Goal: Task Accomplishment & Management: Complete application form

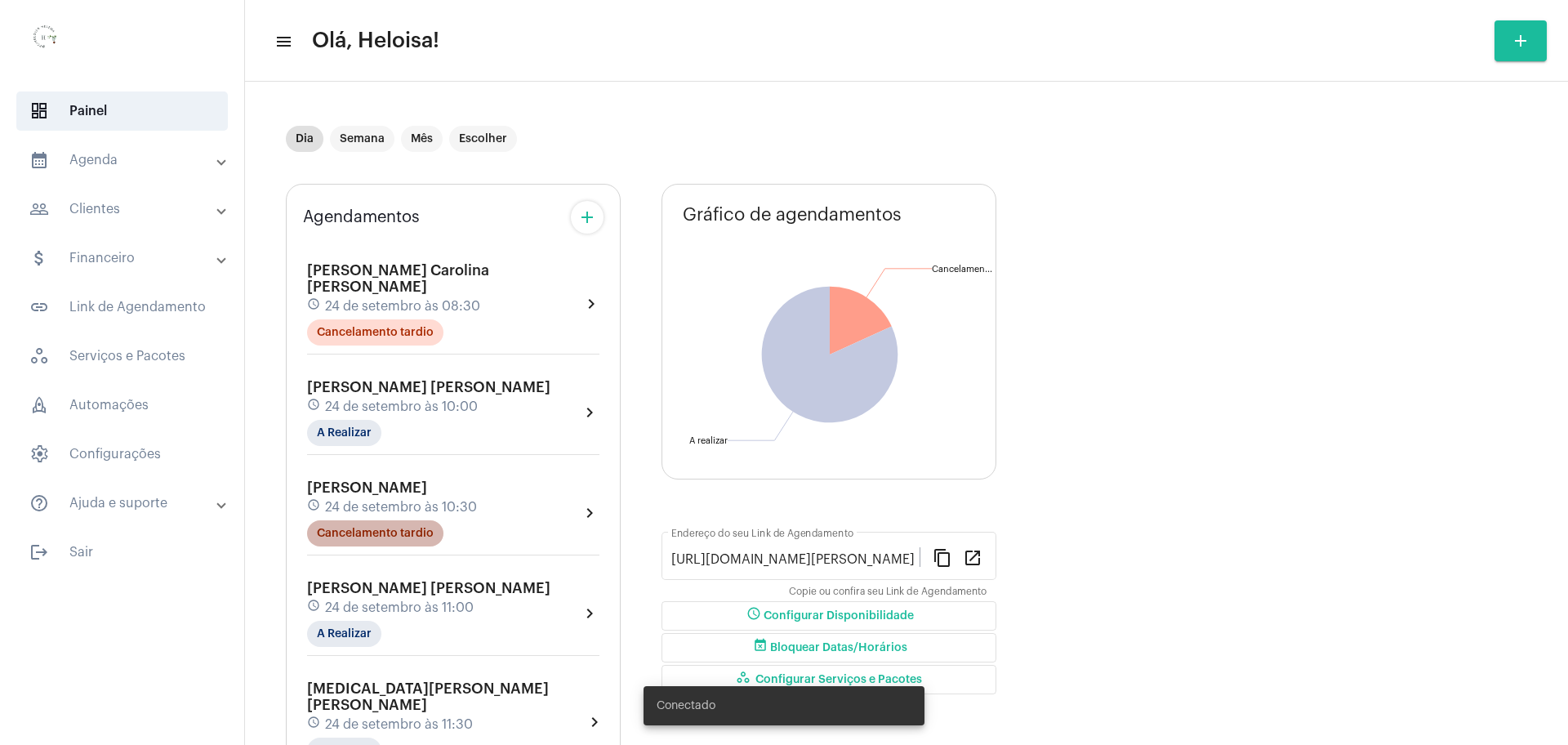
click at [411, 520] on mat-chip "Cancelamento tardio" at bounding box center [376, 533] width 137 height 26
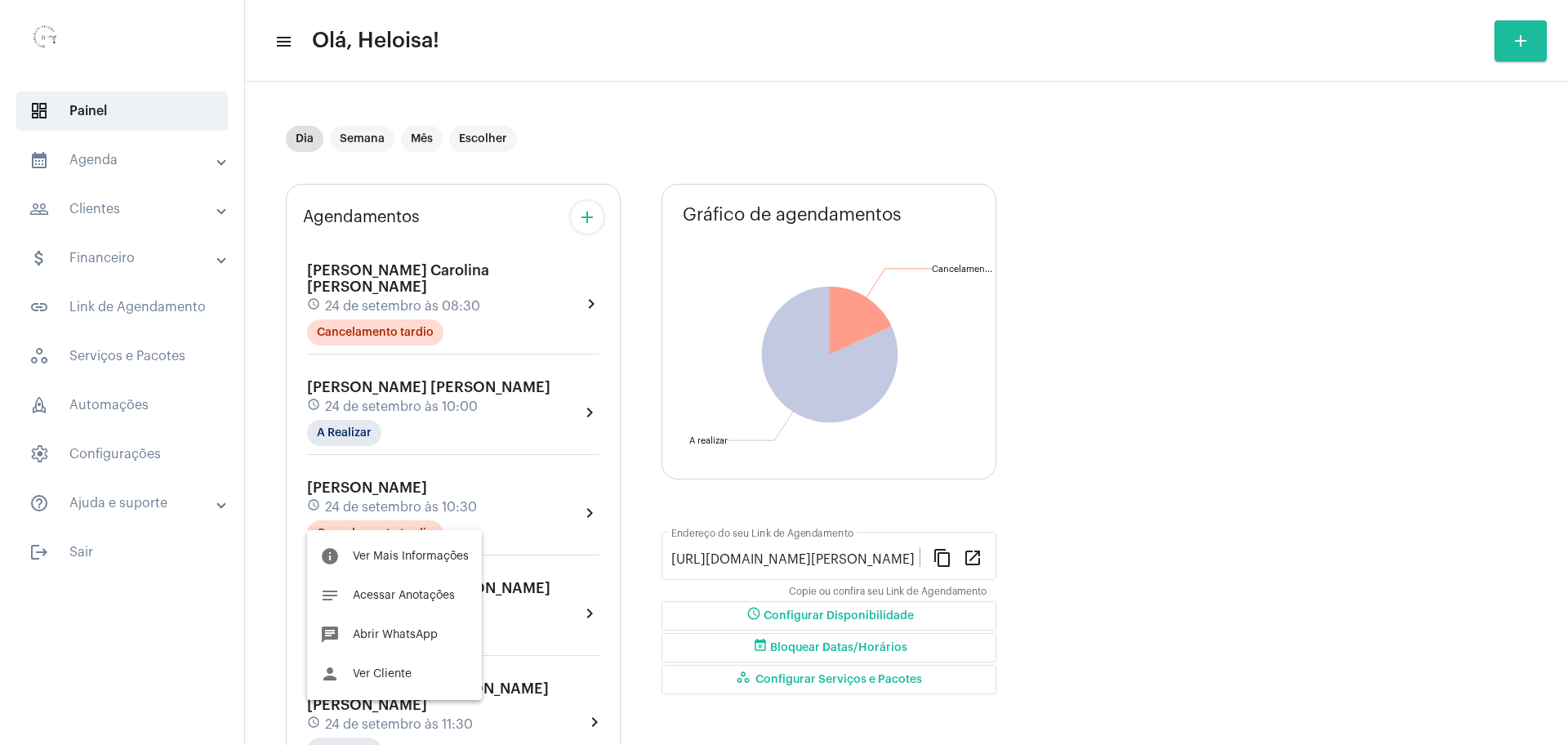
drag, startPoint x: 1282, startPoint y: 355, endPoint x: 1217, endPoint y: 355, distance: 65.0
click at [1281, 355] on div at bounding box center [784, 372] width 1568 height 745
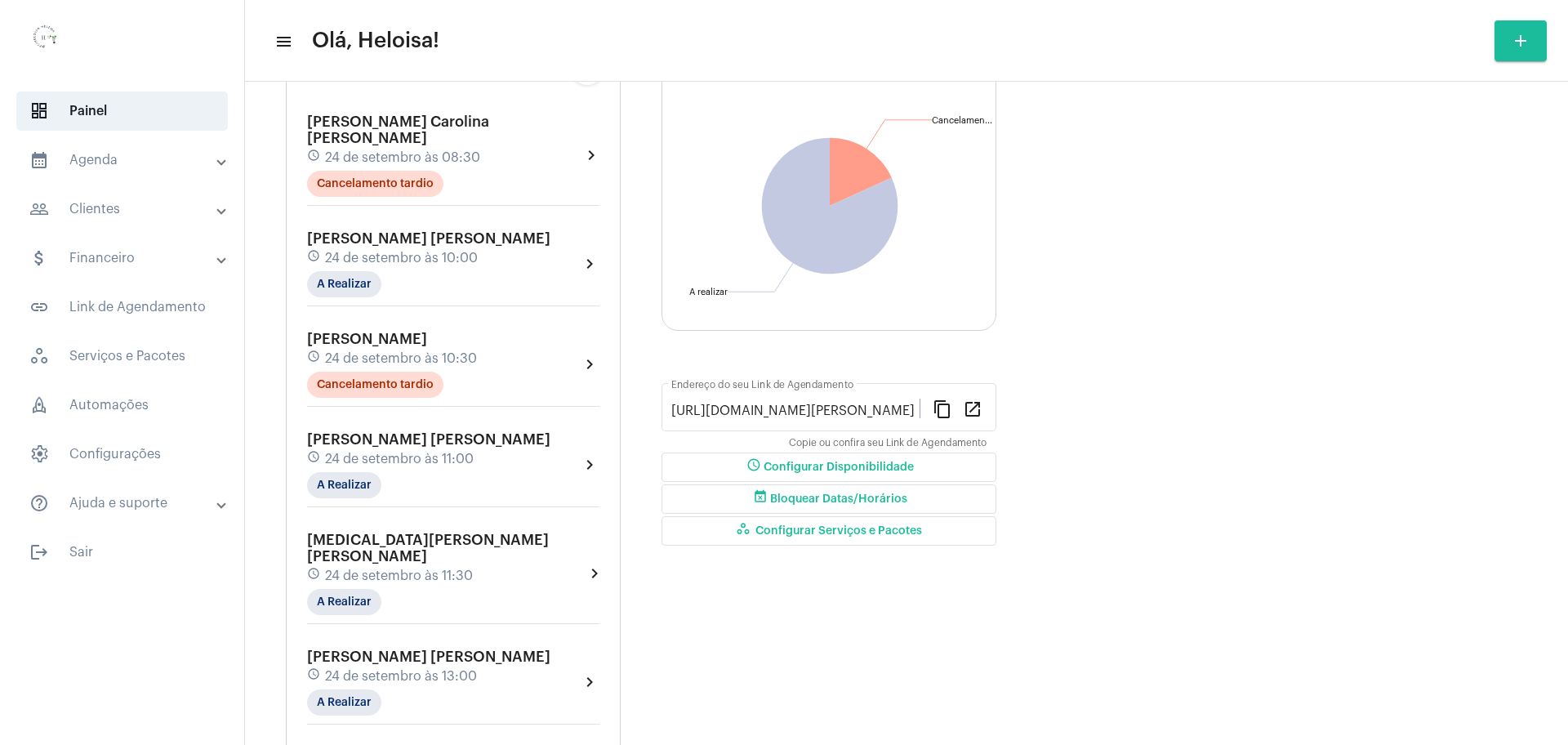
scroll to position [658, 0]
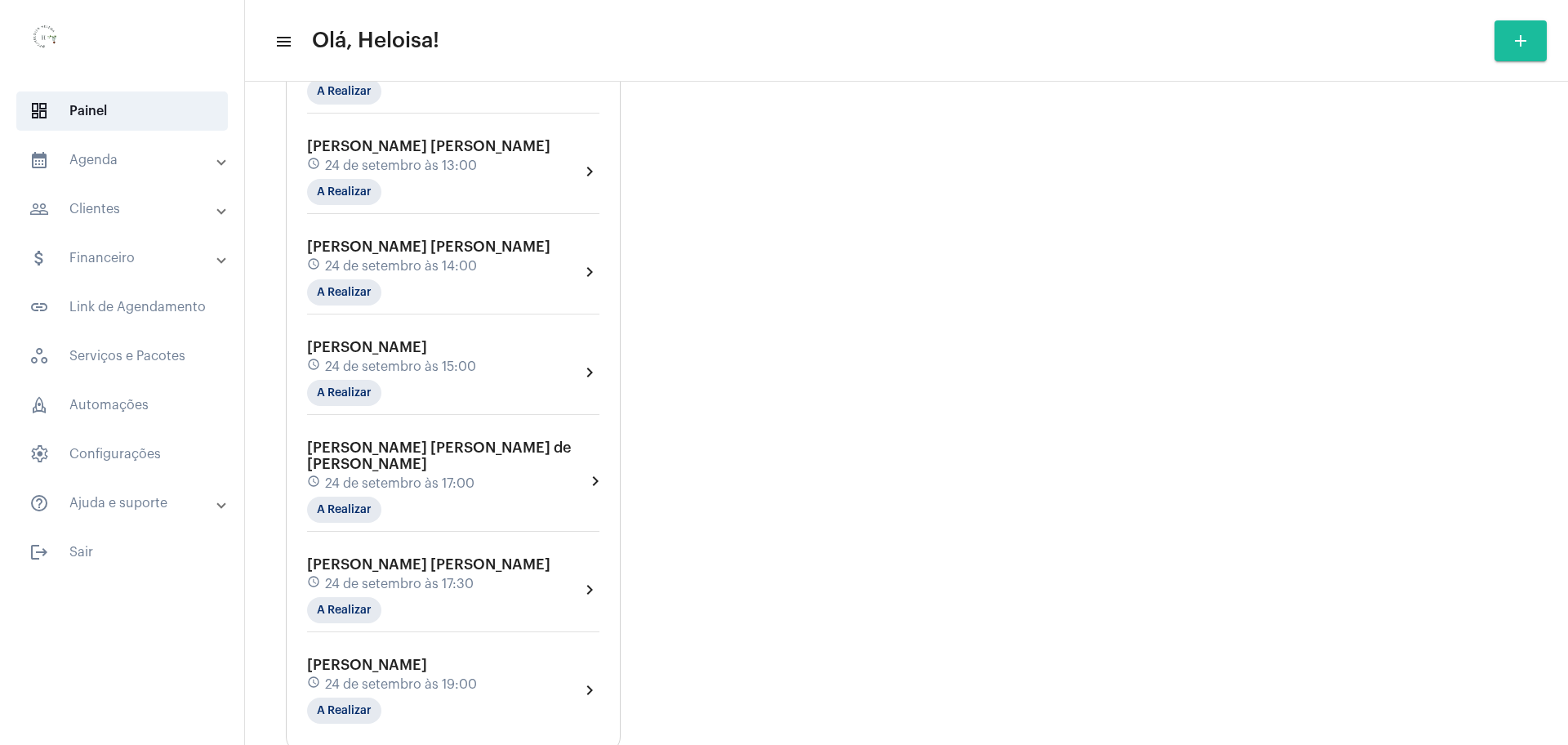
click at [999, 487] on div "Agendamentos add [PERSON_NAME] Carolina [PERSON_NAME] schedule 24 de setembro à…" at bounding box center [906, 132] width 1241 height 1240
drag, startPoint x: 1001, startPoint y: 367, endPoint x: 1250, endPoint y: 344, distance: 250.1
click at [1030, 367] on div "Agendamentos add [PERSON_NAME] Carolina [PERSON_NAME] schedule 24 de setembro à…" at bounding box center [906, 132] width 1241 height 1240
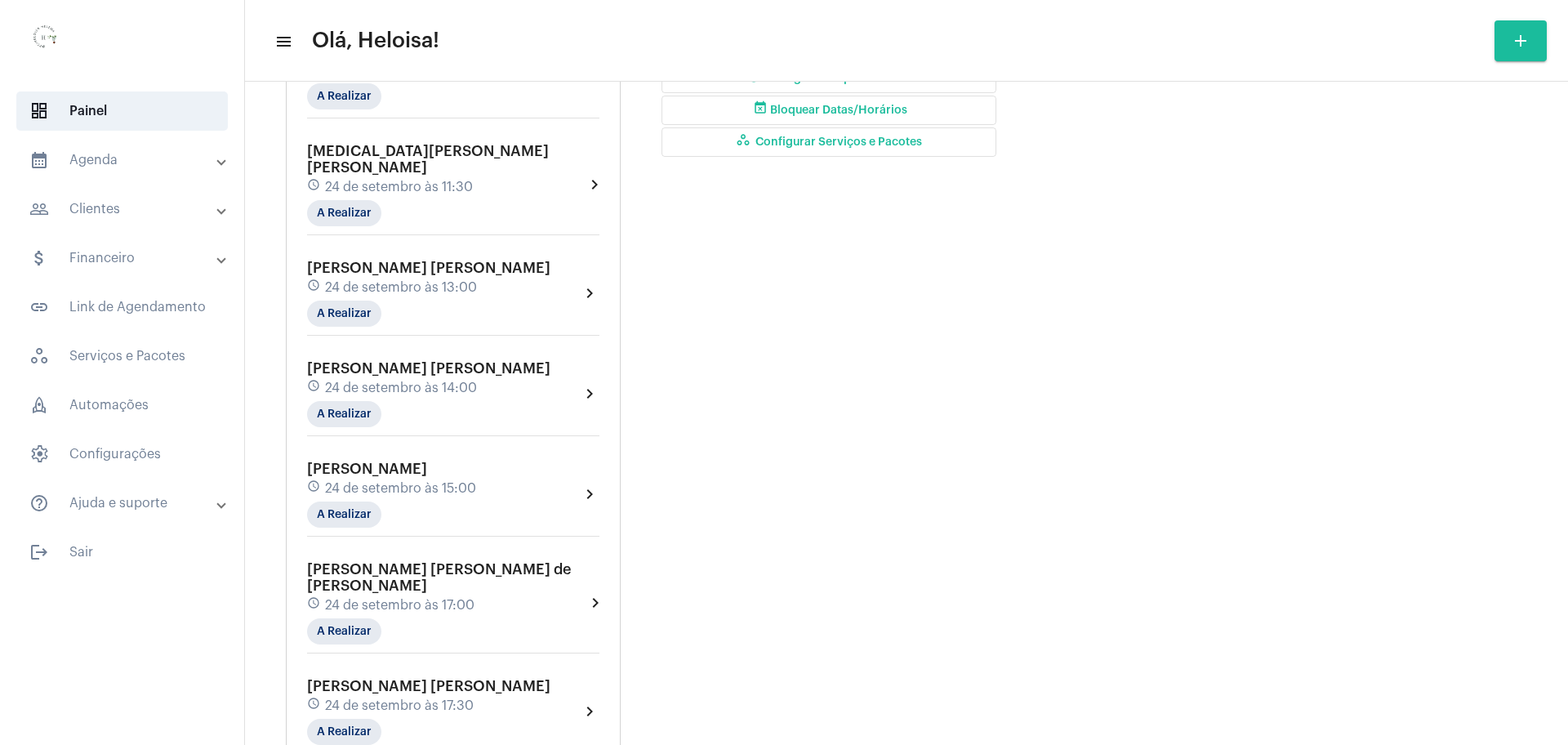
scroll to position [539, 0]
drag, startPoint x: 1224, startPoint y: 296, endPoint x: 660, endPoint y: 318, distance: 564.4
click at [729, 318] on div "Agendamentos add [PERSON_NAME] Carolina [PERSON_NAME] schedule 24 de setembro à…" at bounding box center [906, 252] width 1241 height 1240
click at [902, 330] on div "Gráfico de agendamentos Não há agendamentos Cancelamento [PERSON_NAME] Cancelam…" at bounding box center [828, 259] width 335 height 1228
drag, startPoint x: 902, startPoint y: 330, endPoint x: 896, endPoint y: 342, distance: 13.4
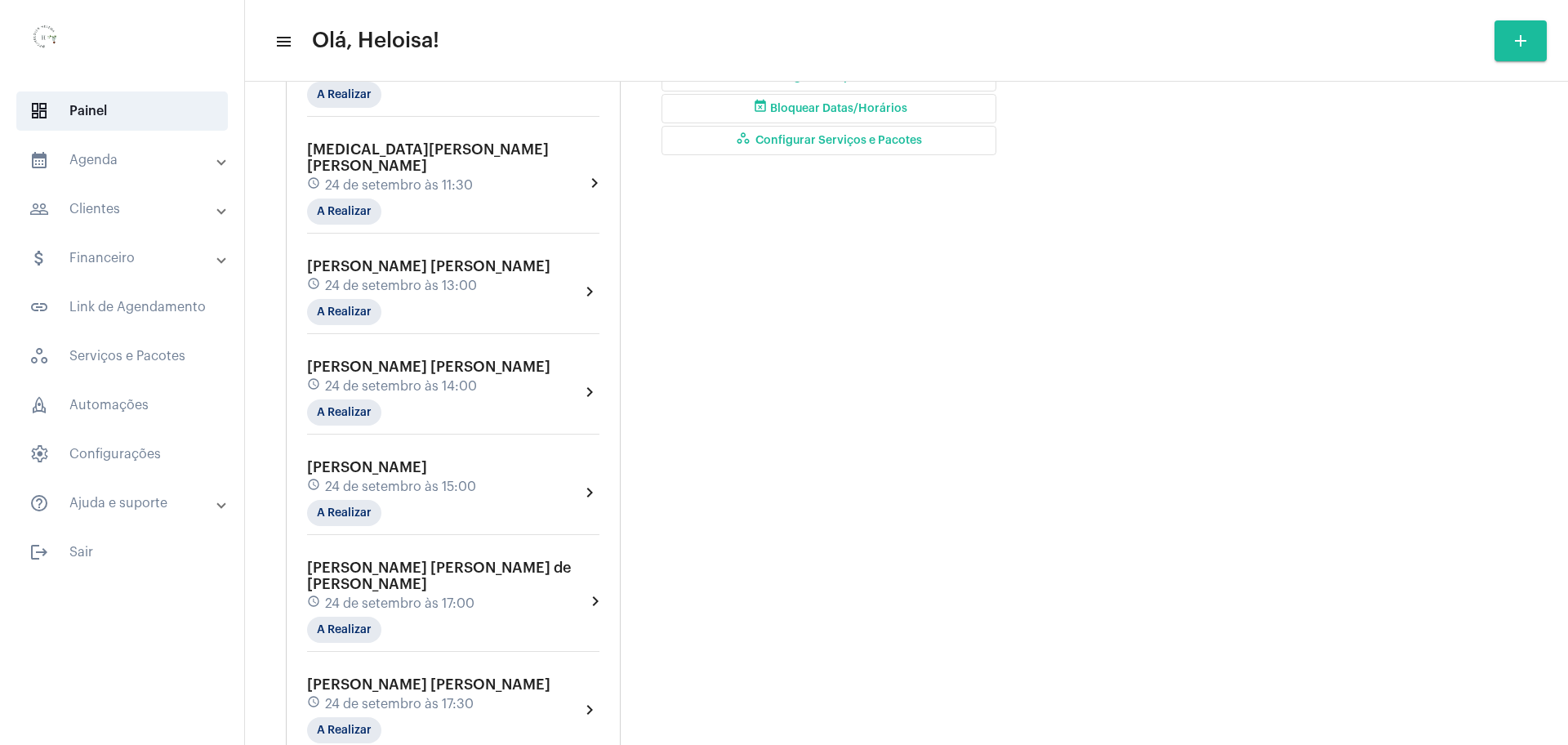
click at [901, 335] on div "Gráfico de agendamentos Não há agendamentos Cancelamento [PERSON_NAME] Cancelam…" at bounding box center [828, 259] width 335 height 1228
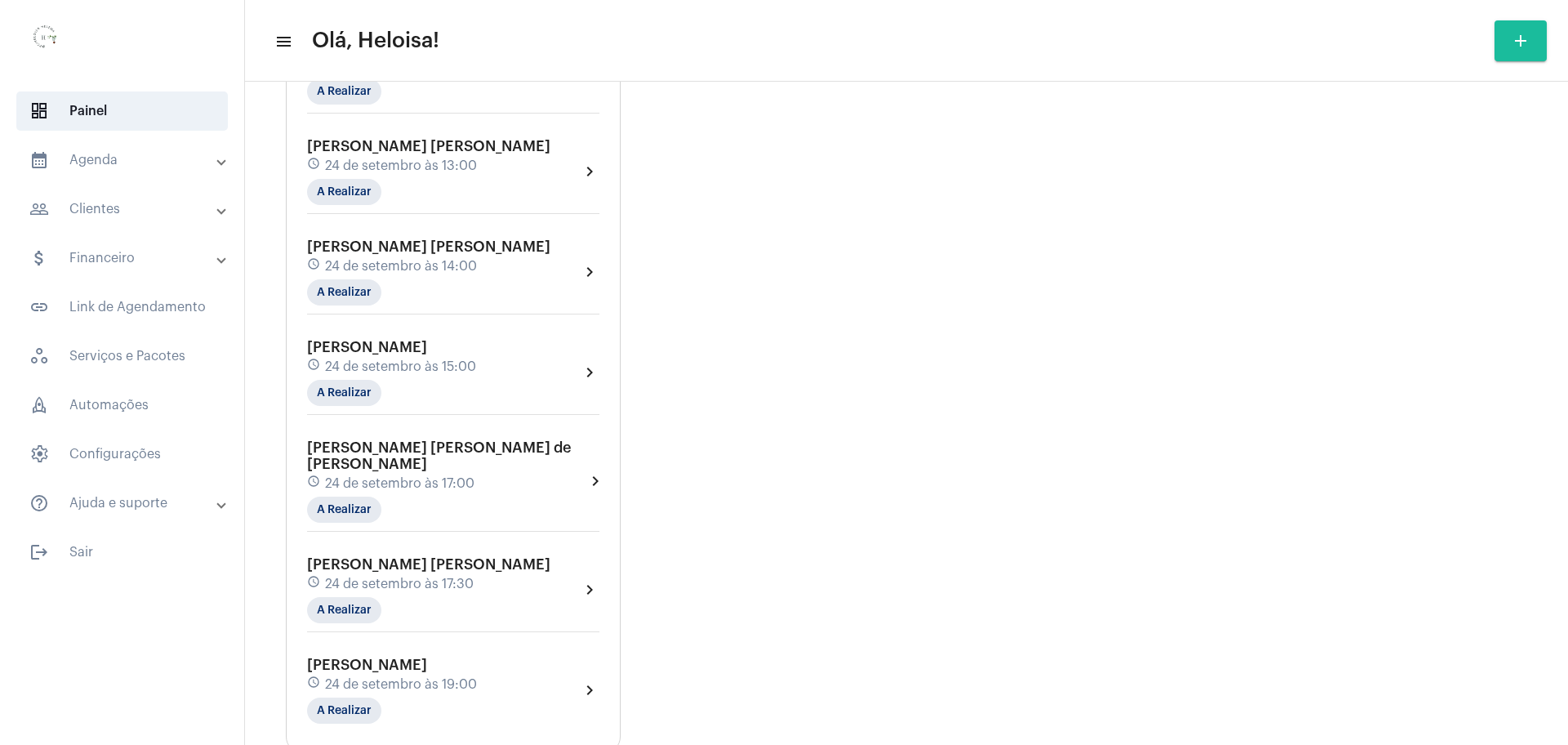
click at [1000, 517] on div "Agendamentos add [PERSON_NAME] Carolina [PERSON_NAME] schedule 24 de setembro à…" at bounding box center [906, 132] width 1241 height 1240
click at [419, 677] on span "24 de setembro às 19:00" at bounding box center [402, 684] width 152 height 15
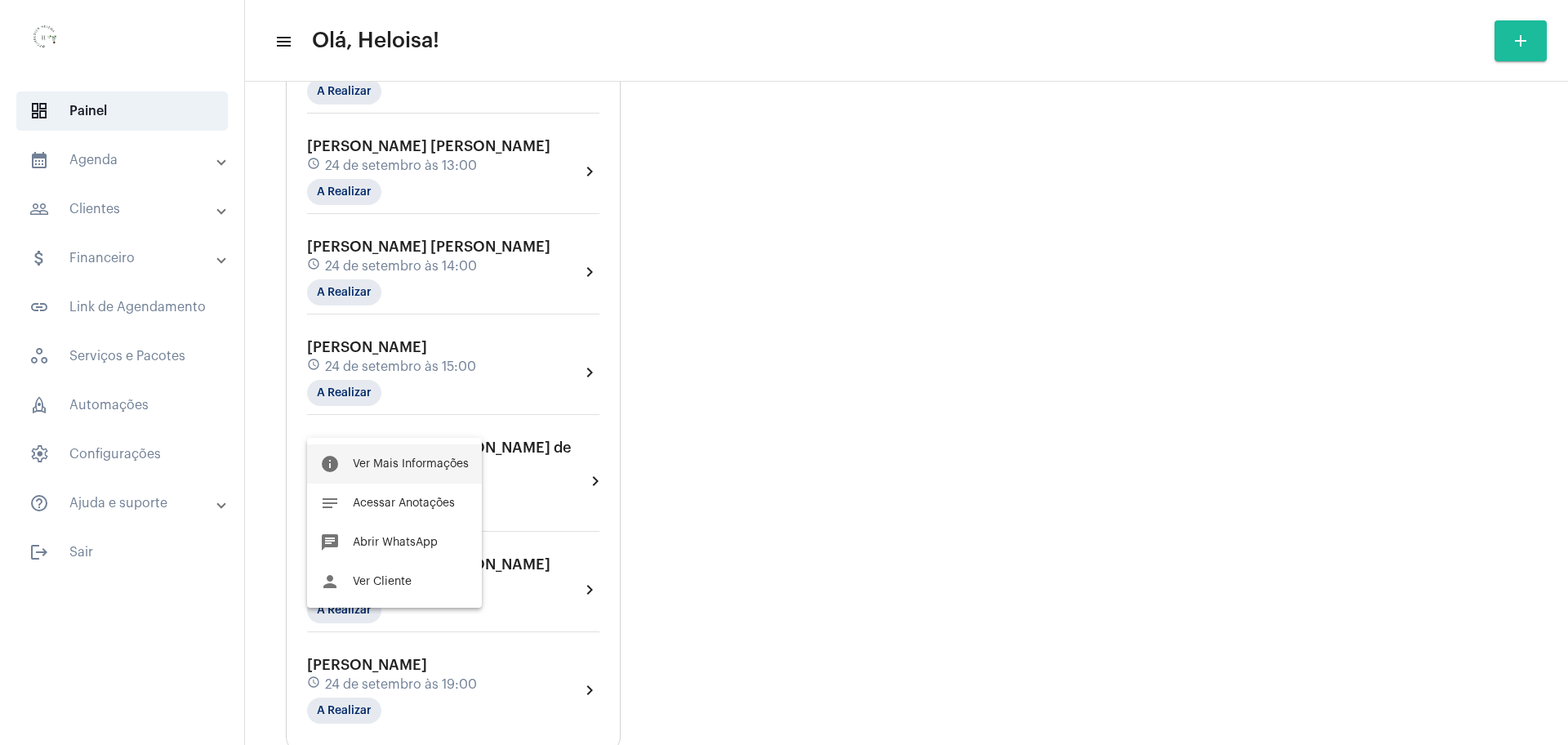
click at [434, 463] on span "Ver Mais Informações" at bounding box center [411, 463] width 116 height 11
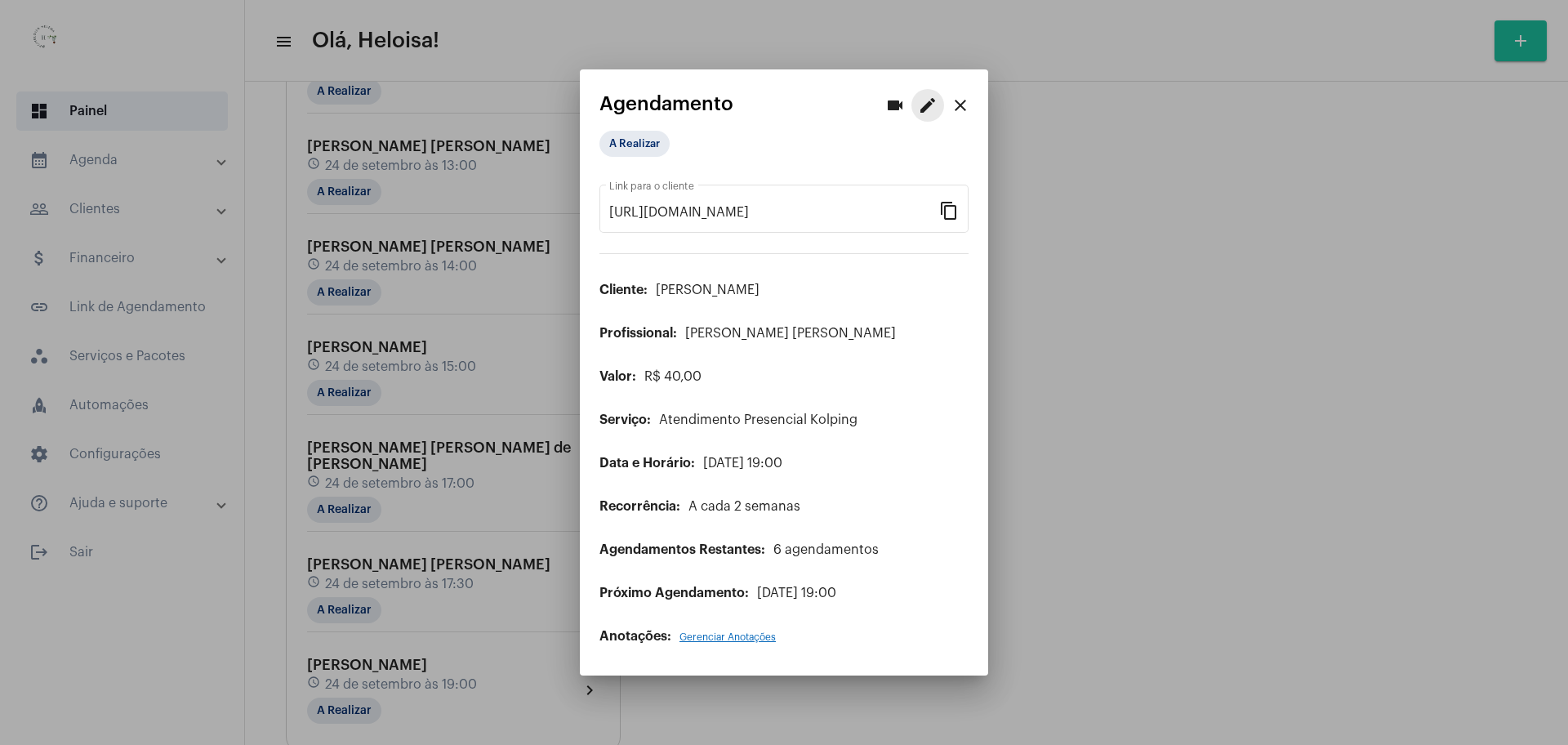
click at [928, 104] on mat-icon "edit" at bounding box center [928, 105] width 20 height 20
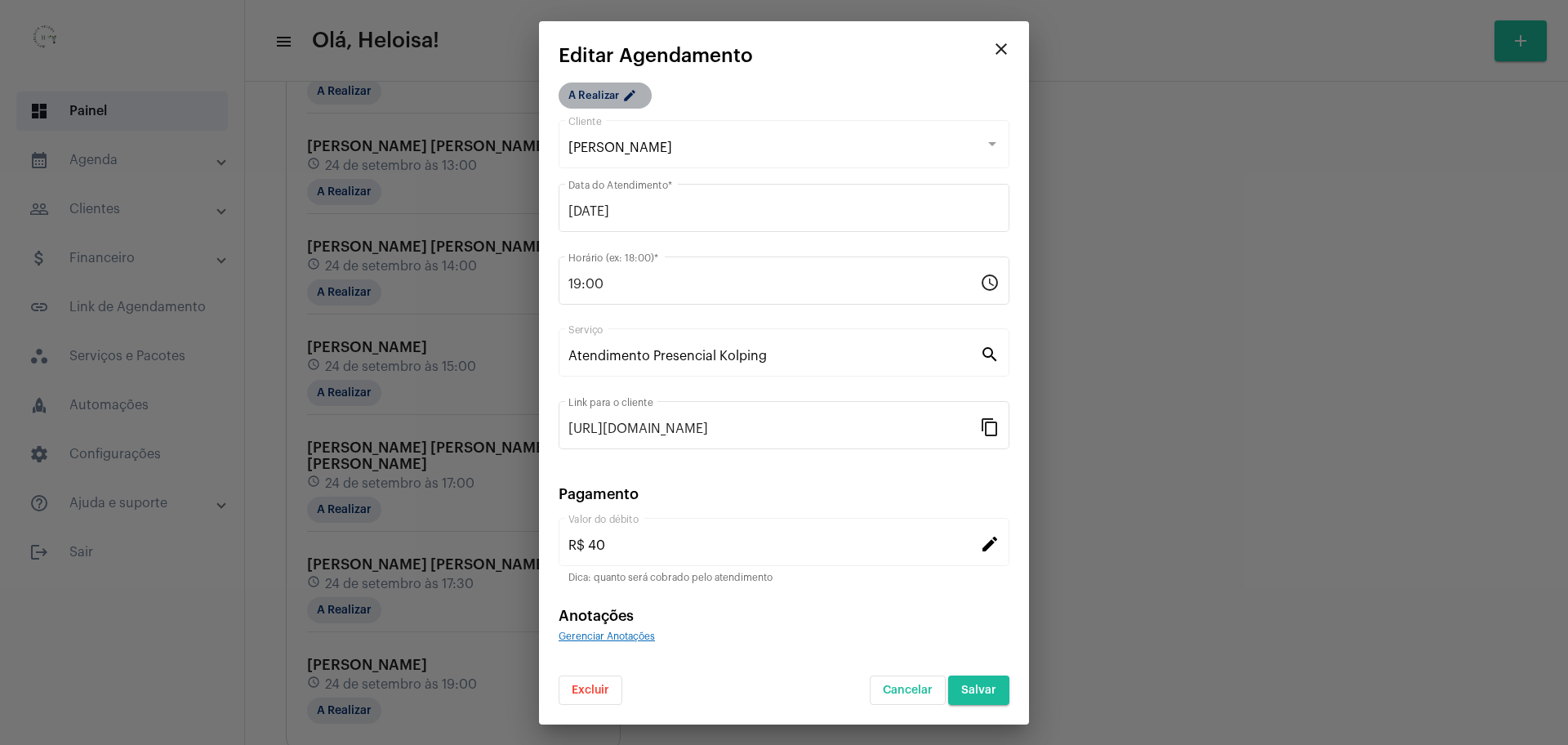
click at [611, 95] on mat-chip "A Realizar edit" at bounding box center [605, 95] width 93 height 26
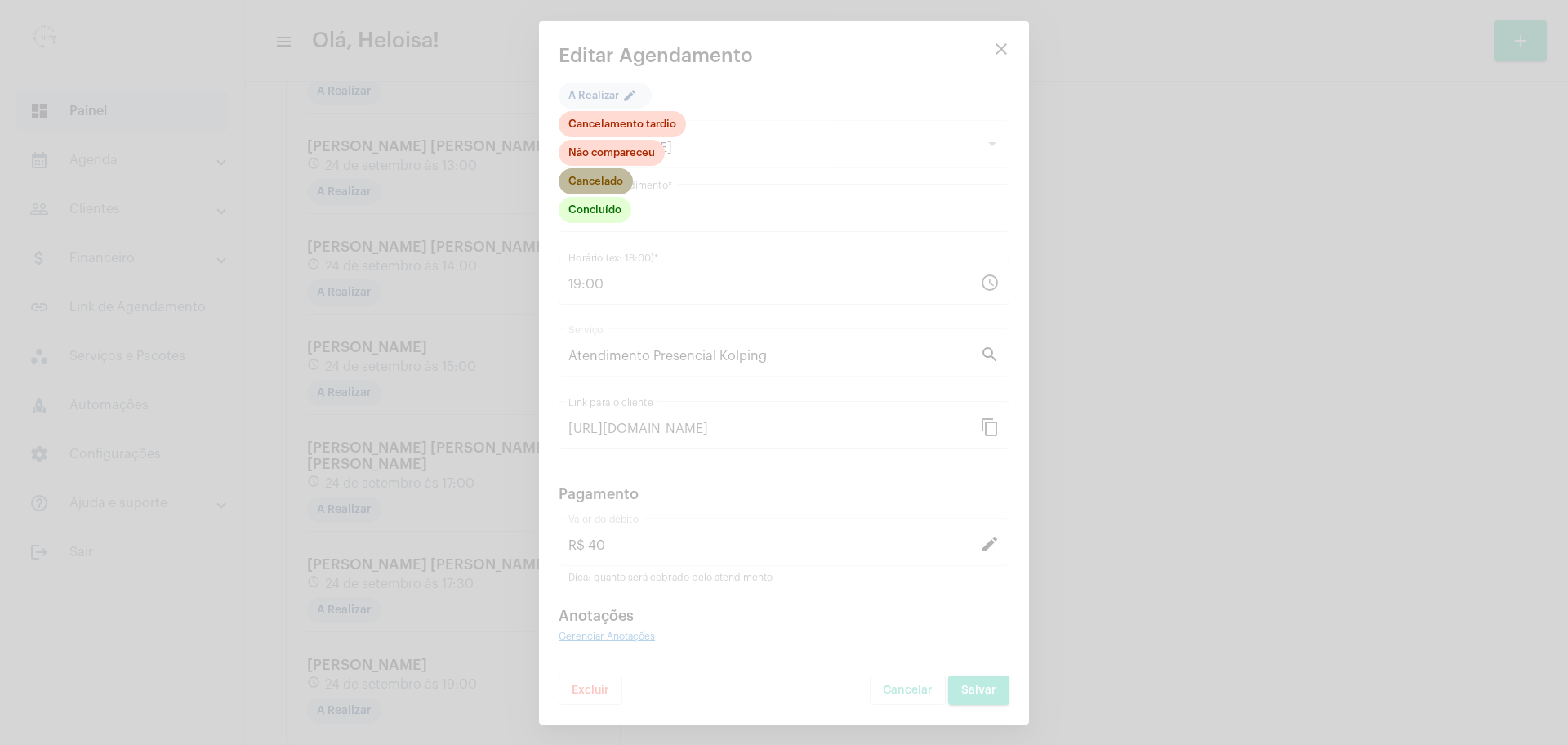
click at [607, 182] on mat-chip "Cancelado" at bounding box center [595, 181] width 74 height 26
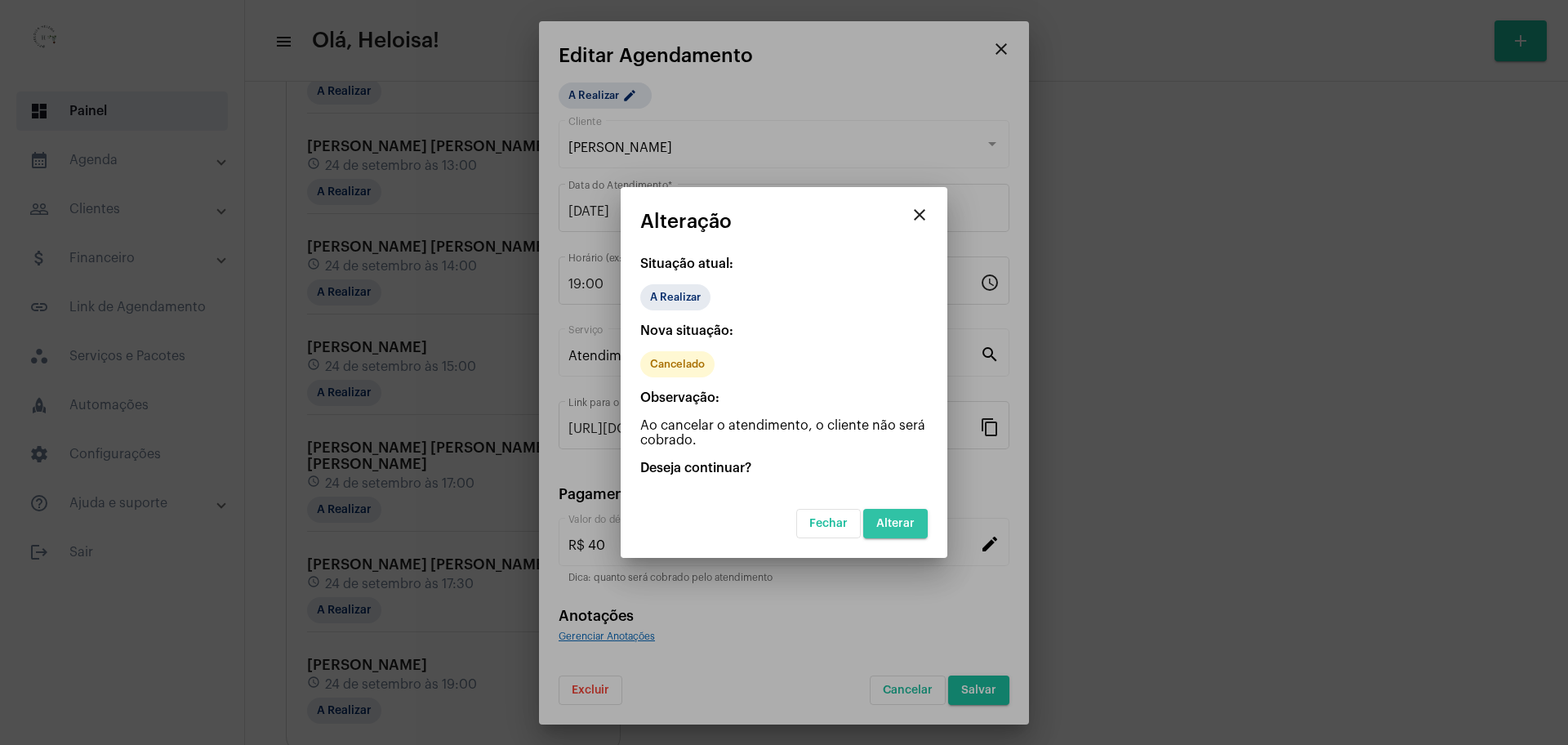
click at [896, 523] on span "Alterar" at bounding box center [895, 523] width 38 height 11
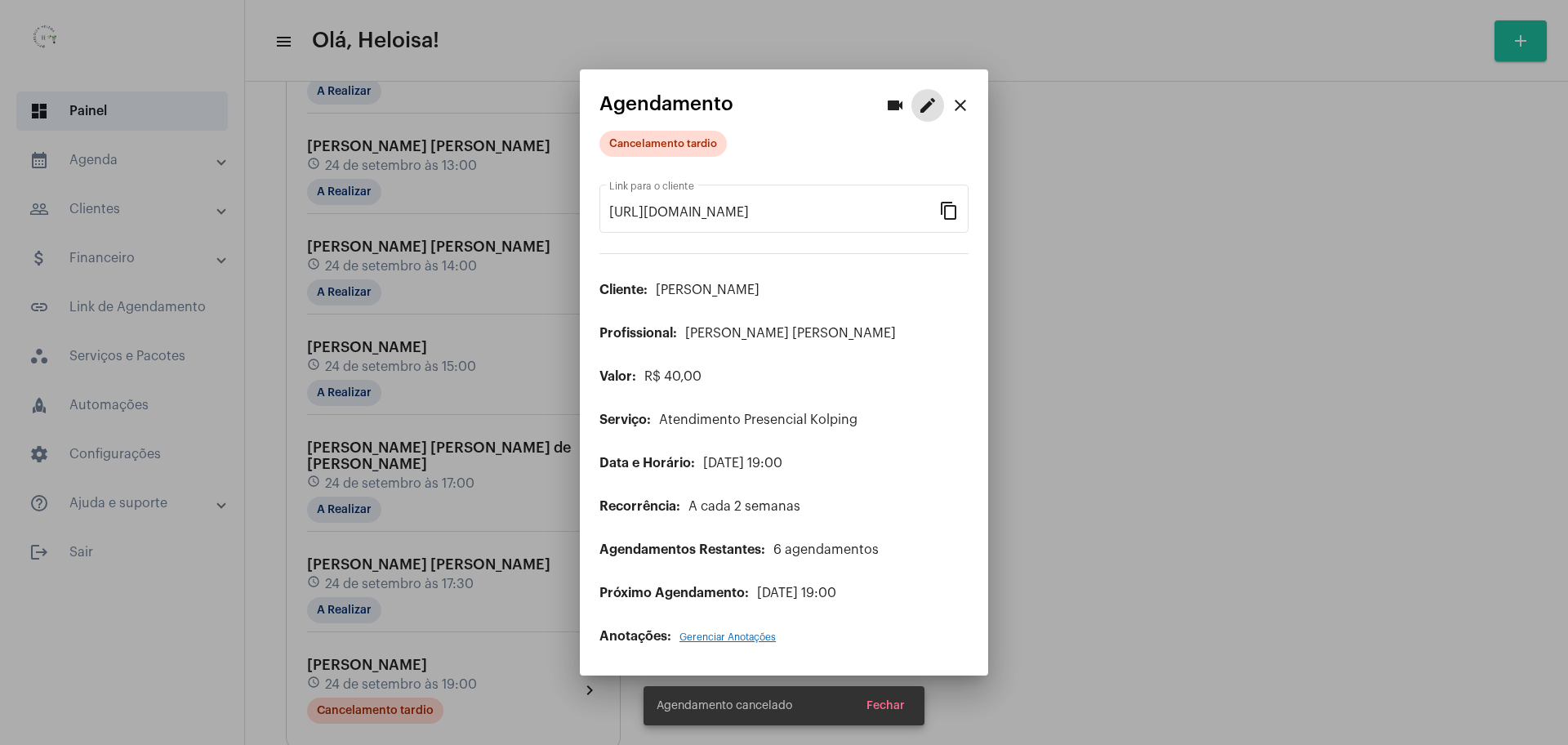
click at [974, 103] on button "close" at bounding box center [961, 106] width 33 height 33
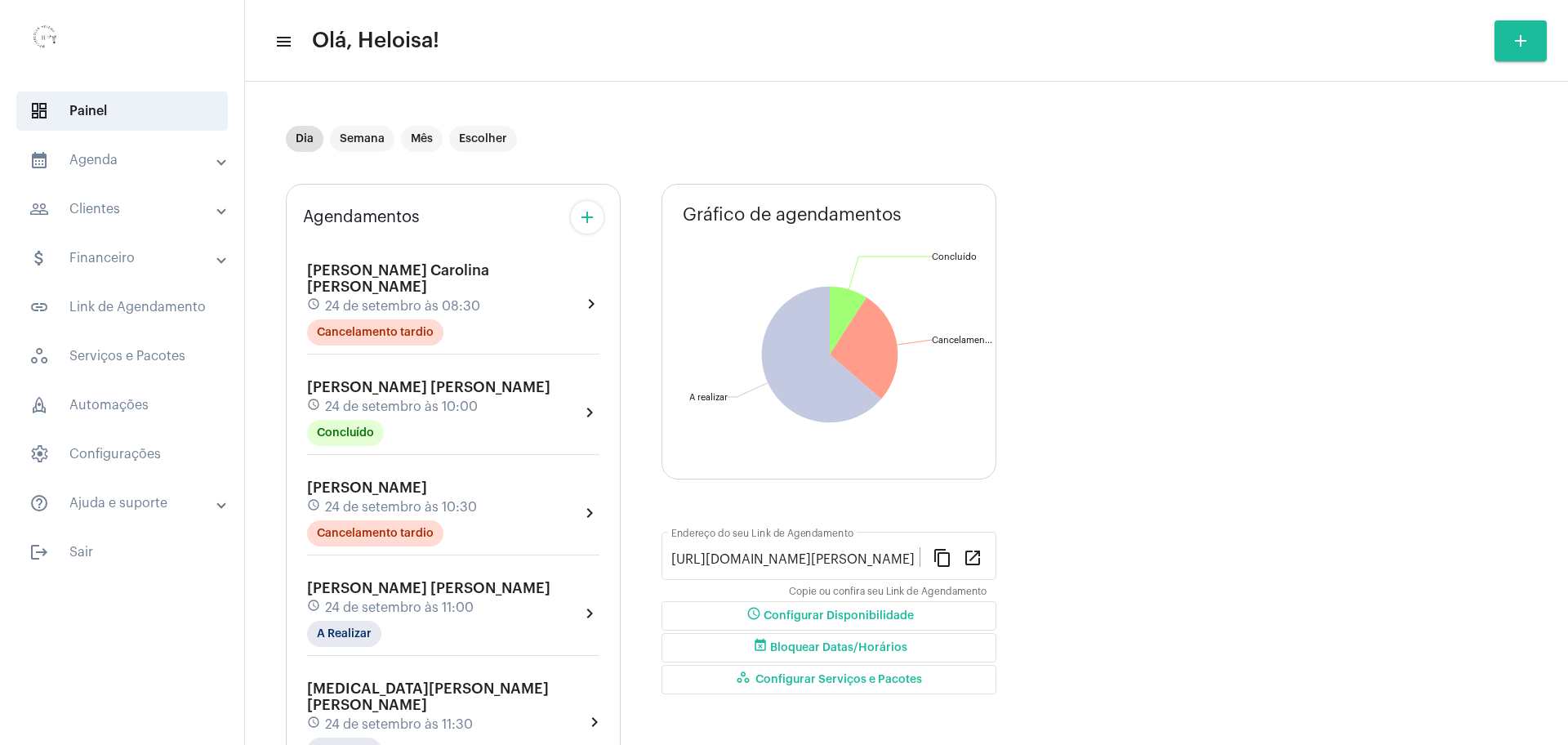
click at [588, 220] on mat-icon "add" at bounding box center [587, 217] width 20 height 20
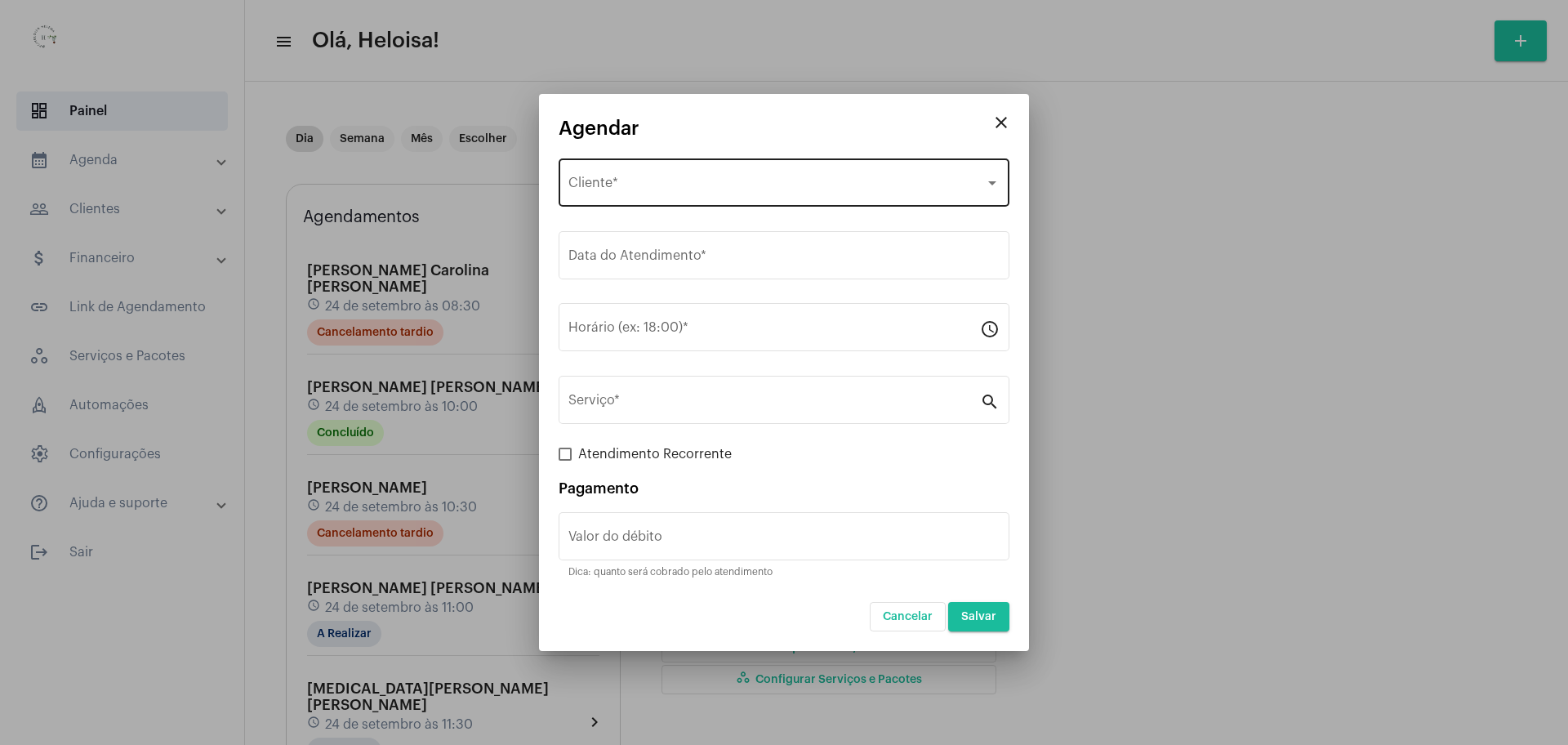
click at [637, 178] on div "Selecione o Cliente Cliente *" at bounding box center [784, 180] width 431 height 51
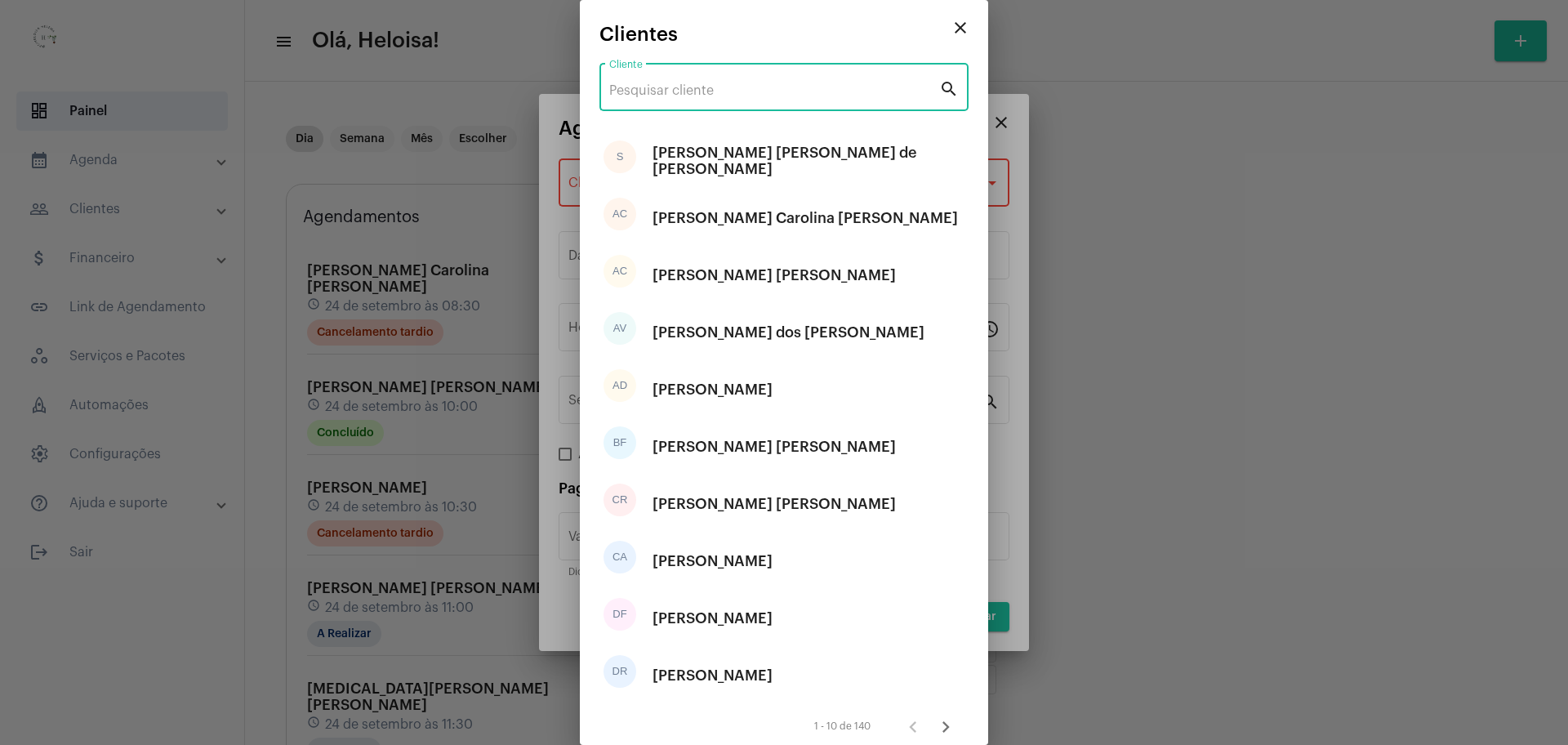
click at [629, 95] on input "Cliente" at bounding box center [774, 90] width 330 height 15
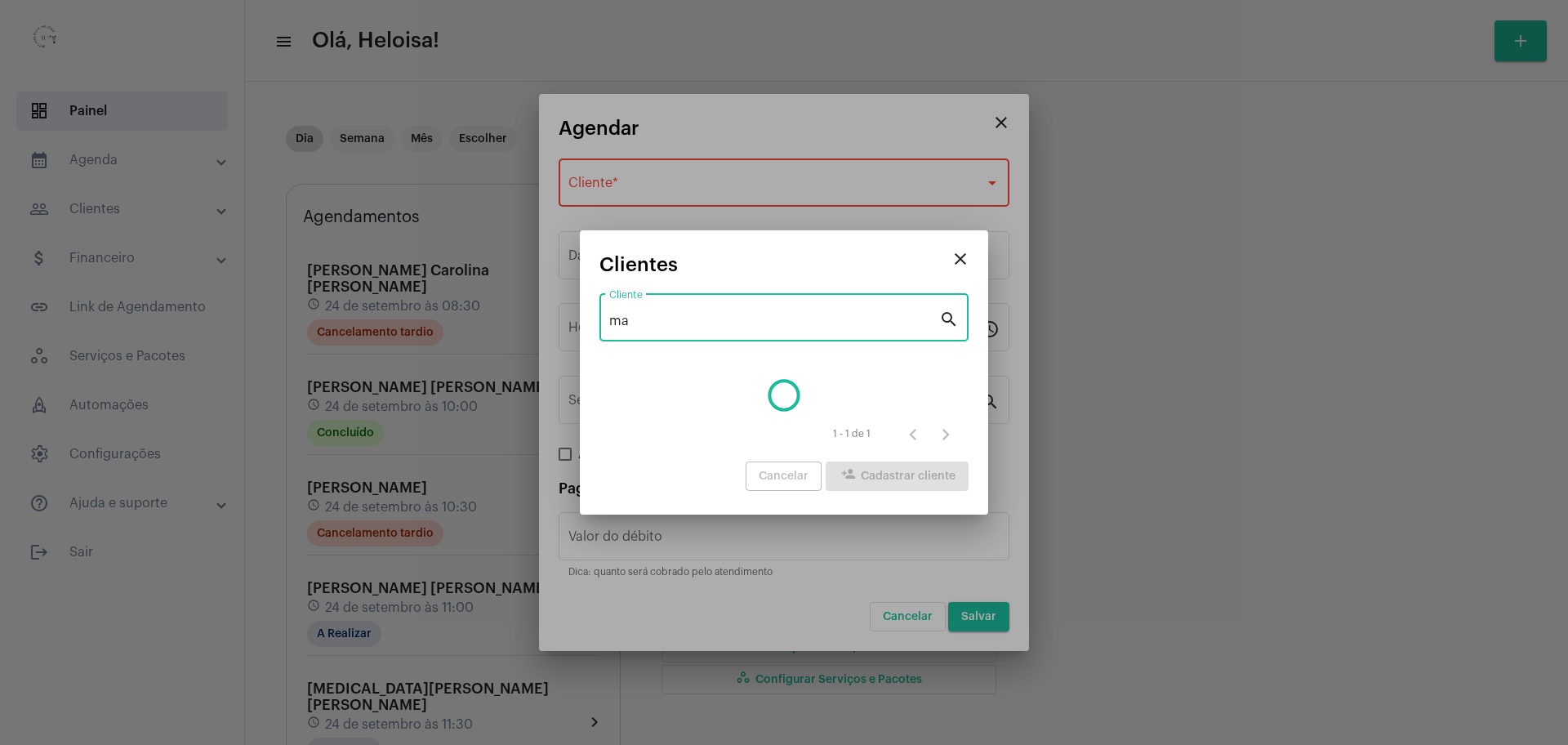
type input "m"
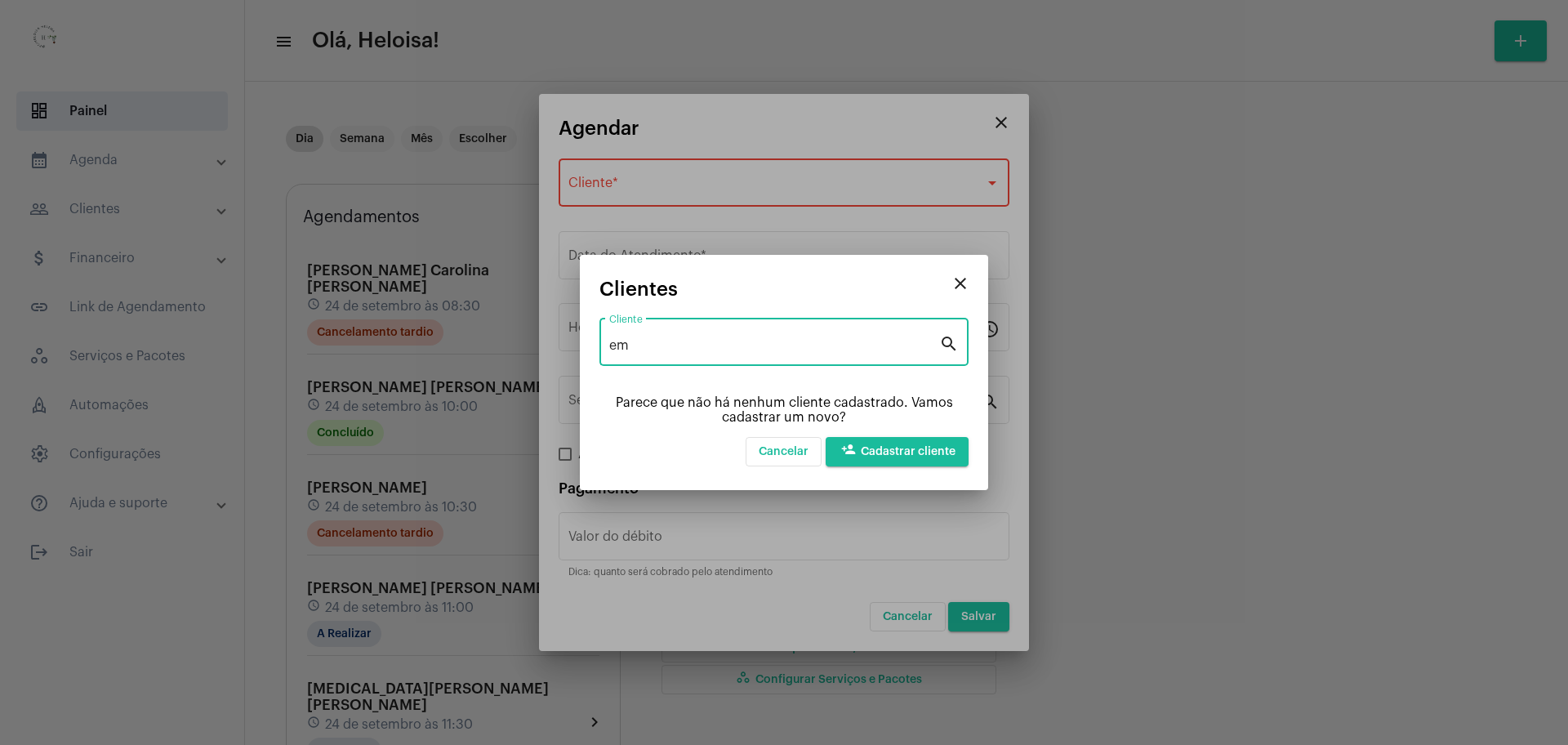
type input "e"
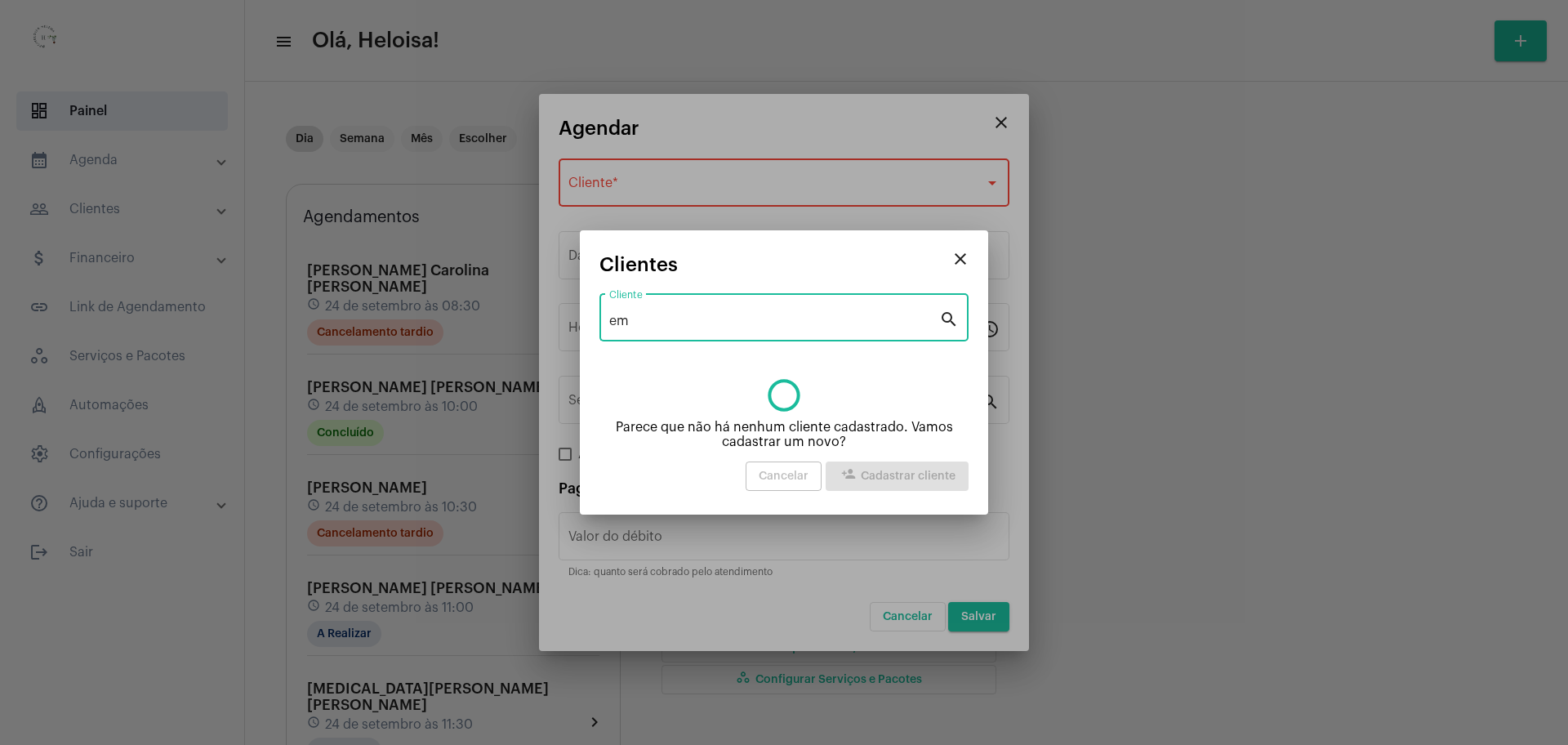
type input "e"
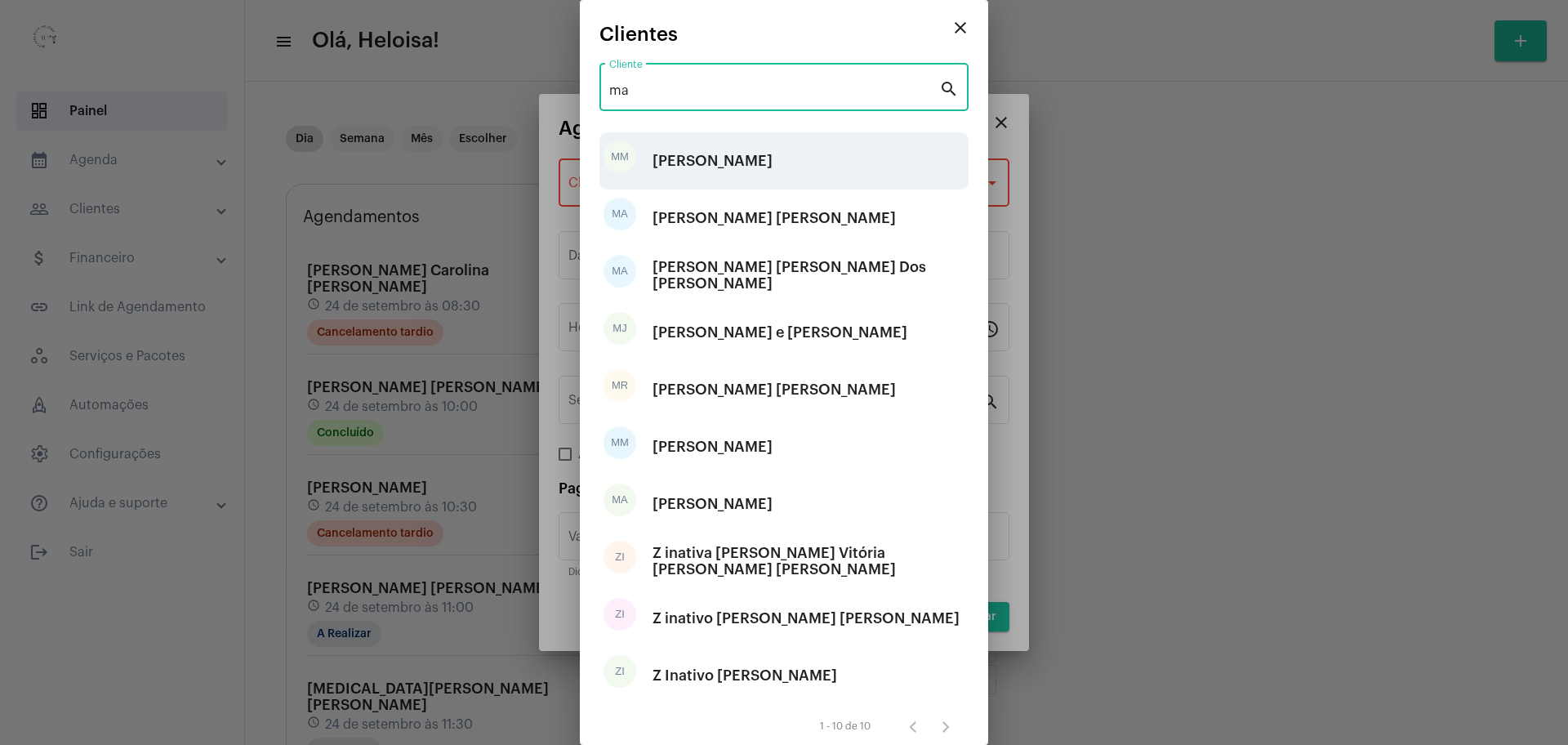
type input "ma"
click at [773, 166] on div "[PERSON_NAME]" at bounding box center [712, 161] width 120 height 49
type input "R$"
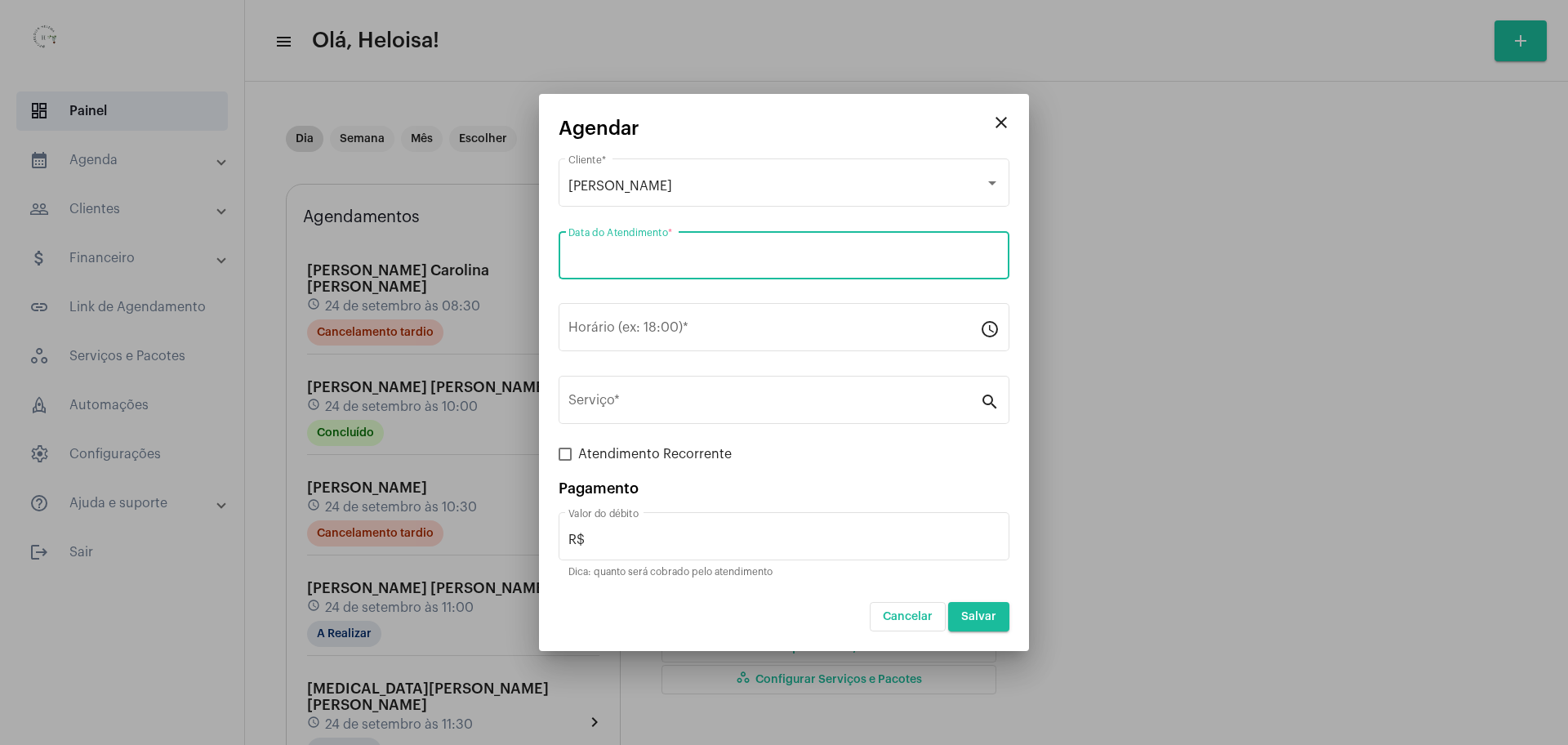
click at [781, 258] on input "Data do Atendimento *" at bounding box center [784, 259] width 431 height 15
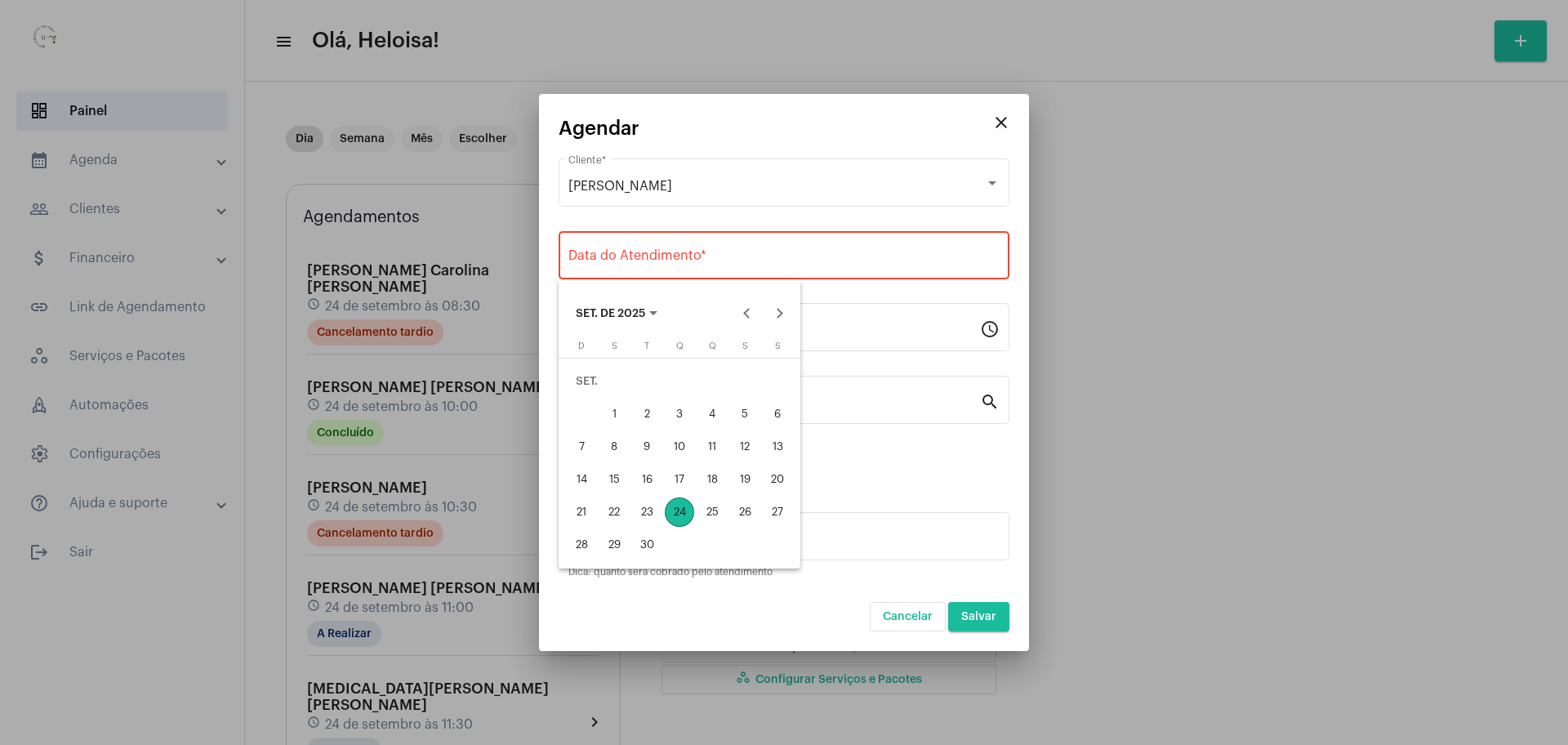
click at [679, 510] on div "24" at bounding box center [679, 512] width 29 height 29
type input "[DATE]"
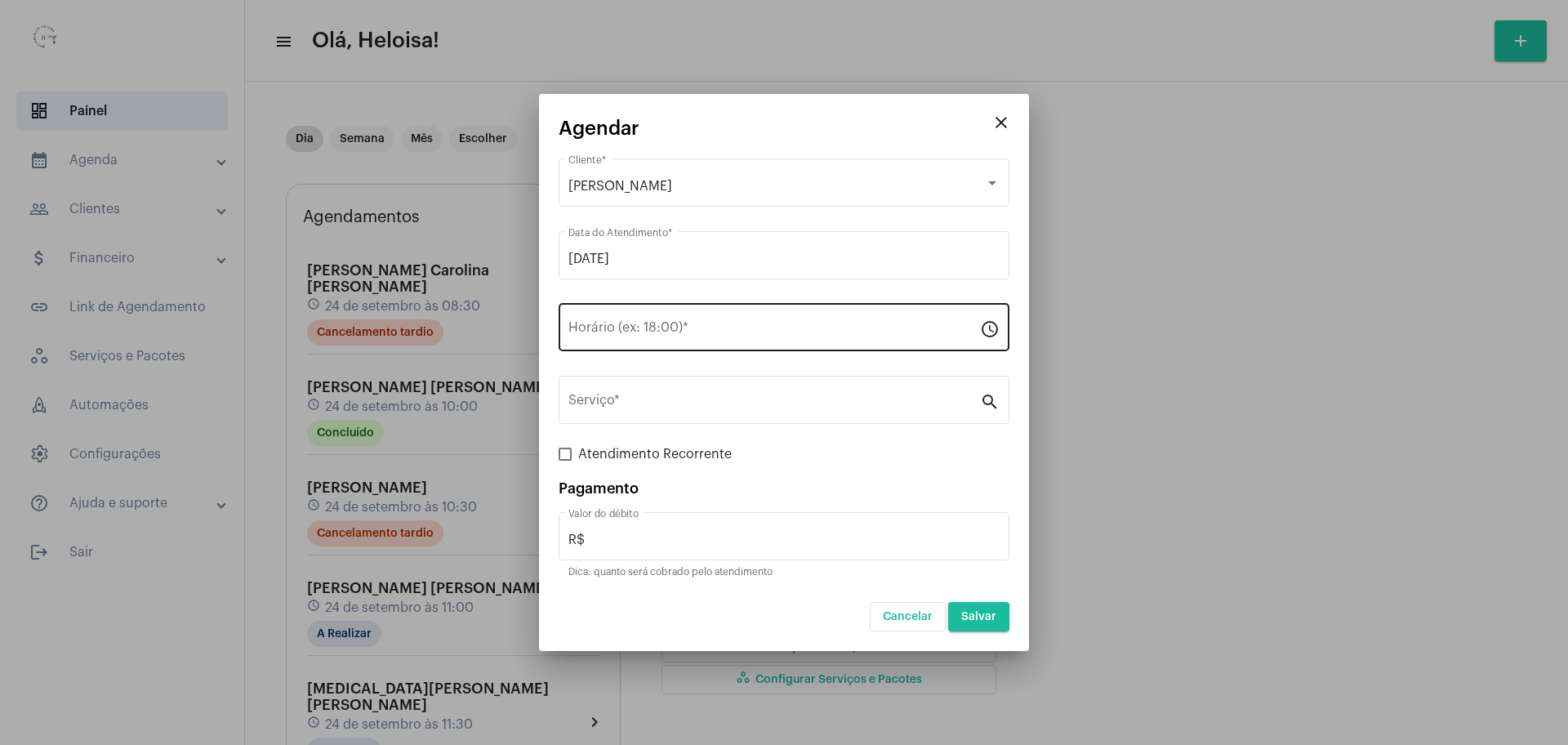
click at [628, 311] on div "Horário (ex: 18:00) *" at bounding box center [774, 324] width 412 height 51
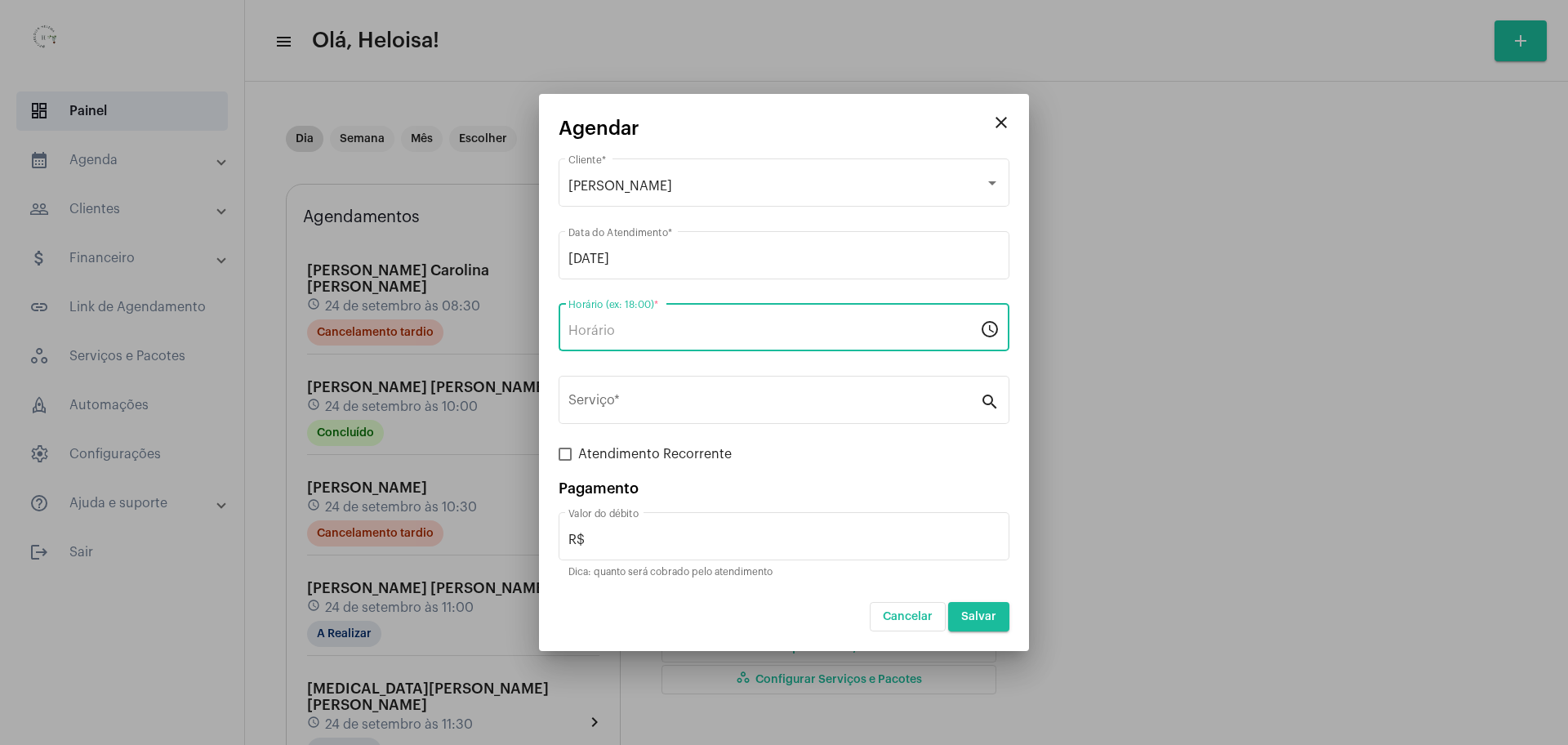
click at [651, 324] on input "Horário (ex: 18:00) *" at bounding box center [774, 331] width 412 height 15
click at [755, 327] on input "Horário (ex: 18:00) *" at bounding box center [774, 331] width 412 height 15
type input "18:00"
click at [794, 389] on div "Serviço *" at bounding box center [774, 397] width 412 height 51
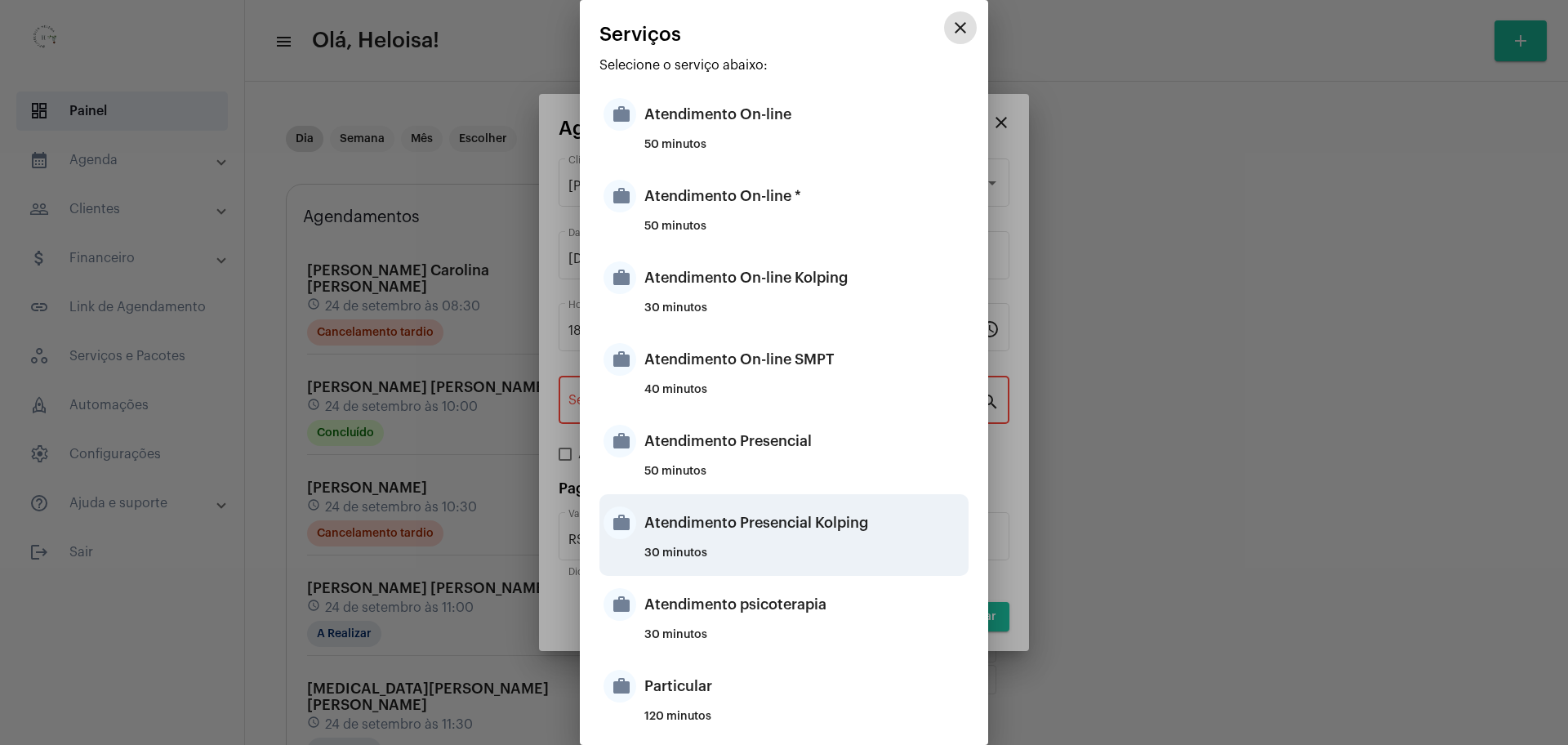
click at [815, 523] on div "Atendimento Presencial Kolping" at bounding box center [804, 523] width 320 height 49
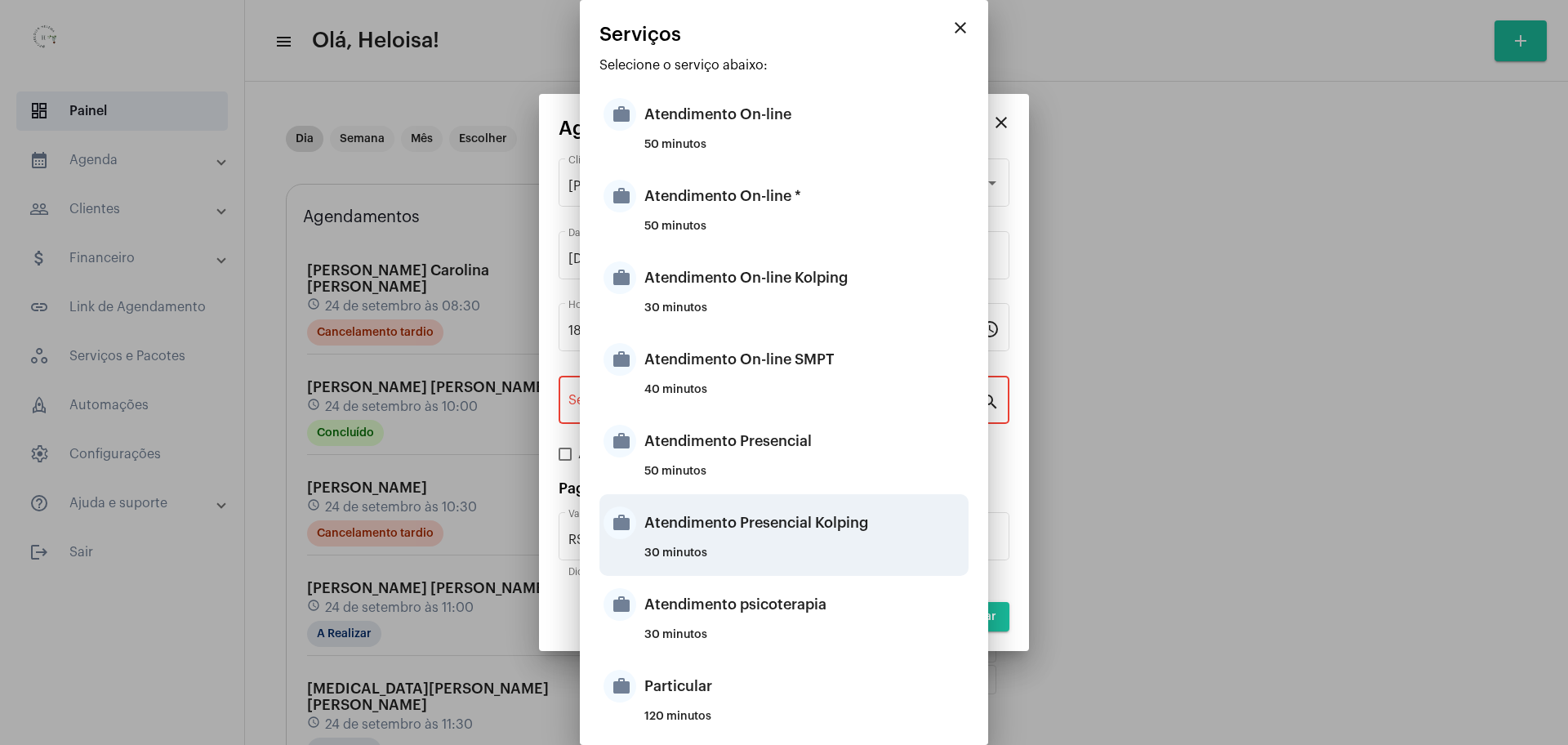
type input "Atendimento Presencial Kolping"
type input "R$ 40"
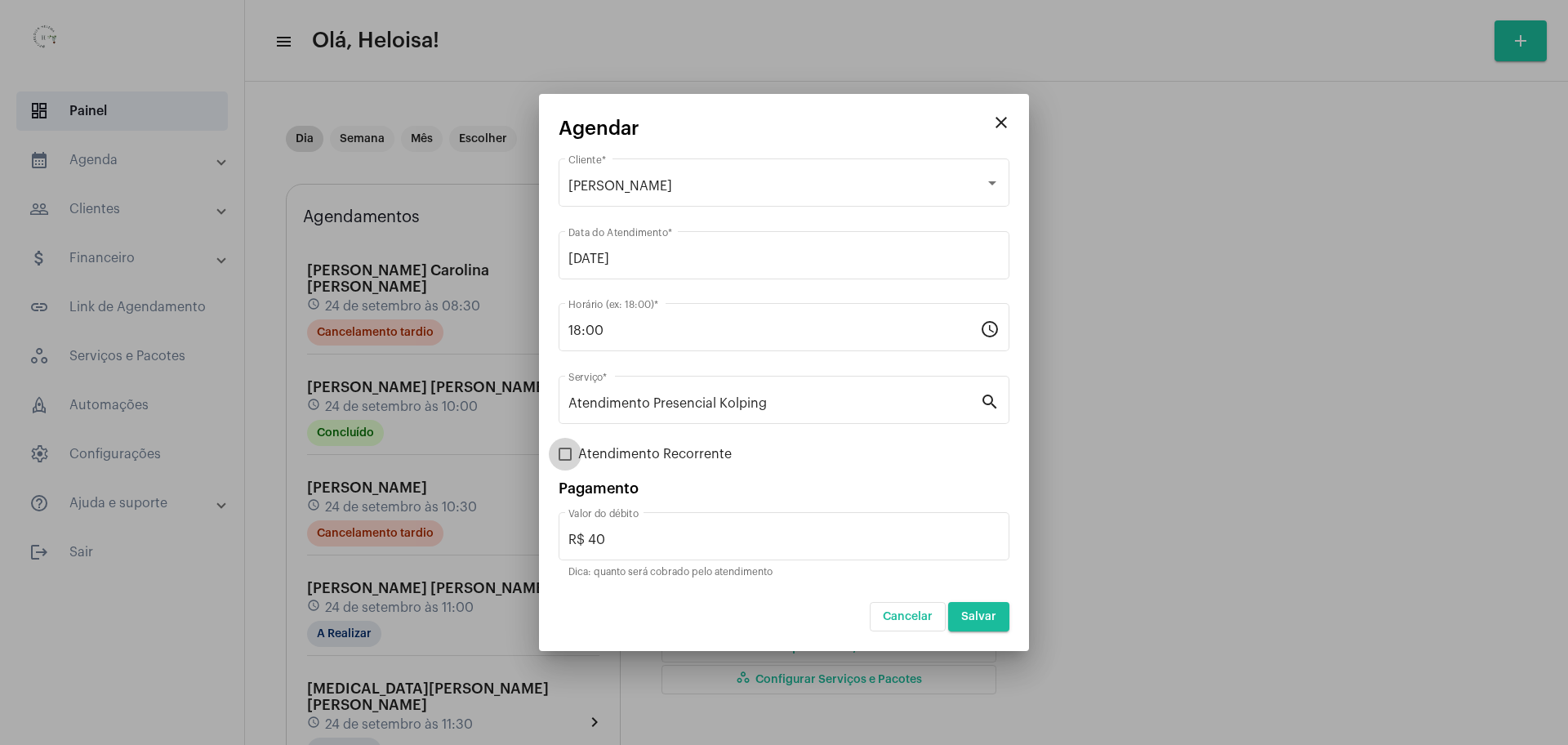
click at [569, 452] on span at bounding box center [564, 453] width 13 height 13
click at [565, 460] on input "Atendimento Recorrente" at bounding box center [564, 460] width 1 height 1
checkbox input "true"
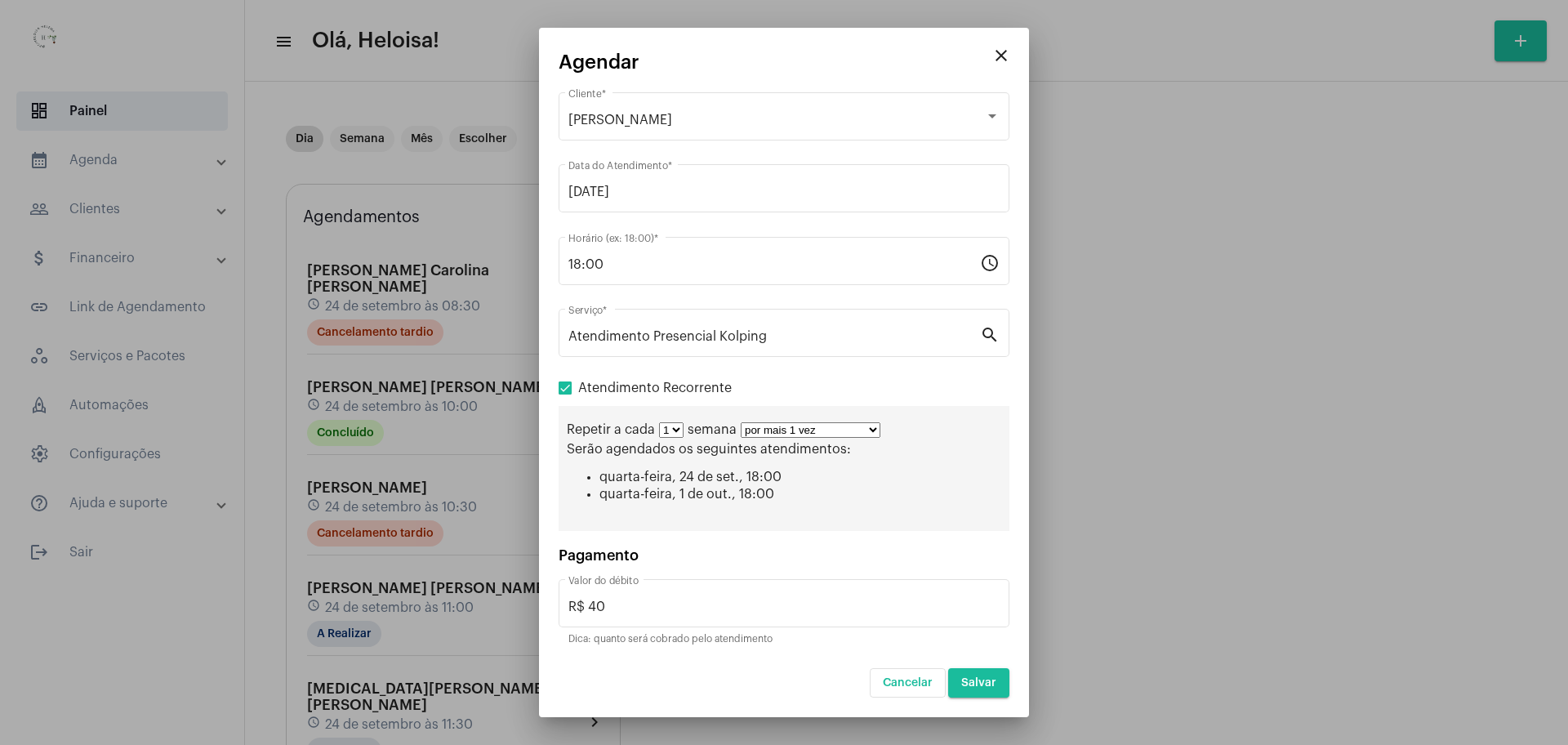
click at [849, 434] on select "por mais 1 vez por mais 2 vezes por mais 3 vezes por mais 4 vezes por mais 5 ve…" at bounding box center [810, 430] width 139 height 16
select select "9: 10"
click at [741, 422] on select "por mais 1 vez por mais 2 vezes por mais 3 vezes por mais 4 vezes por mais 5 ve…" at bounding box center [810, 430] width 139 height 16
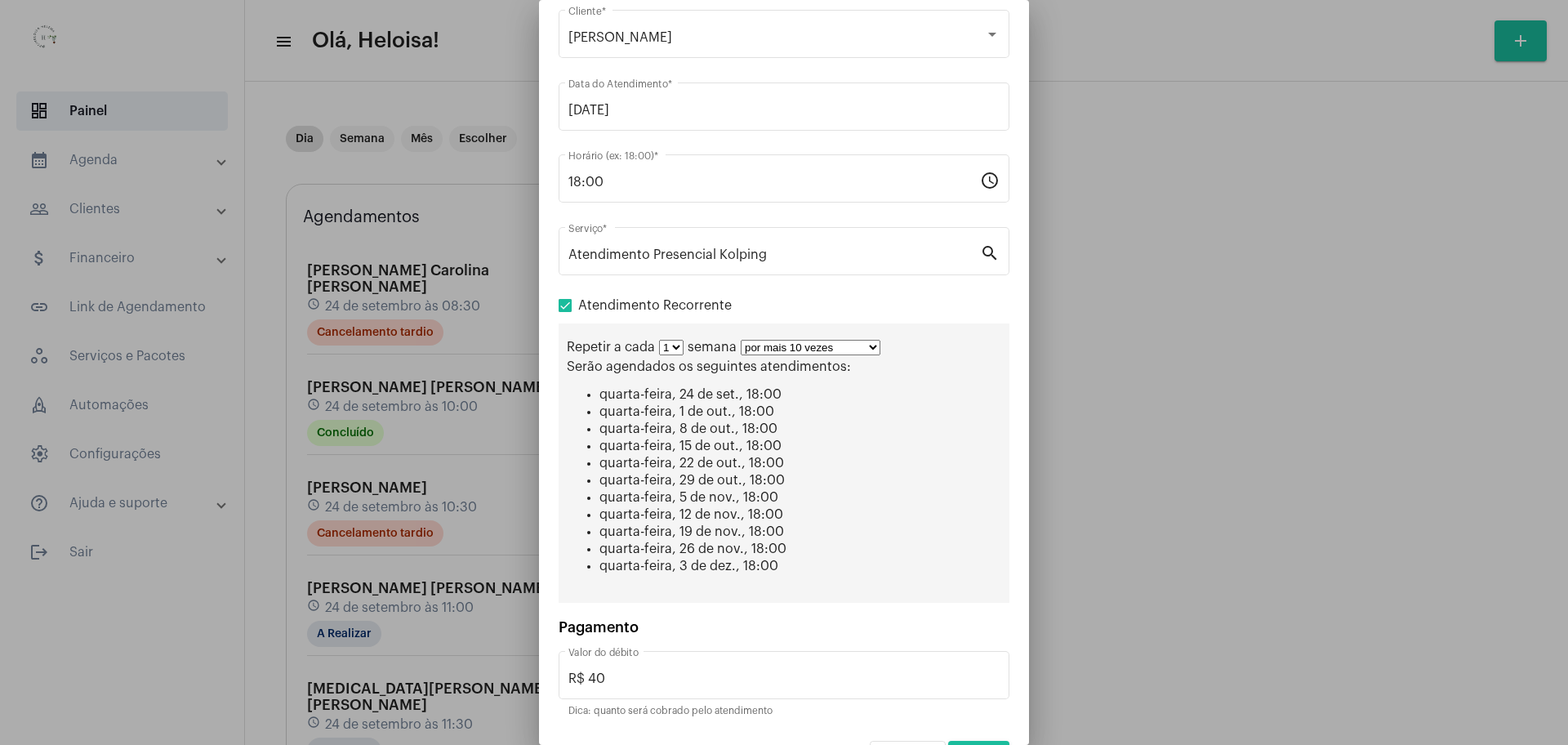
scroll to position [100, 0]
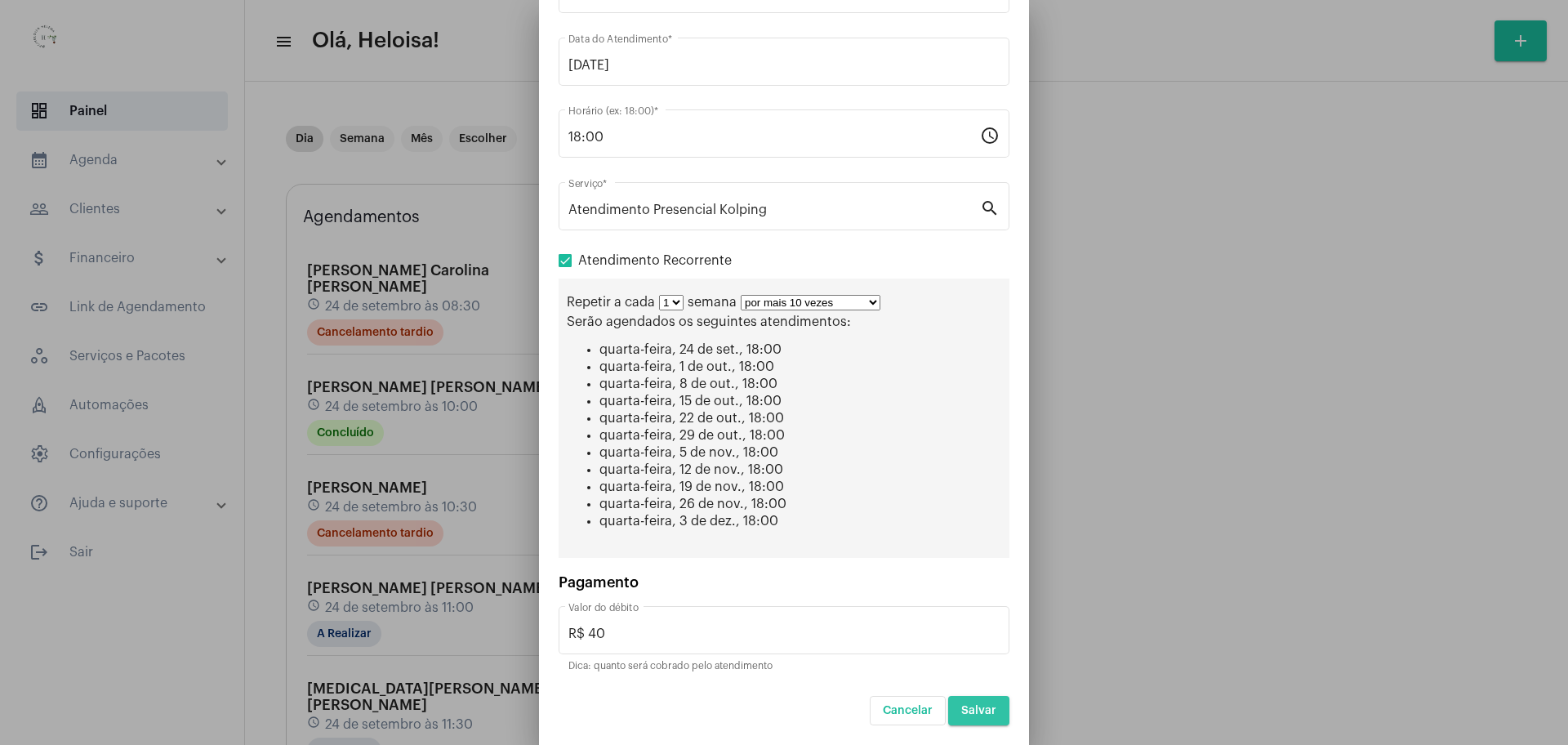
click at [961, 714] on span "Salvar" at bounding box center [979, 710] width 35 height 11
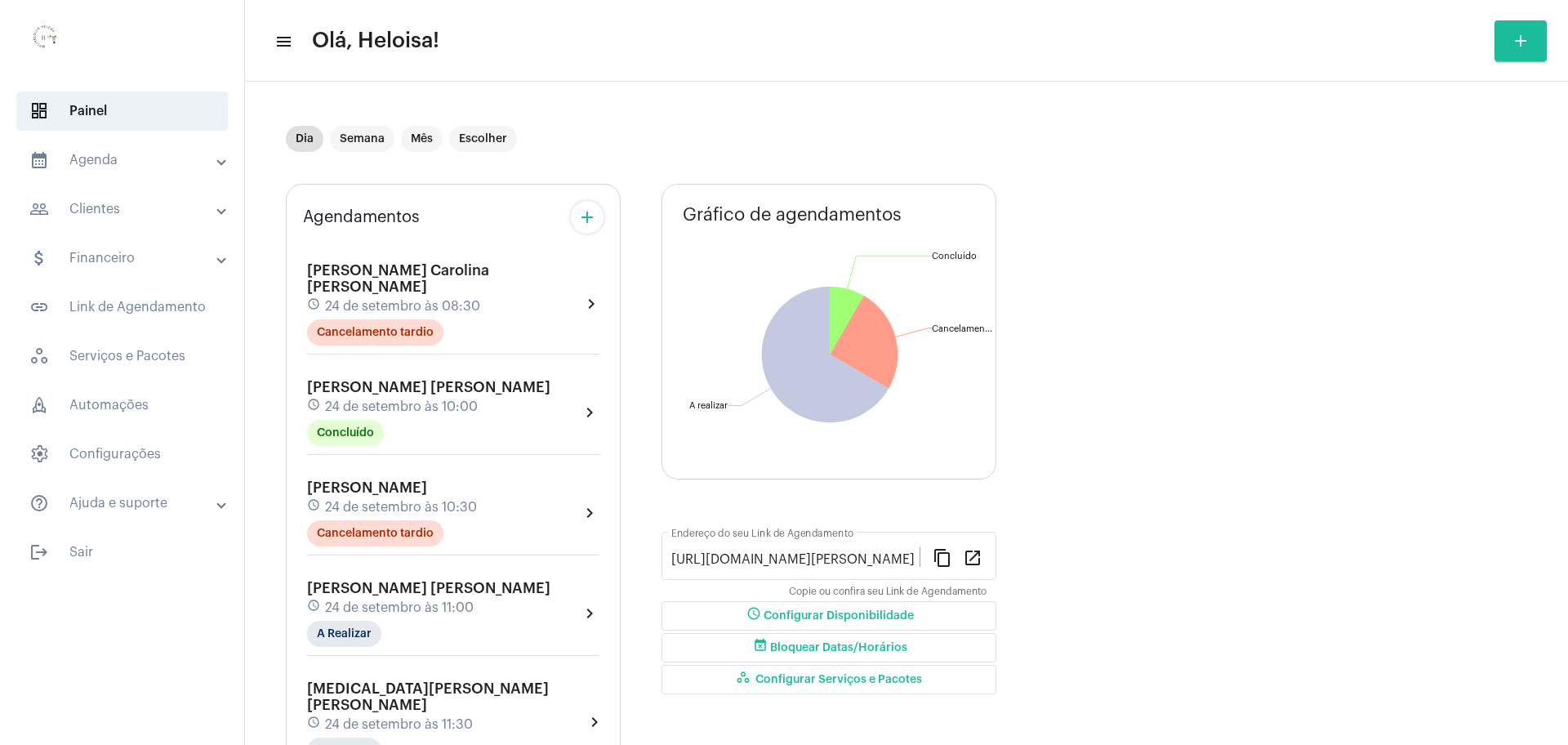
click at [588, 221] on mat-icon "add" at bounding box center [587, 217] width 20 height 20
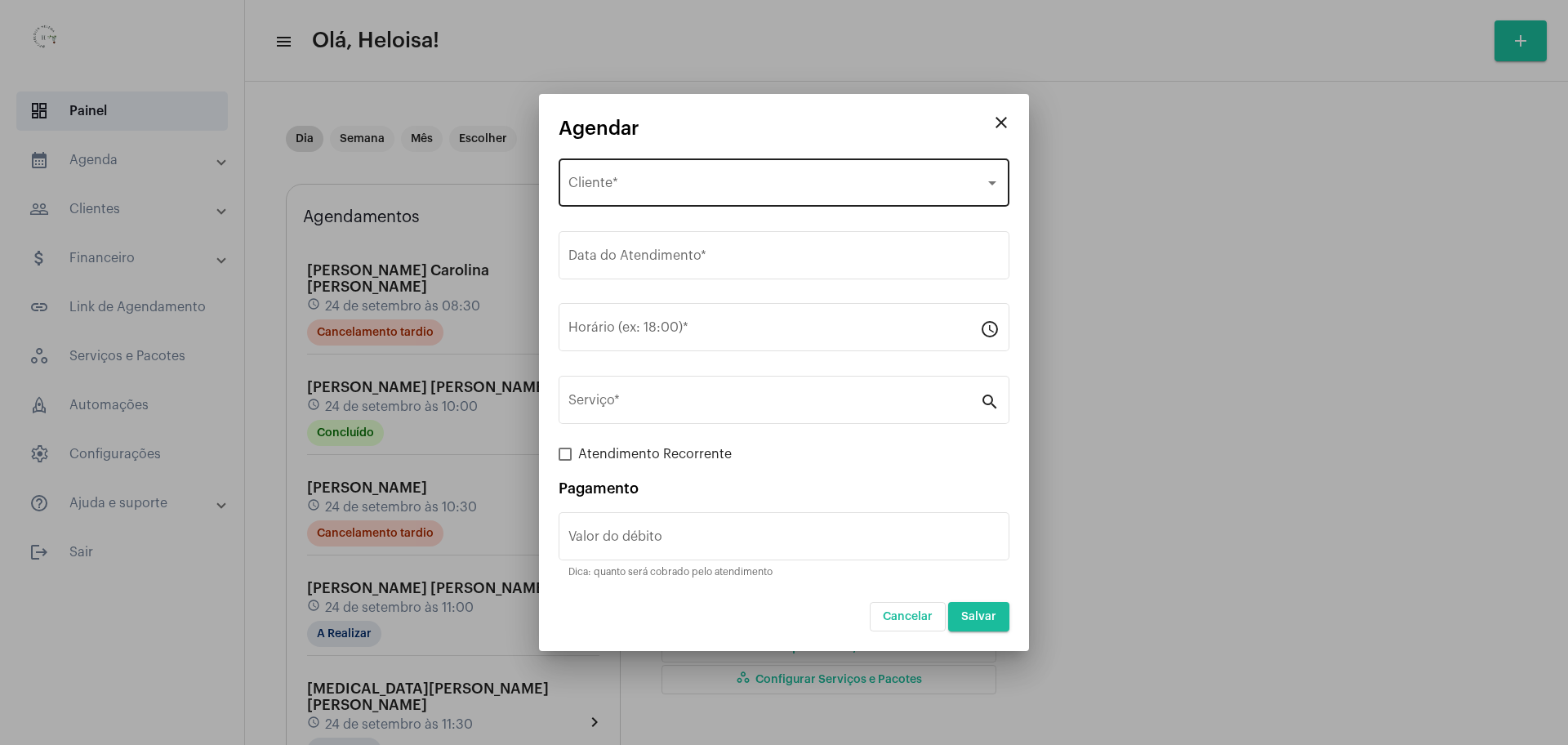
click at [755, 175] on div "Selecione o Cliente Cliente *" at bounding box center [784, 180] width 431 height 51
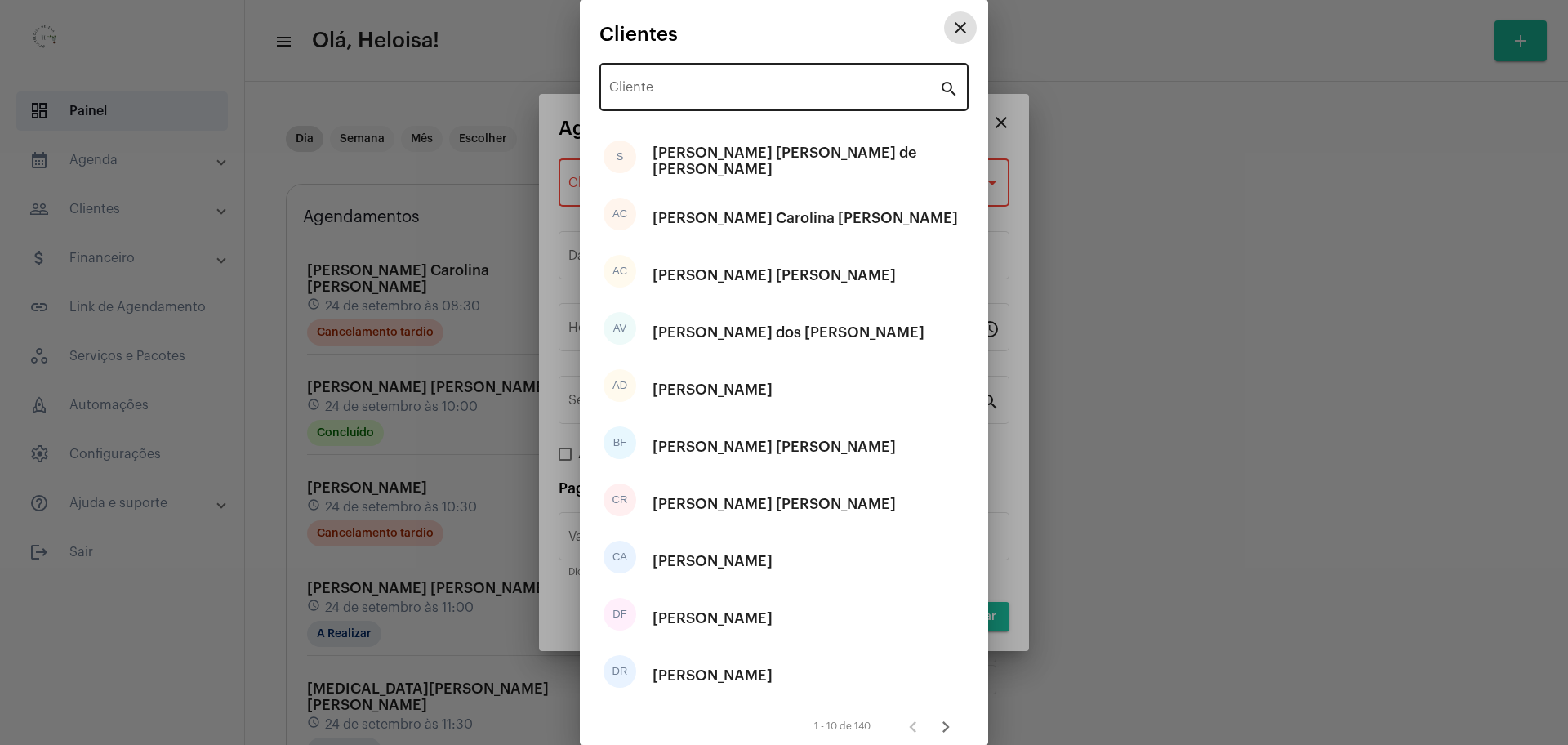
click at [800, 87] on input "Cliente" at bounding box center [774, 90] width 330 height 15
type input "y"
click at [749, 84] on input "y" at bounding box center [774, 90] width 330 height 15
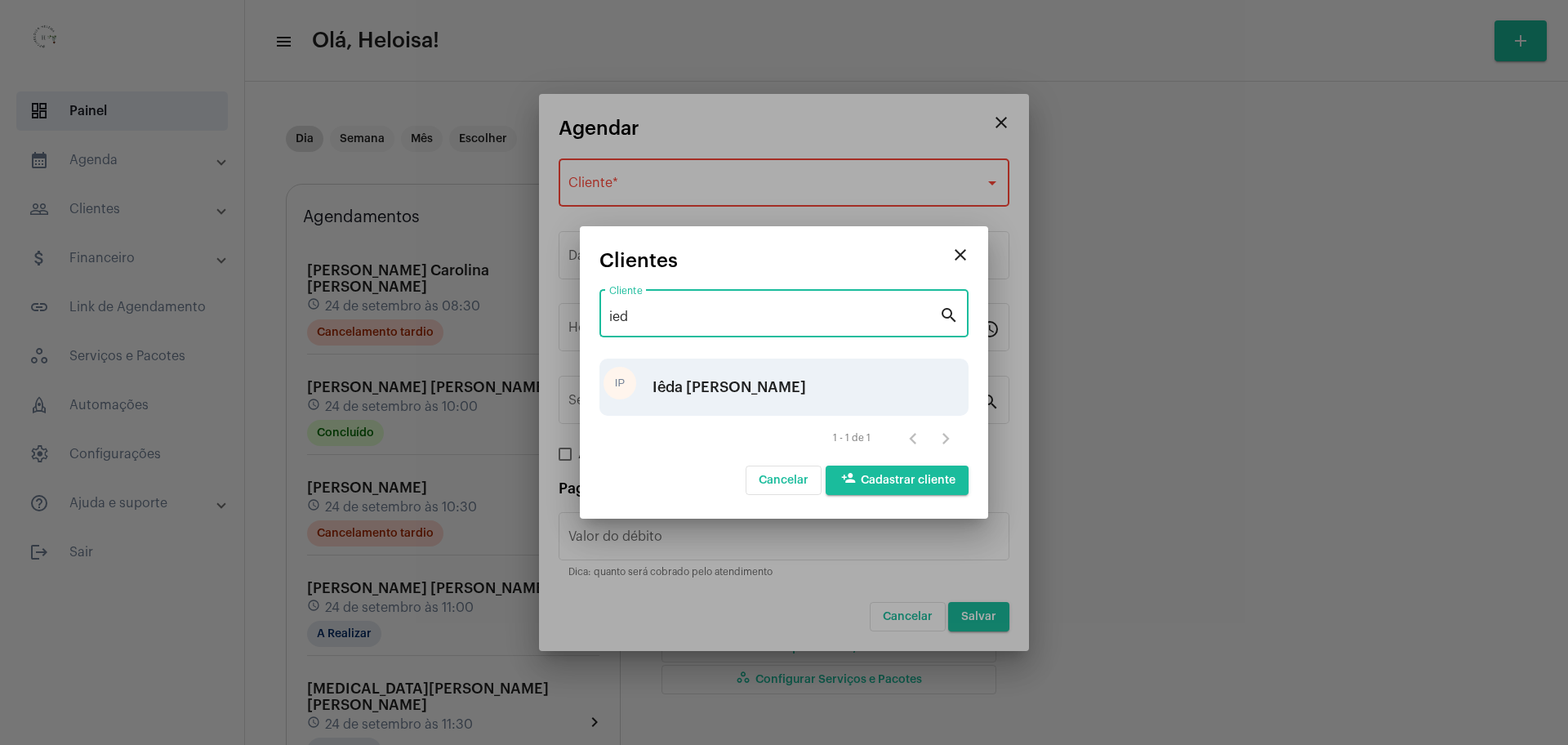
type input "ied"
click at [714, 383] on div "Iêda [PERSON_NAME]" at bounding box center [729, 387] width 153 height 49
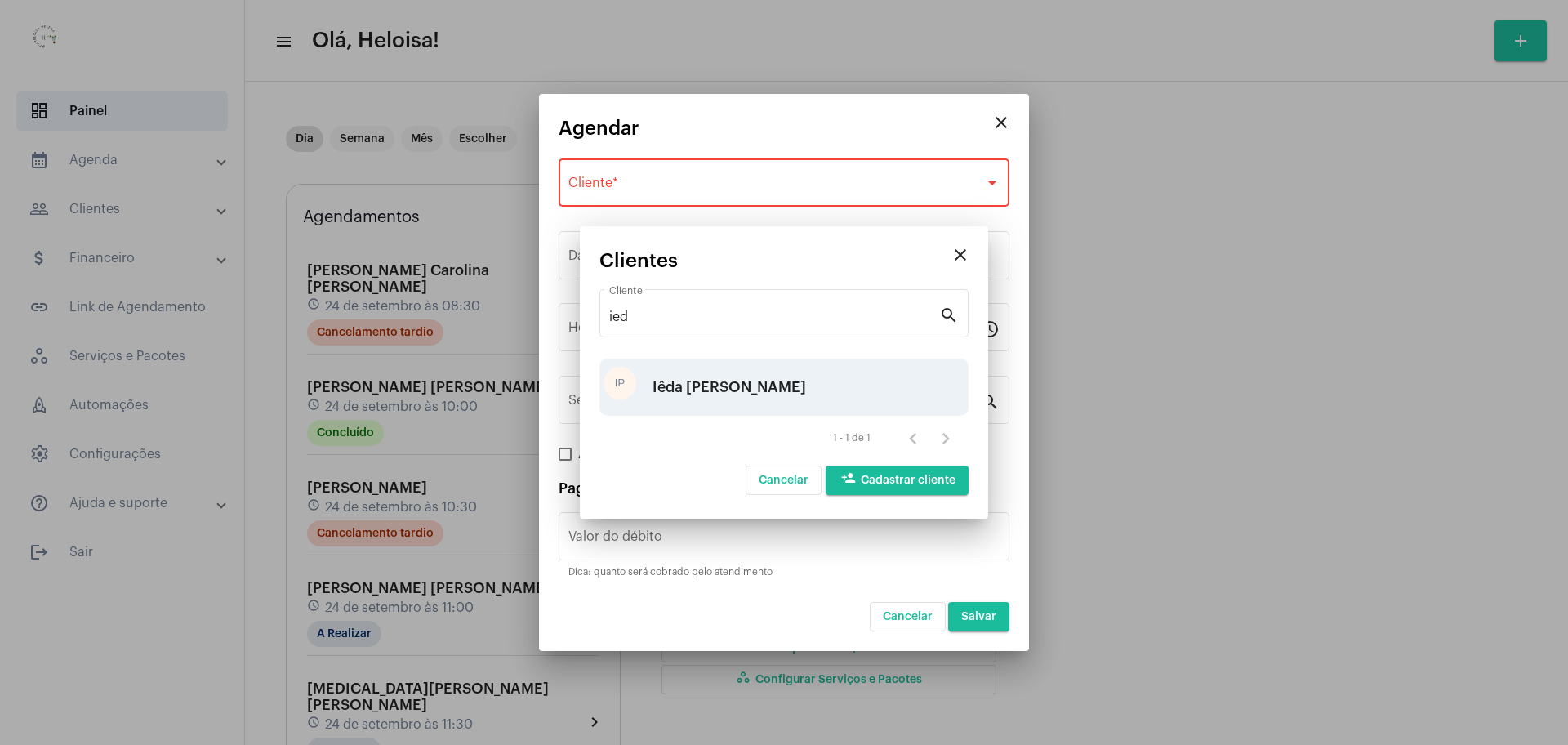
type input "R$"
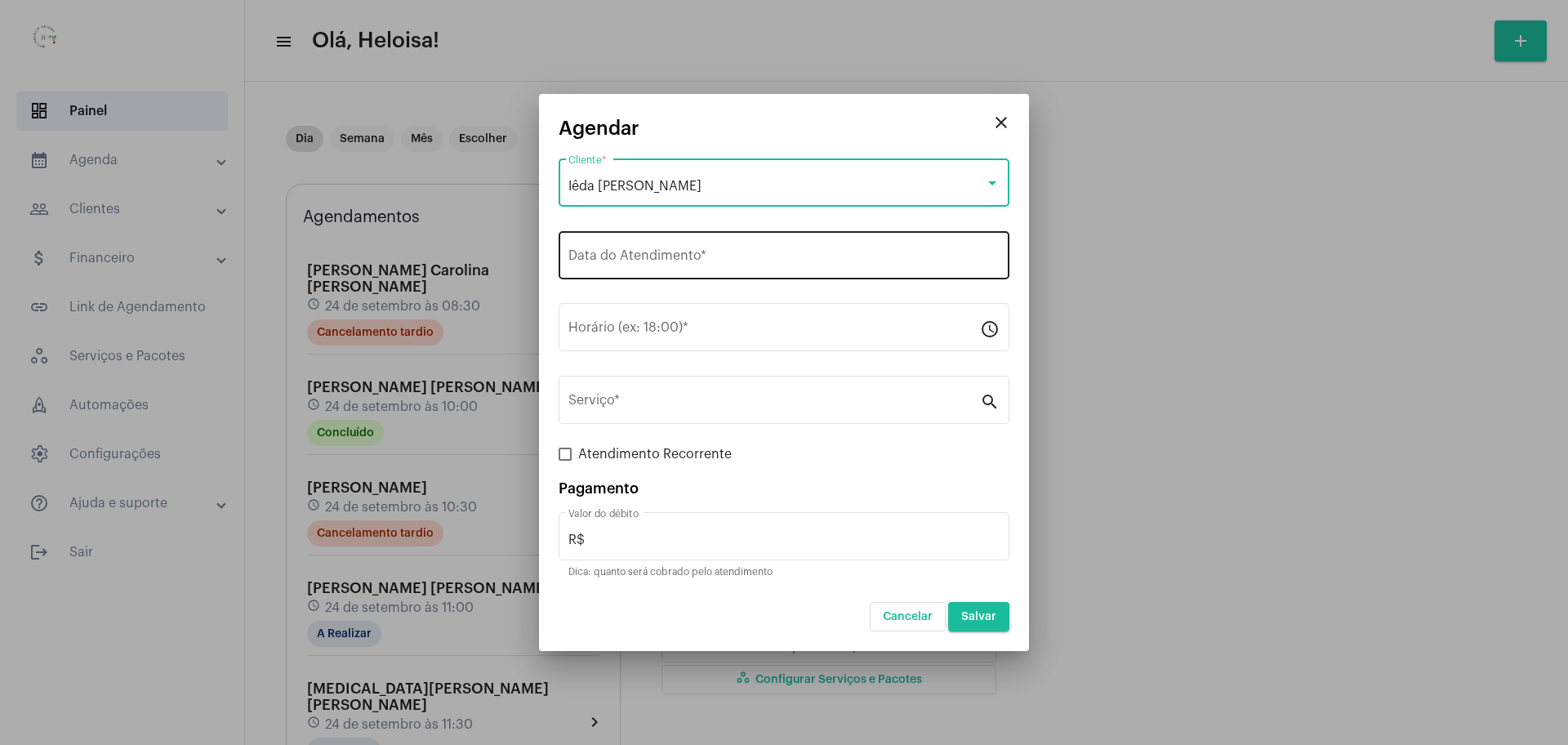
click at [726, 253] on input "Data do Atendimento *" at bounding box center [784, 259] width 431 height 15
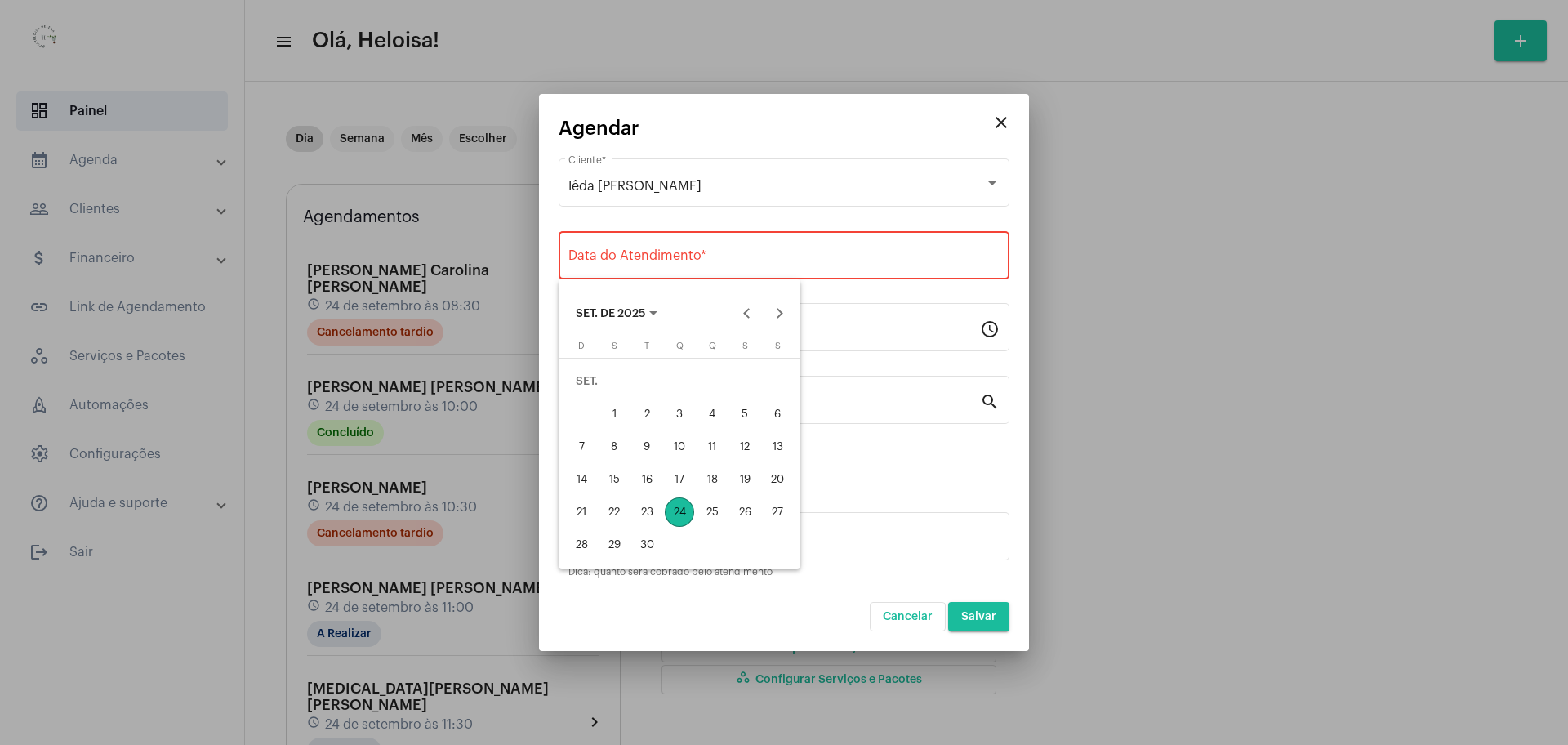
click at [682, 517] on div "24" at bounding box center [679, 512] width 29 height 29
type input "[DATE]"
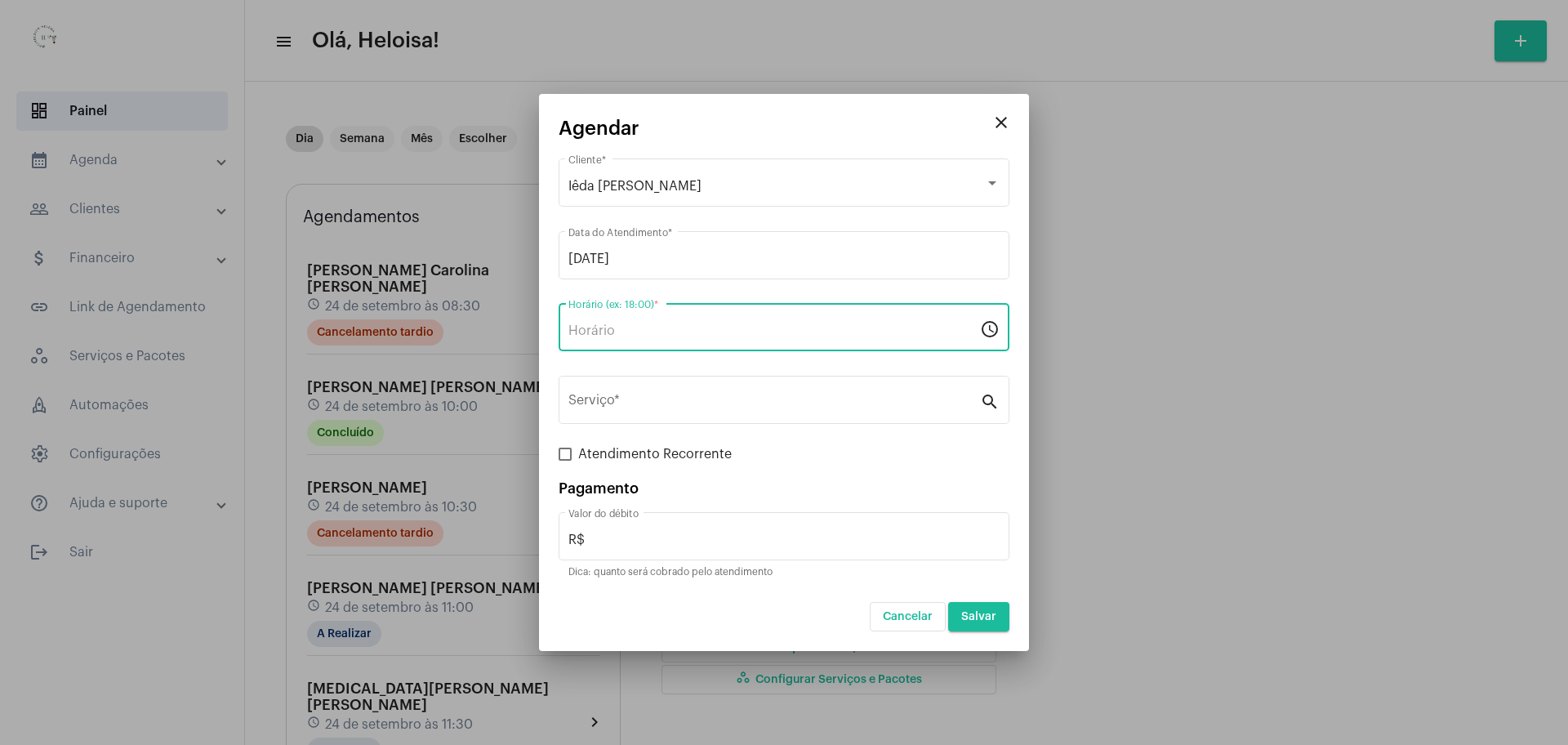
click at [717, 332] on input "Horário (ex: 18:00) *" at bounding box center [774, 331] width 412 height 15
type input "18:30"
click at [656, 399] on input "Serviço *" at bounding box center [774, 403] width 412 height 15
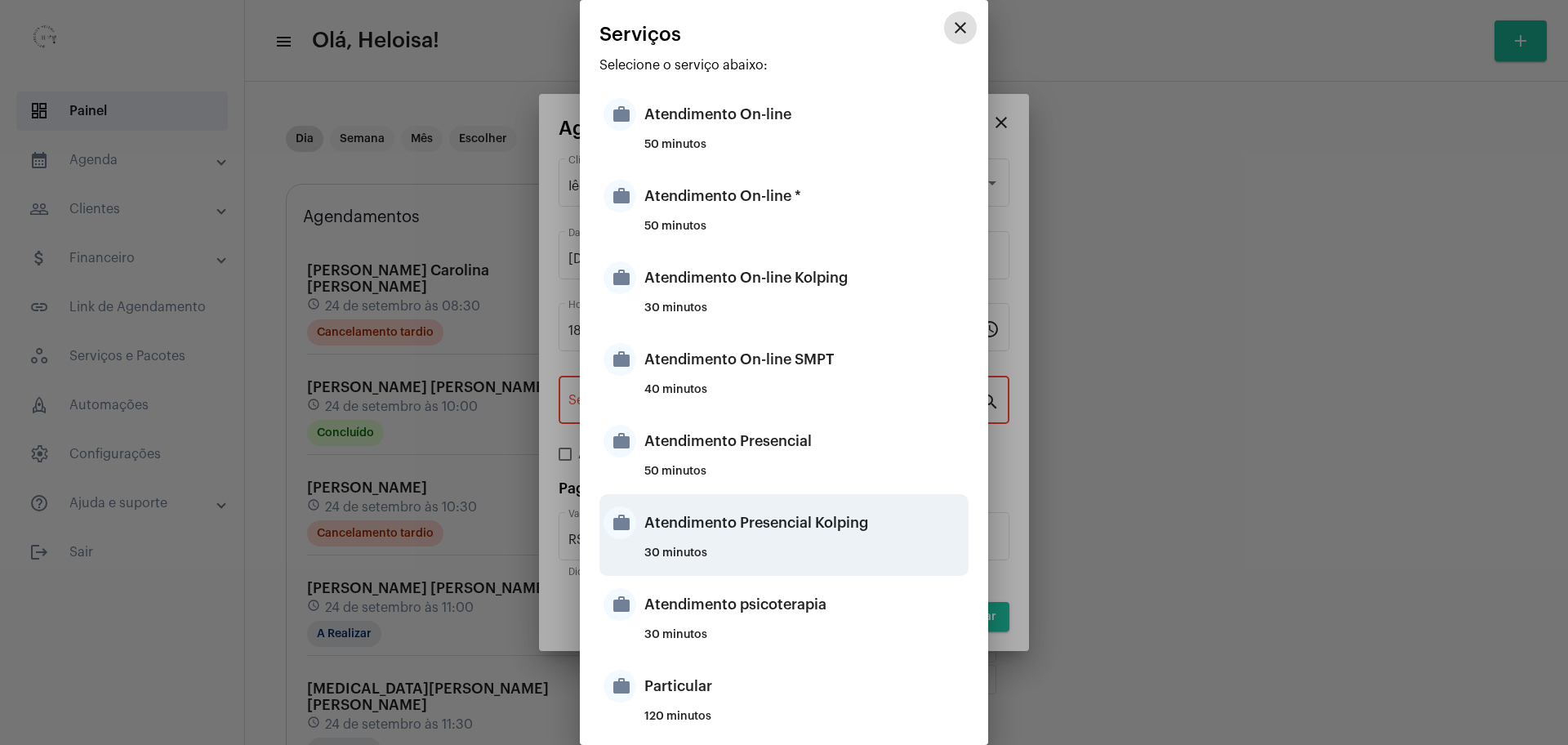
click at [752, 529] on div "Atendimento Presencial Kolping" at bounding box center [804, 523] width 320 height 49
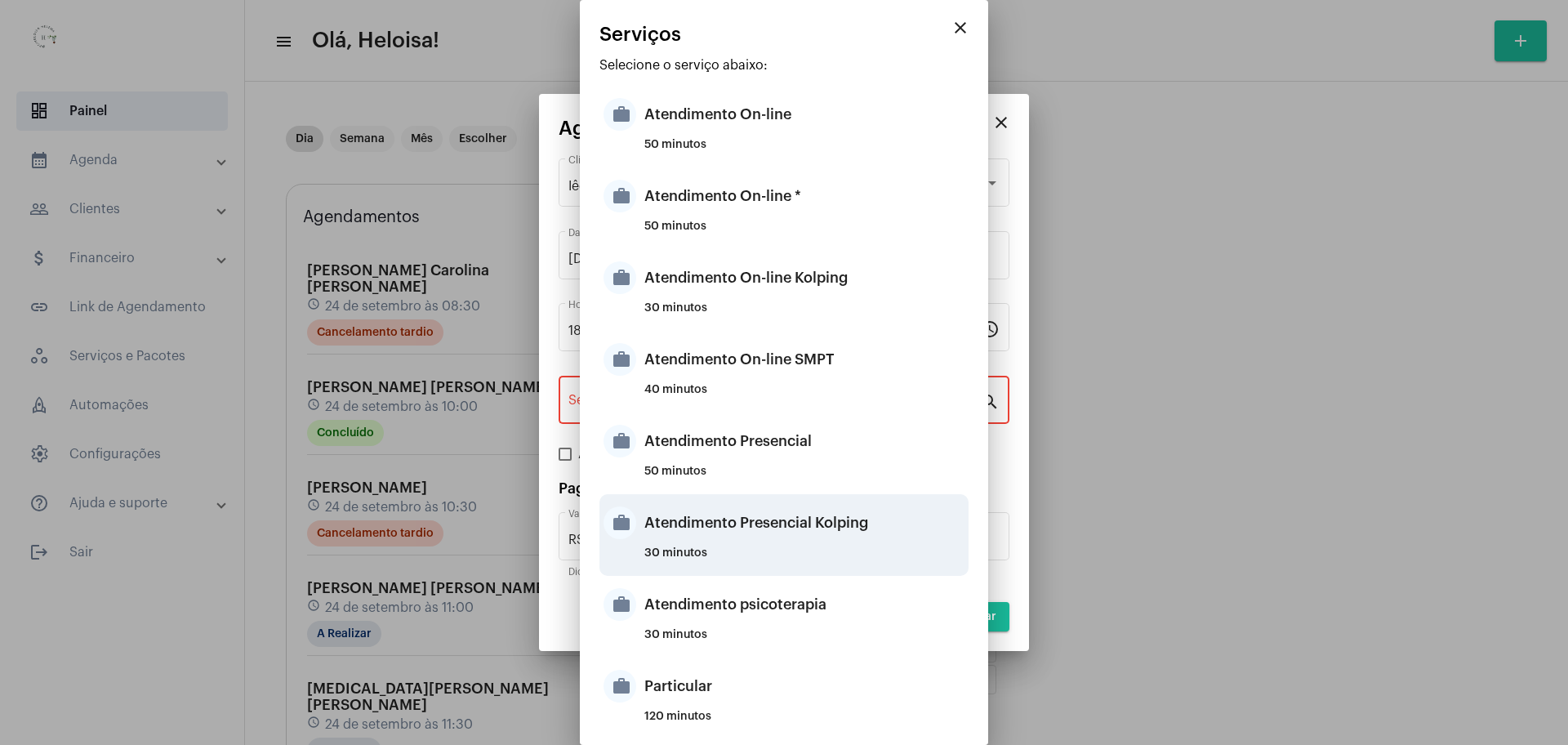
type input "Atendimento Presencial Kolping"
type input "R$ 40"
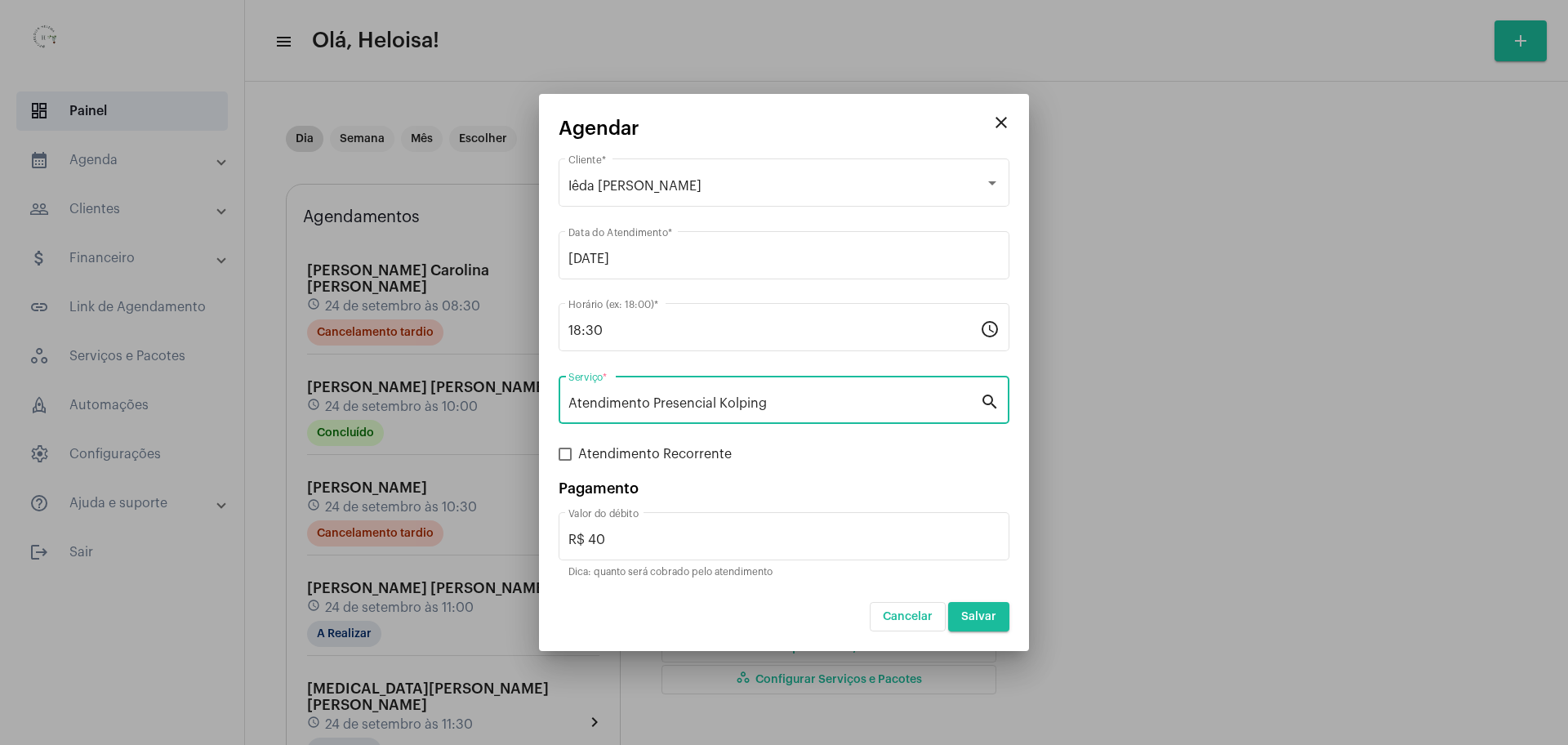
click at [570, 452] on span at bounding box center [564, 453] width 13 height 13
click at [565, 460] on input "Atendimento Recorrente" at bounding box center [564, 460] width 1 height 1
checkbox input "true"
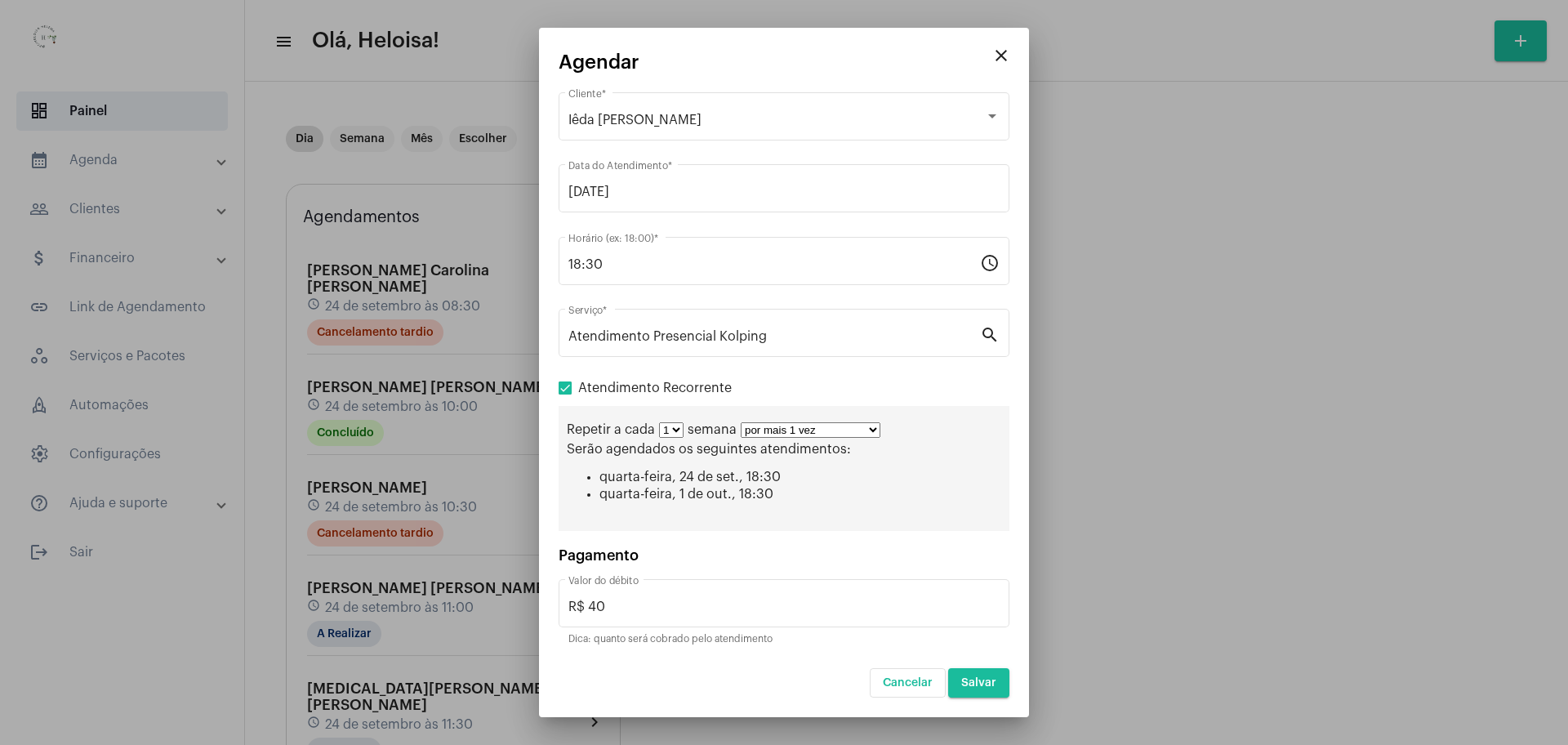
click at [839, 427] on select "por mais 1 vez por mais 2 vezes por mais 3 vezes por mais 4 vezes por mais 5 ve…" at bounding box center [810, 430] width 139 height 16
select select "9: 10"
click at [741, 422] on select "por mais 1 vez por mais 2 vezes por mais 3 vezes por mais 4 vezes por mais 5 ve…" at bounding box center [810, 430] width 139 height 16
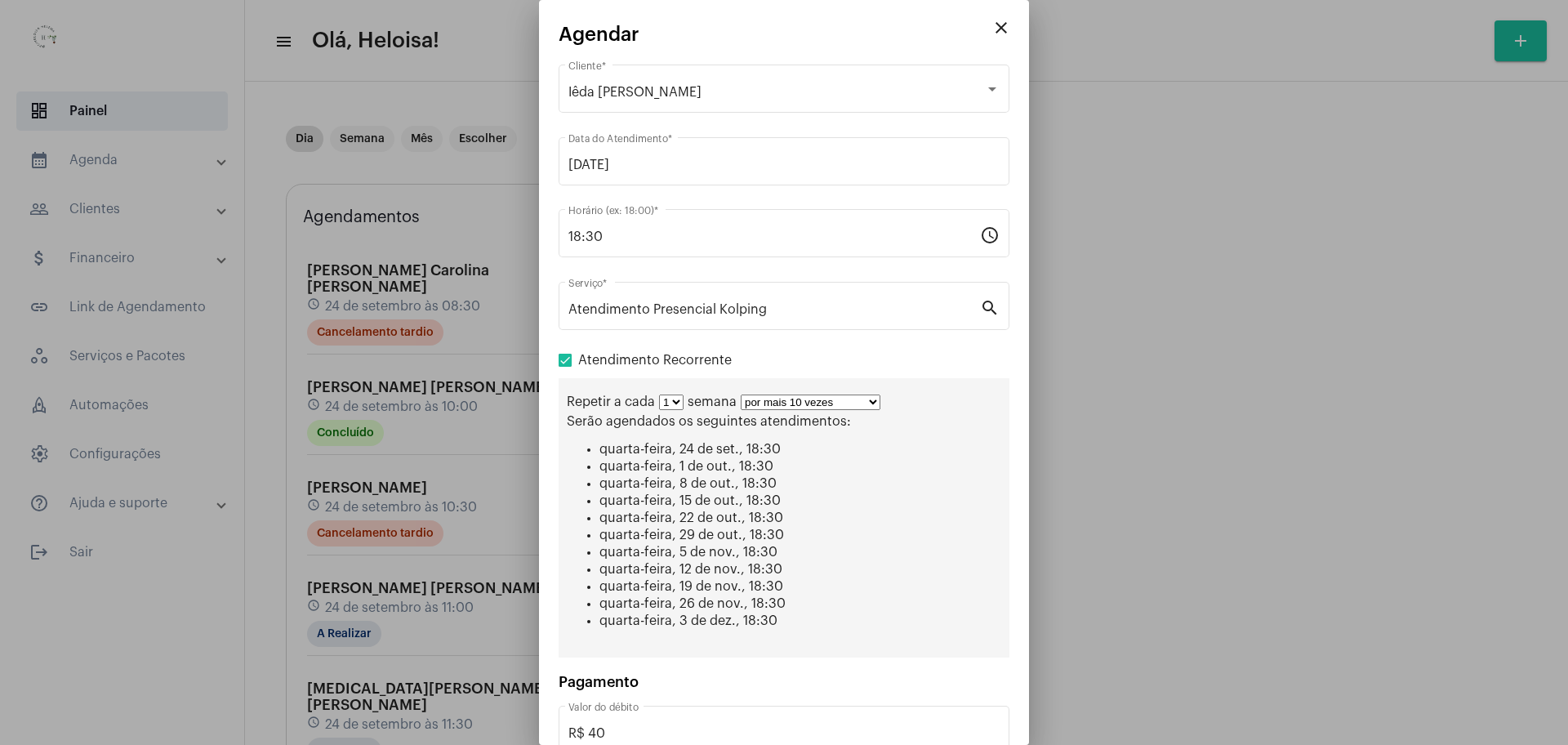
scroll to position [100, 0]
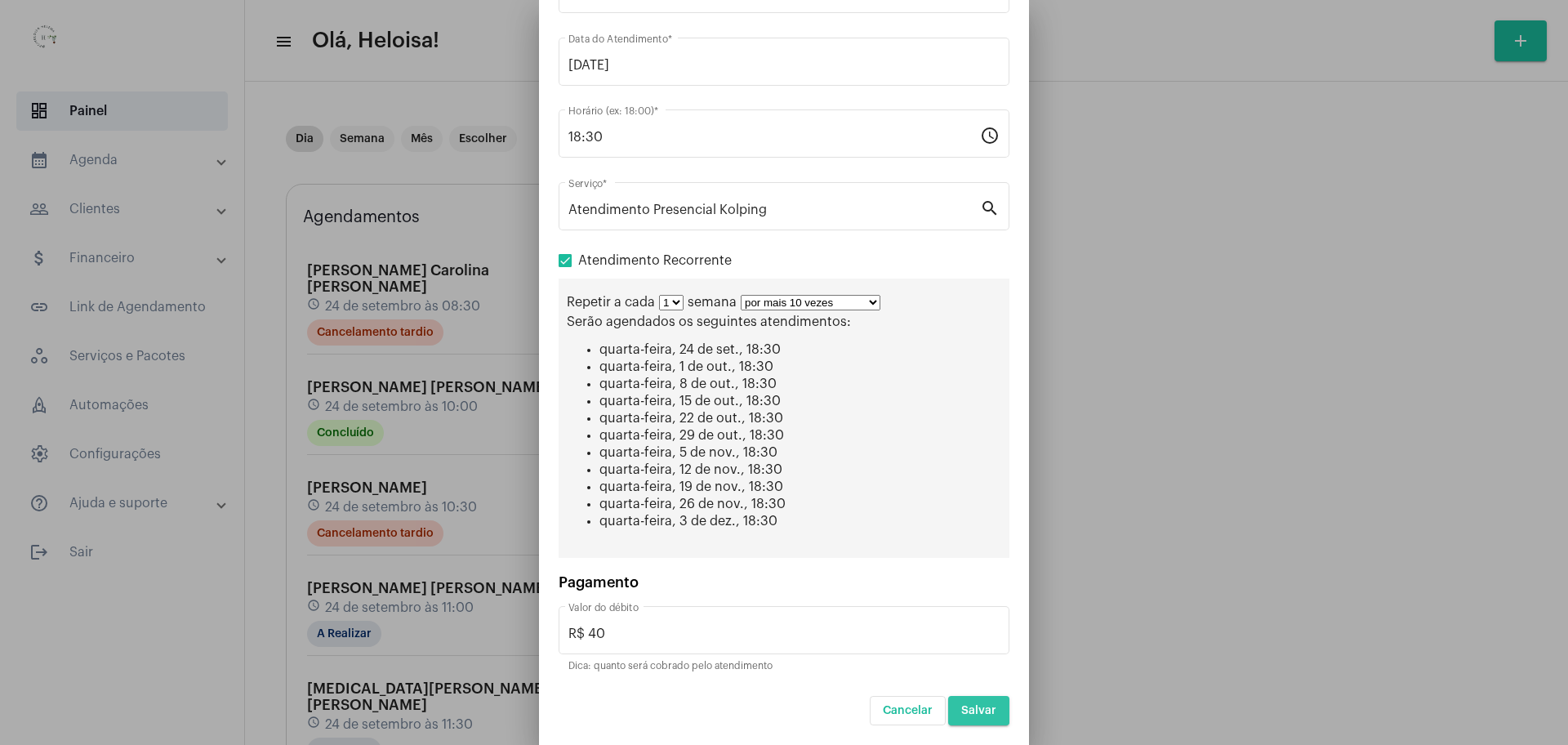
click at [963, 707] on span "Salvar" at bounding box center [979, 710] width 35 height 11
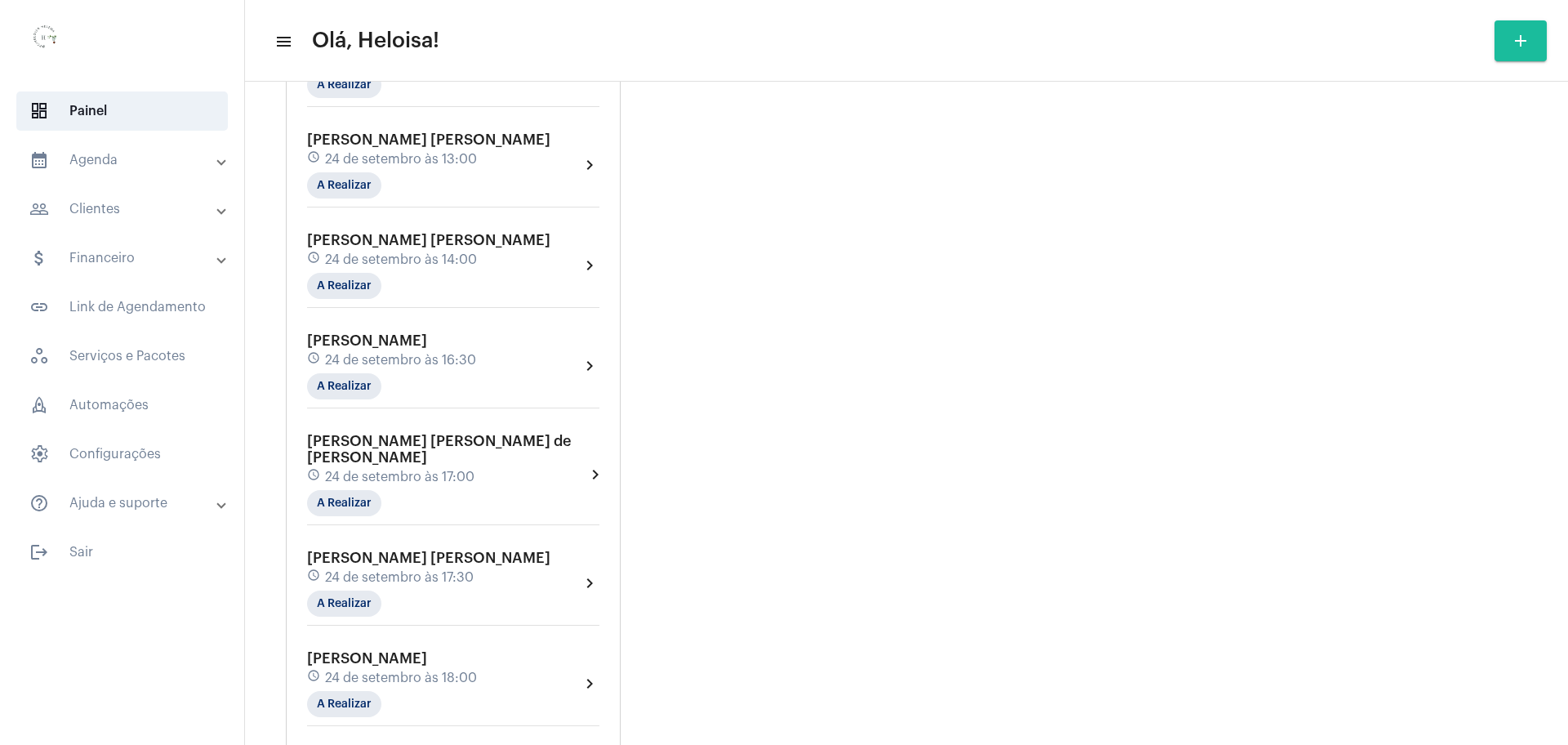
scroll to position [860, 0]
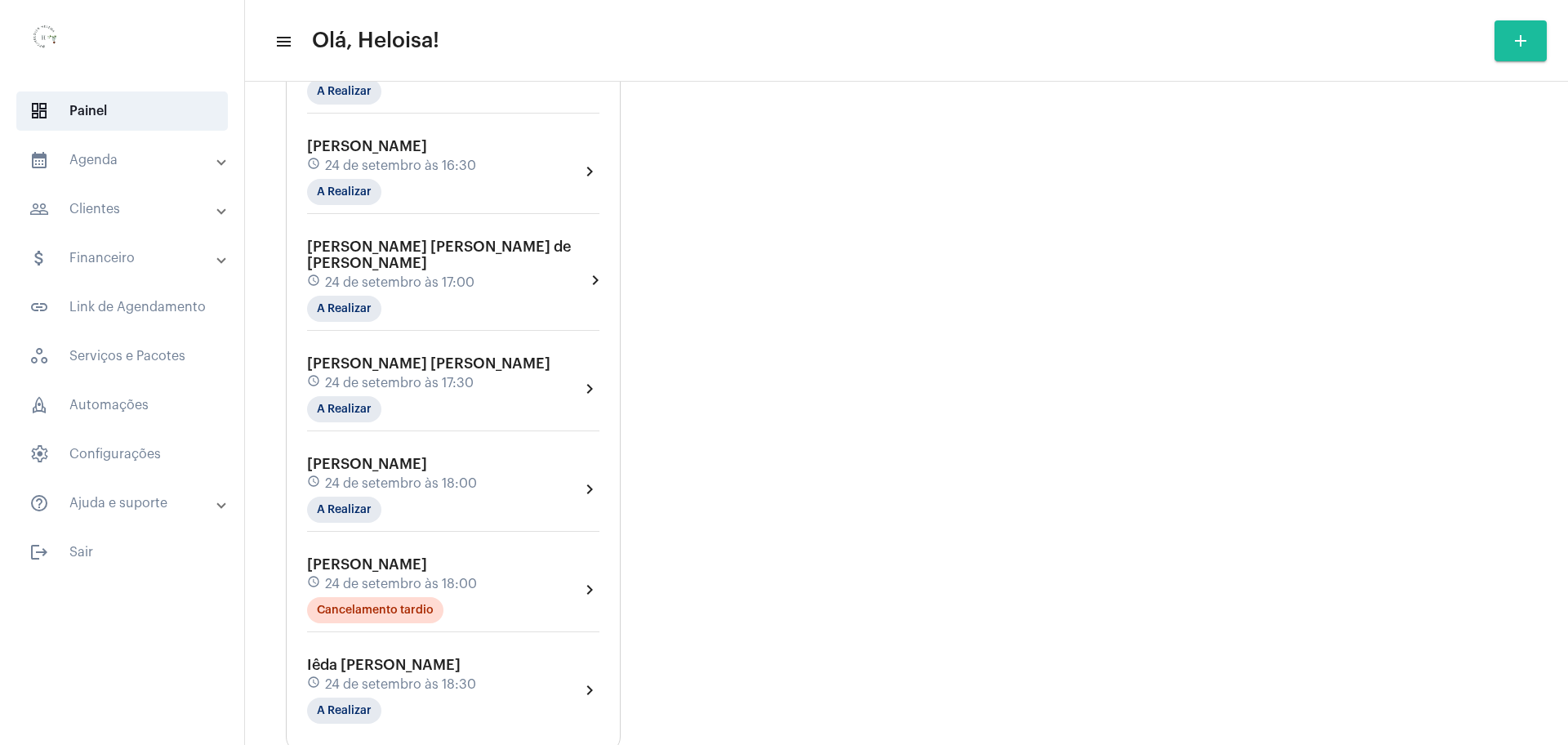
click at [477, 474] on div "schedule 24 de setembro às 18:00" at bounding box center [392, 483] width 170 height 18
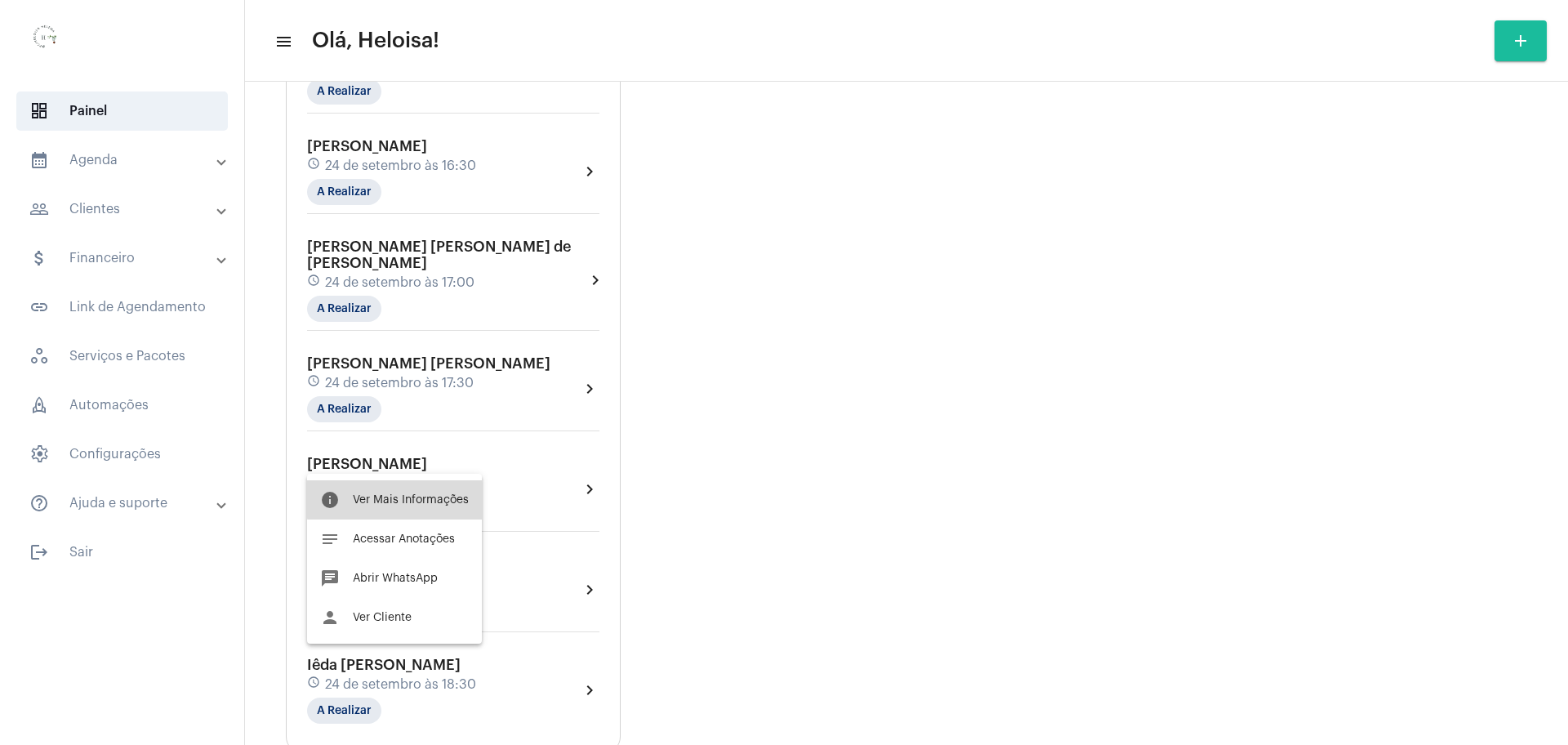
click at [451, 498] on span "Ver Mais Informações" at bounding box center [411, 499] width 116 height 11
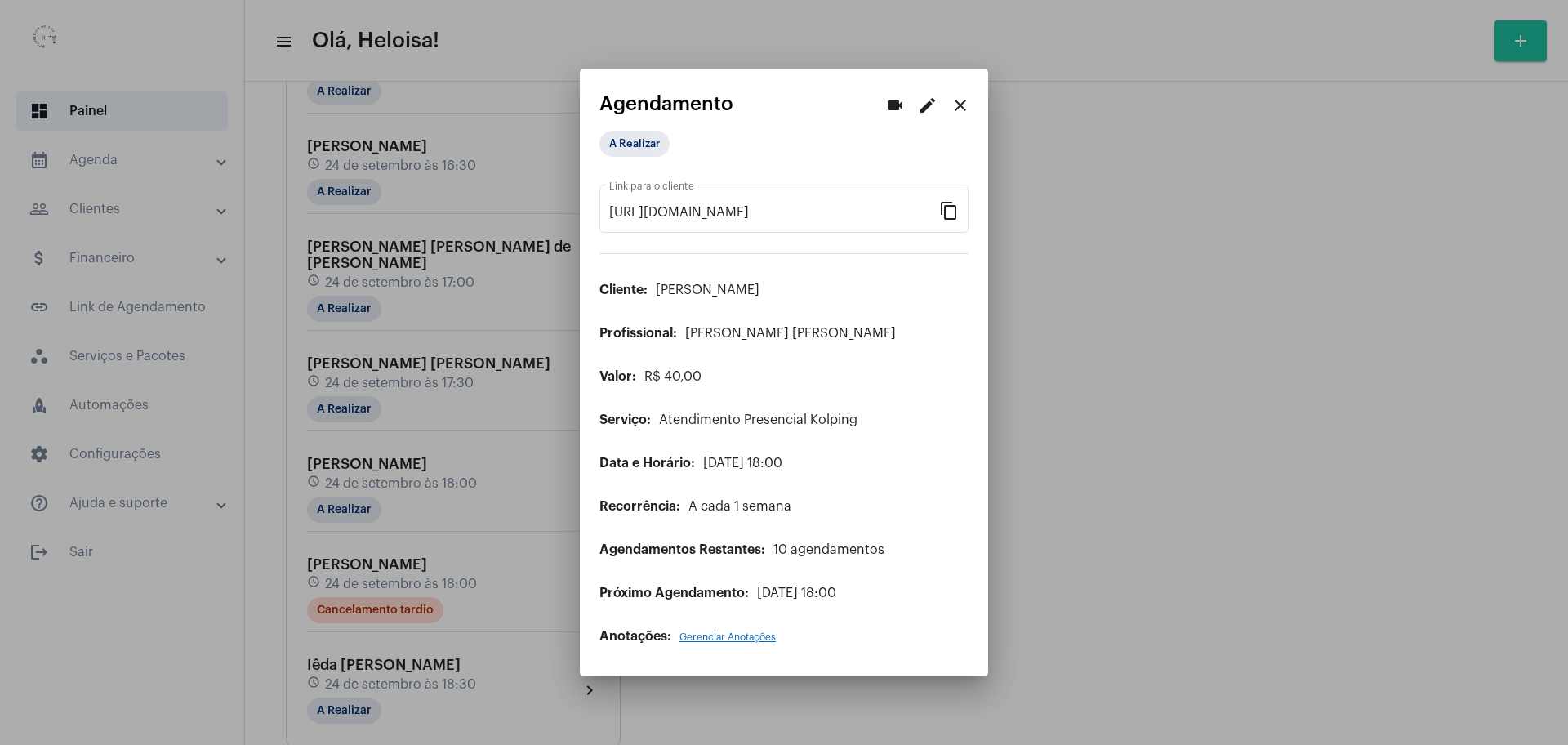
click at [926, 111] on mat-icon "edit" at bounding box center [928, 105] width 20 height 20
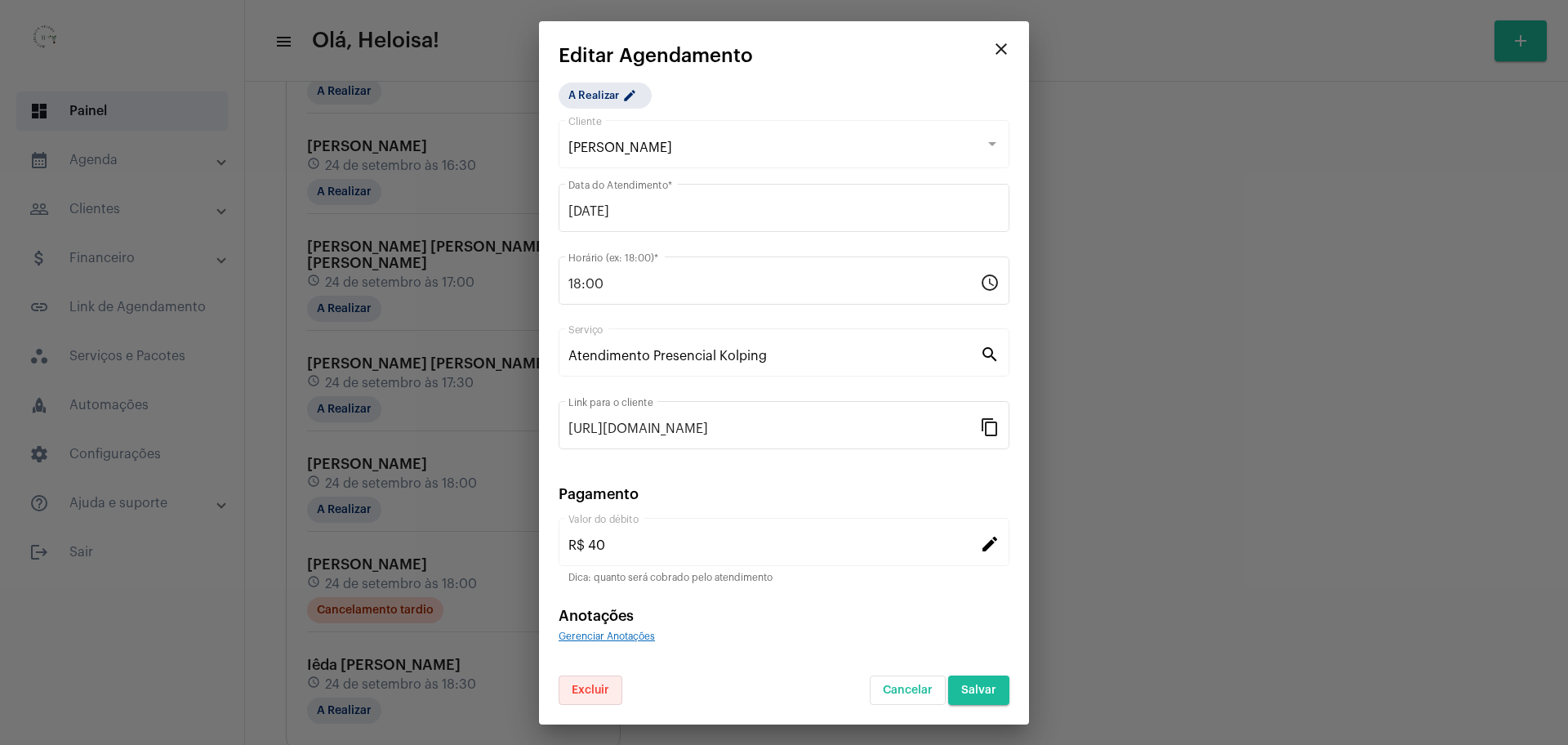
click at [600, 690] on span "Excluir" at bounding box center [589, 690] width 37 height 11
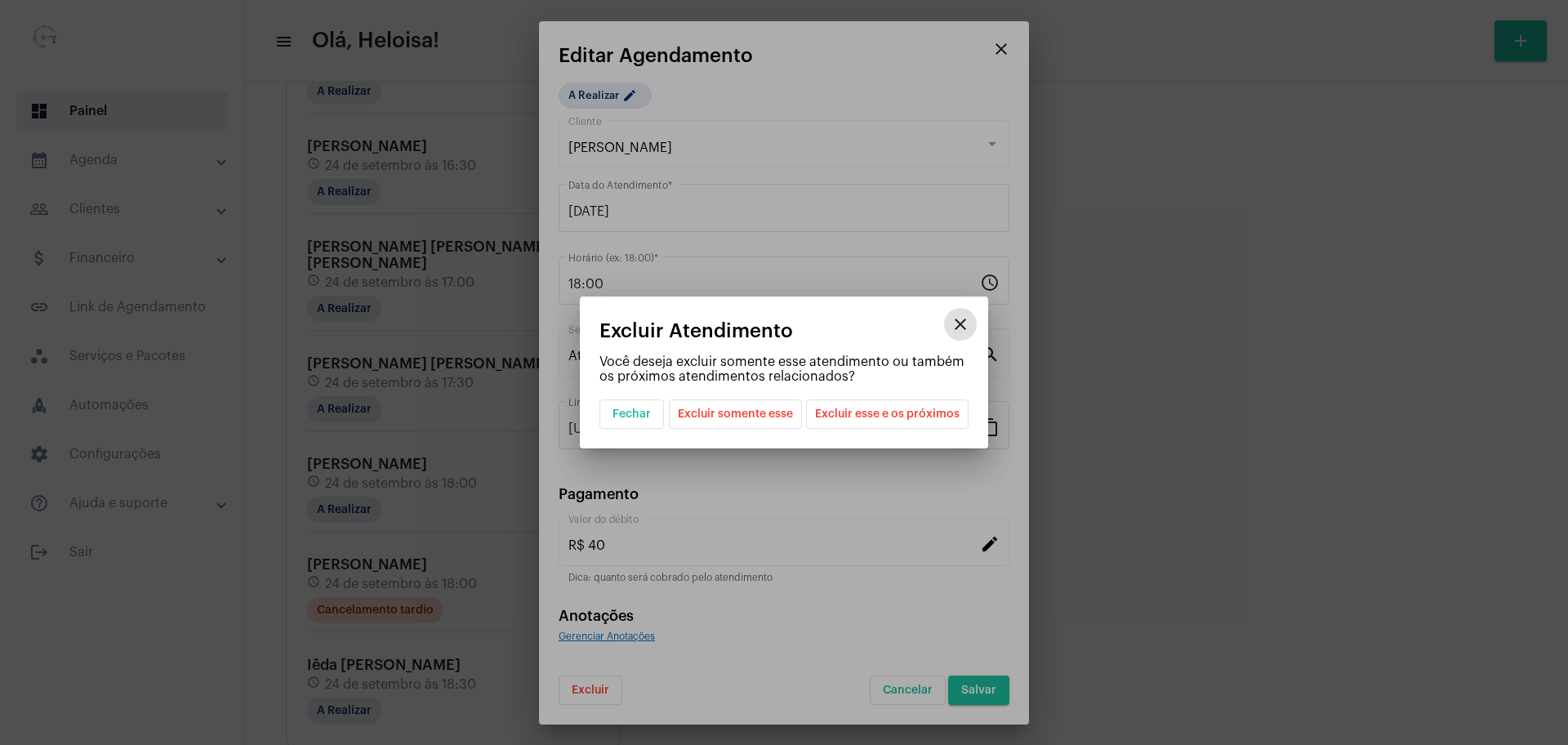
click at [875, 414] on span "Excluir esse e os próximos" at bounding box center [887, 414] width 145 height 28
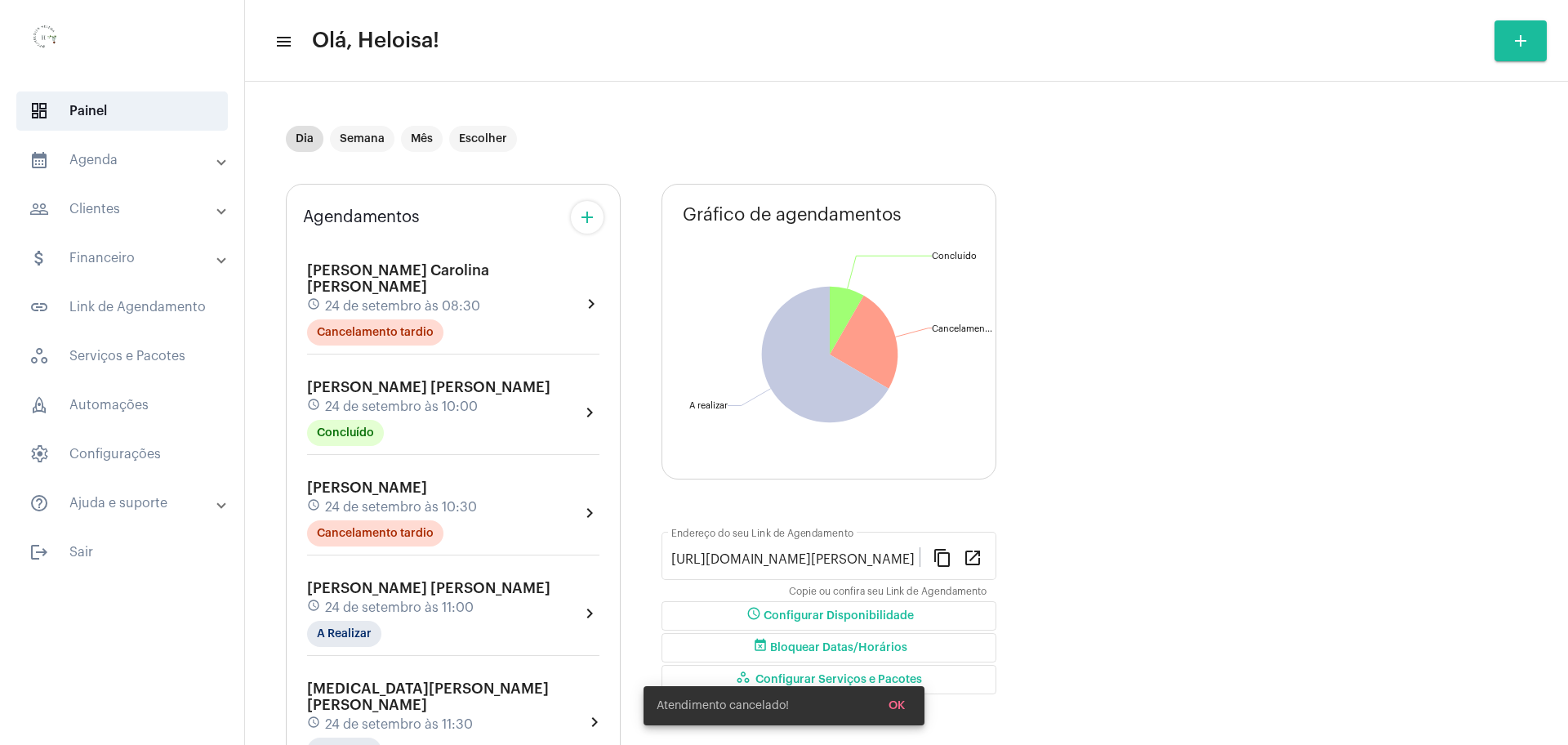
click at [592, 217] on mat-icon "add" at bounding box center [587, 217] width 20 height 20
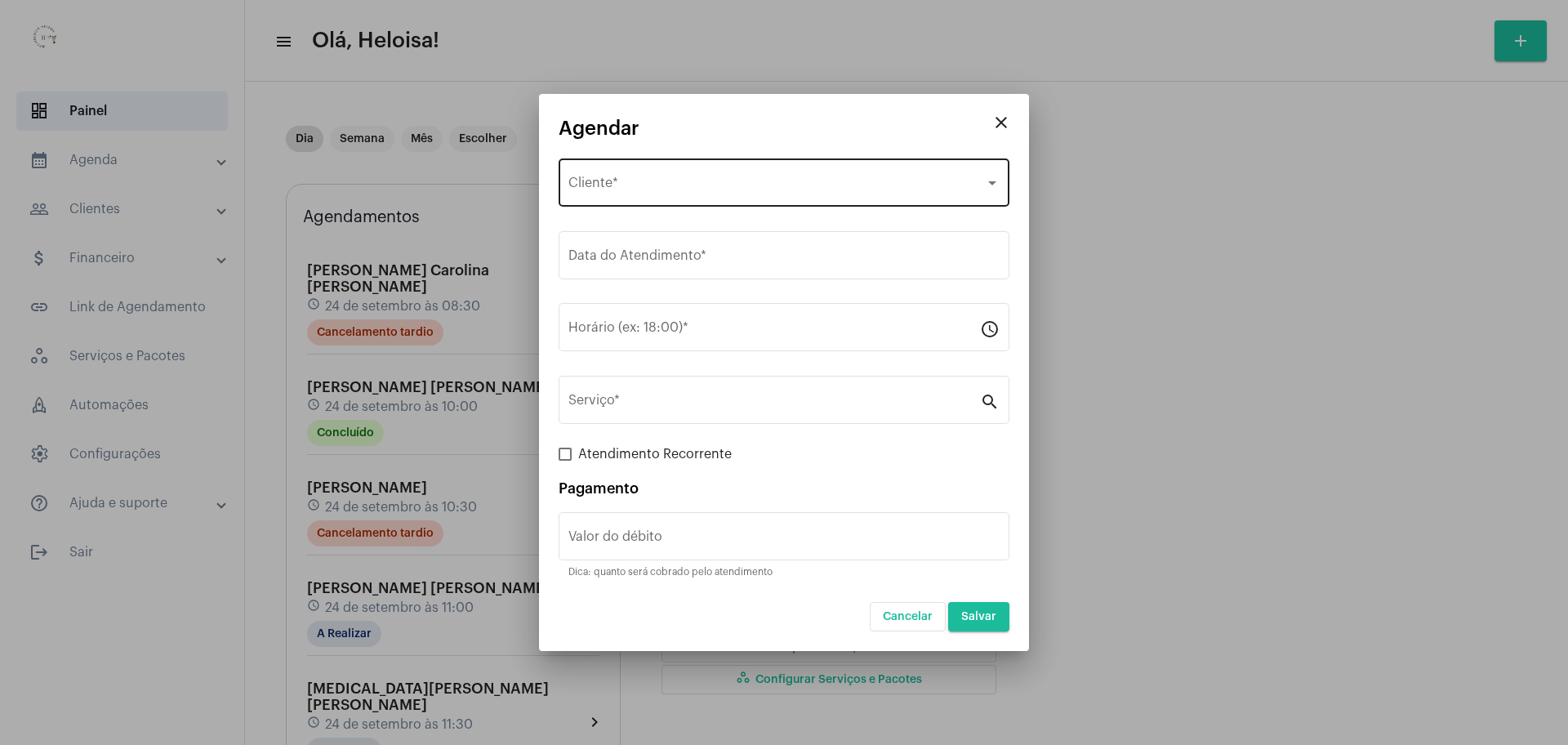
click at [631, 194] on div "Selecione o Cliente Cliente *" at bounding box center [784, 180] width 431 height 51
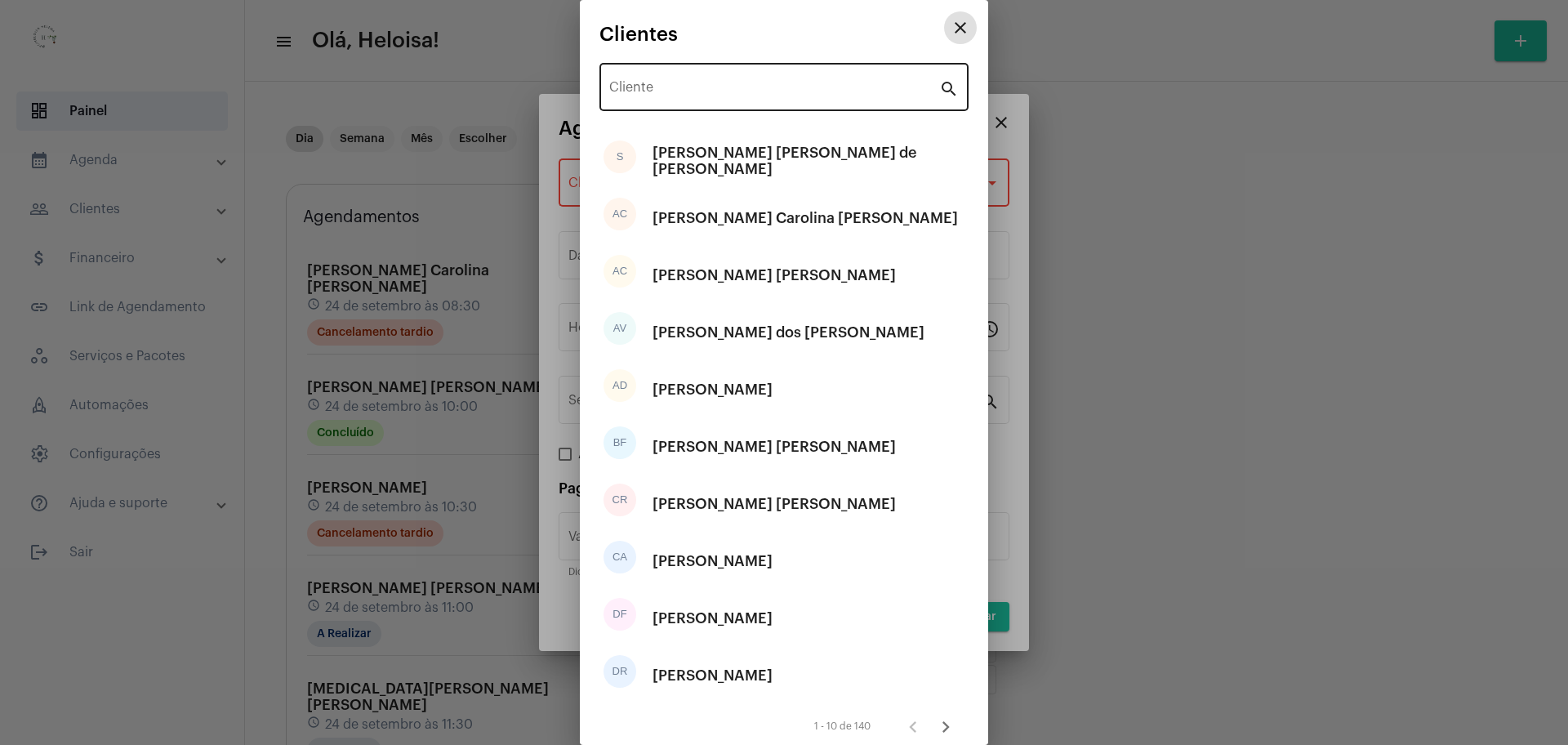
click at [672, 85] on input "Cliente" at bounding box center [774, 90] width 330 height 15
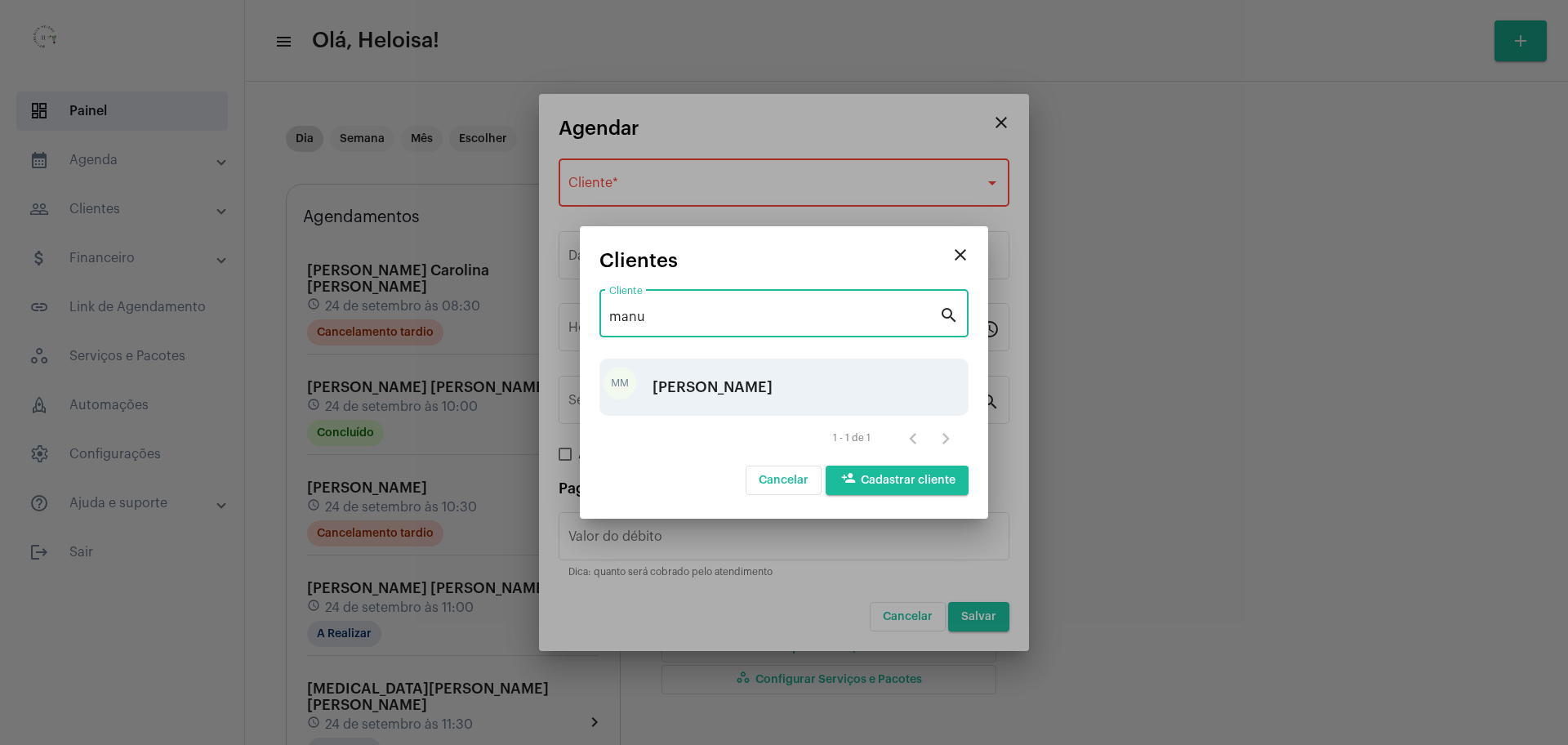
type input "manu"
click at [773, 393] on div "[PERSON_NAME]" at bounding box center [712, 387] width 120 height 49
type input "R$"
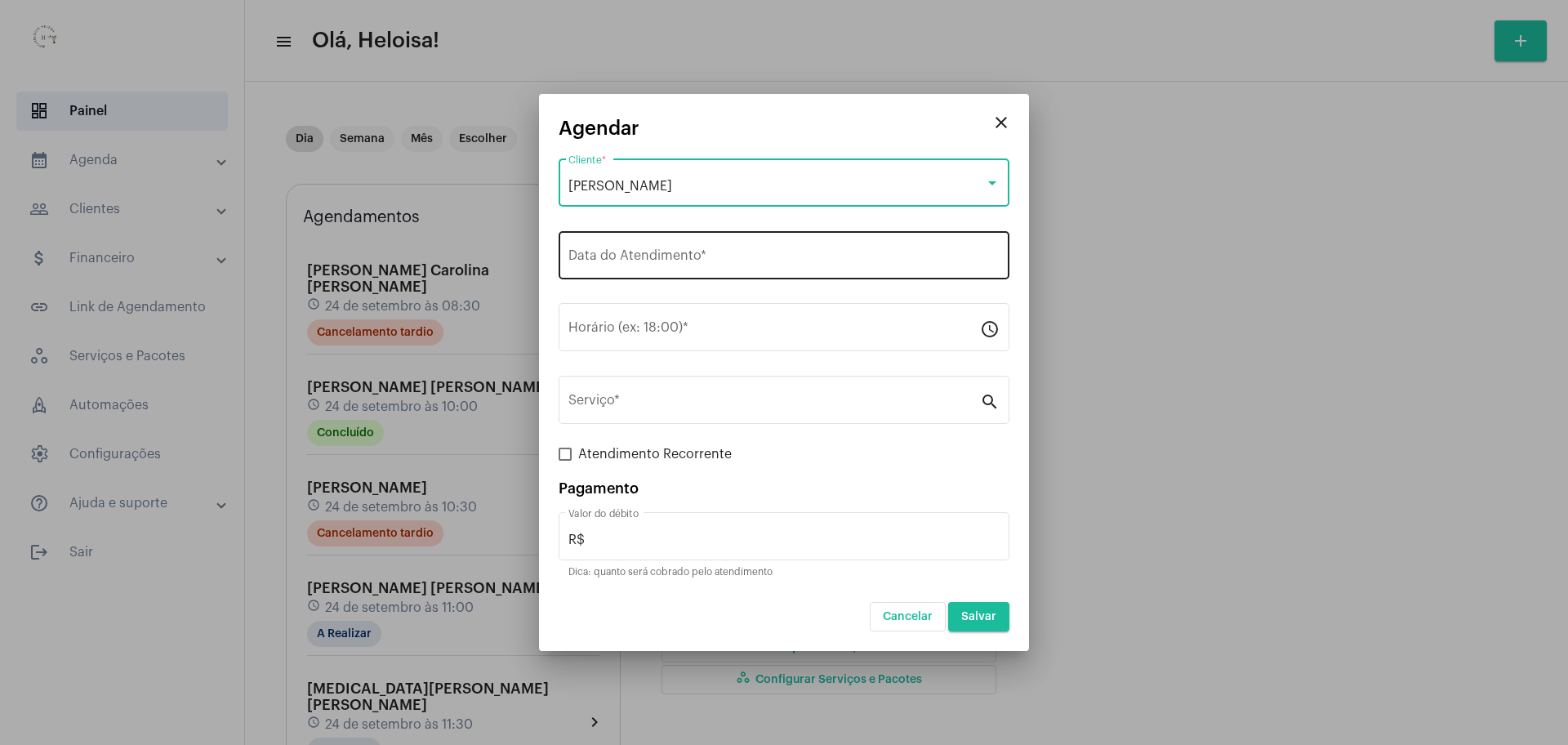
click at [687, 262] on input "Data do Atendimento *" at bounding box center [784, 259] width 431 height 15
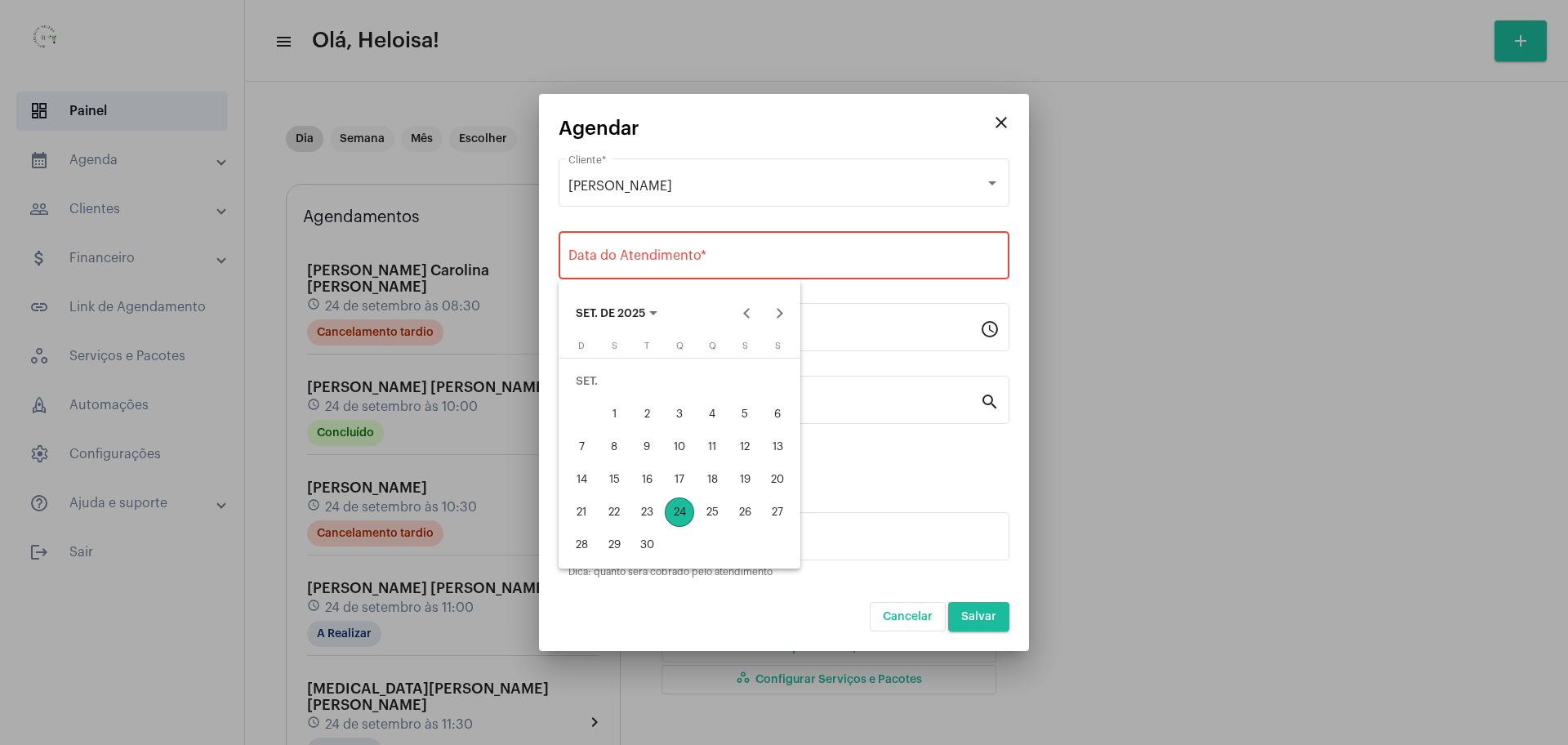
click at [678, 506] on div "24" at bounding box center [679, 512] width 29 height 29
type input "[DATE]"
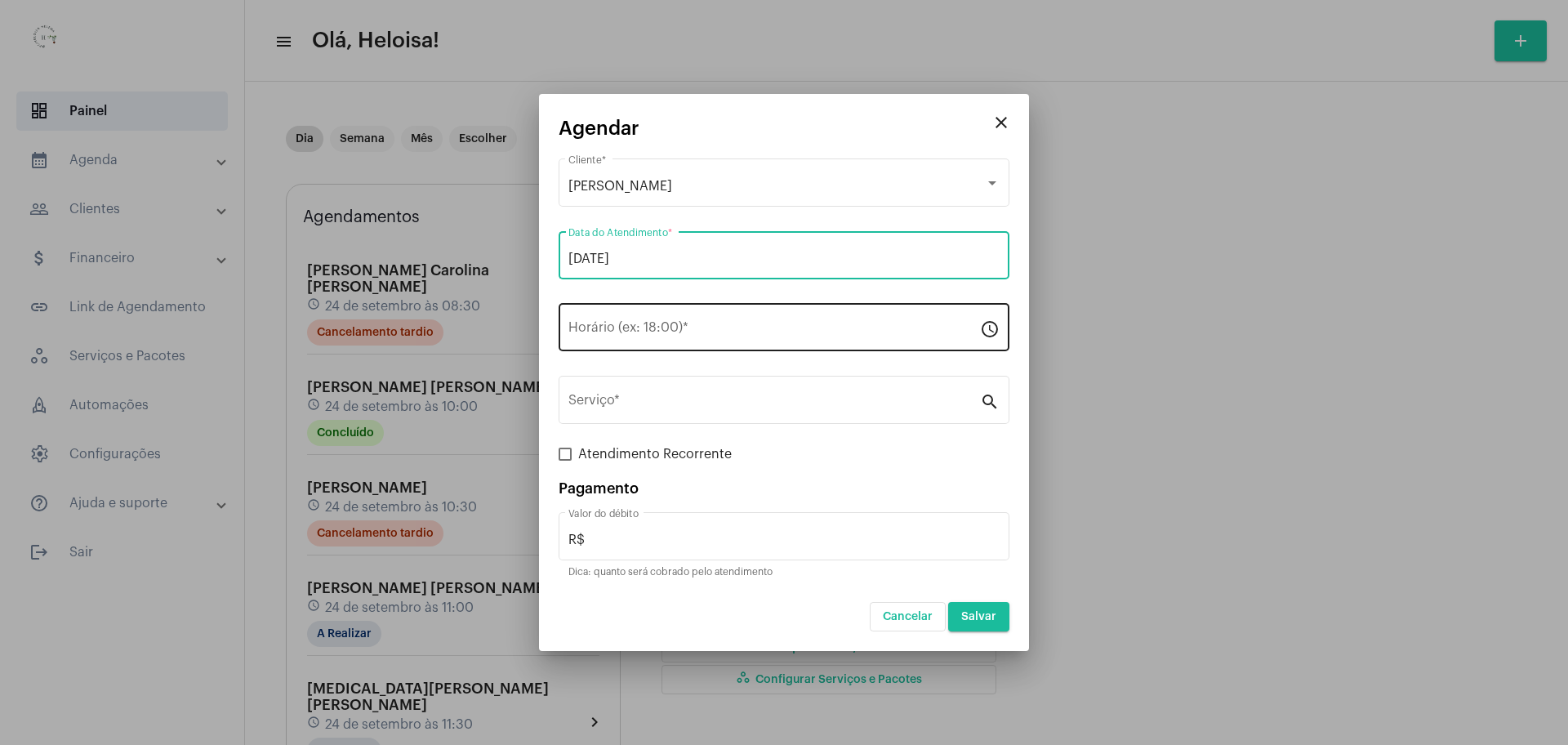
click at [646, 318] on div "Horário (ex: 18:00) *" at bounding box center [774, 324] width 412 height 51
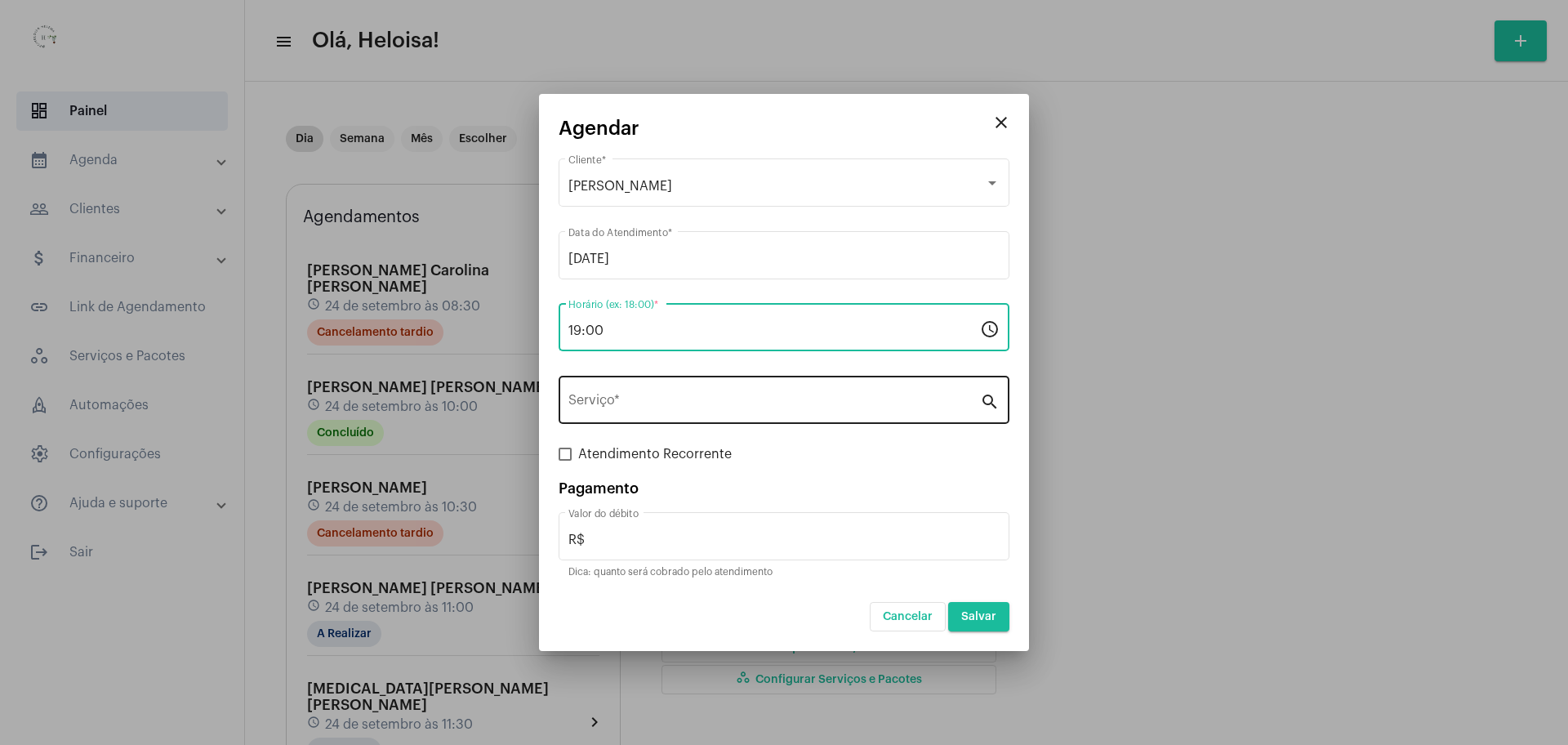
type input "19:00"
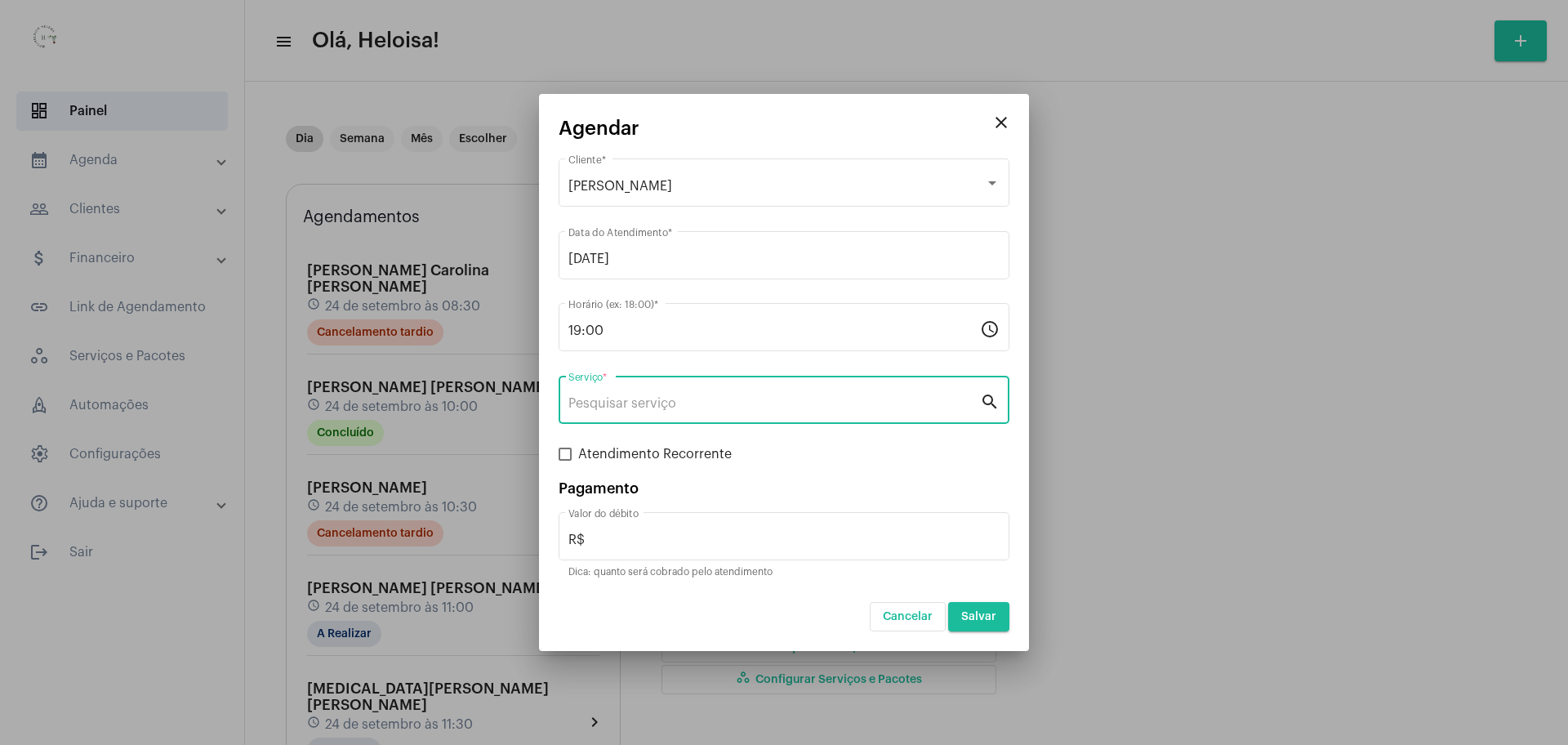
click at [681, 403] on input "Serviço *" at bounding box center [774, 403] width 412 height 15
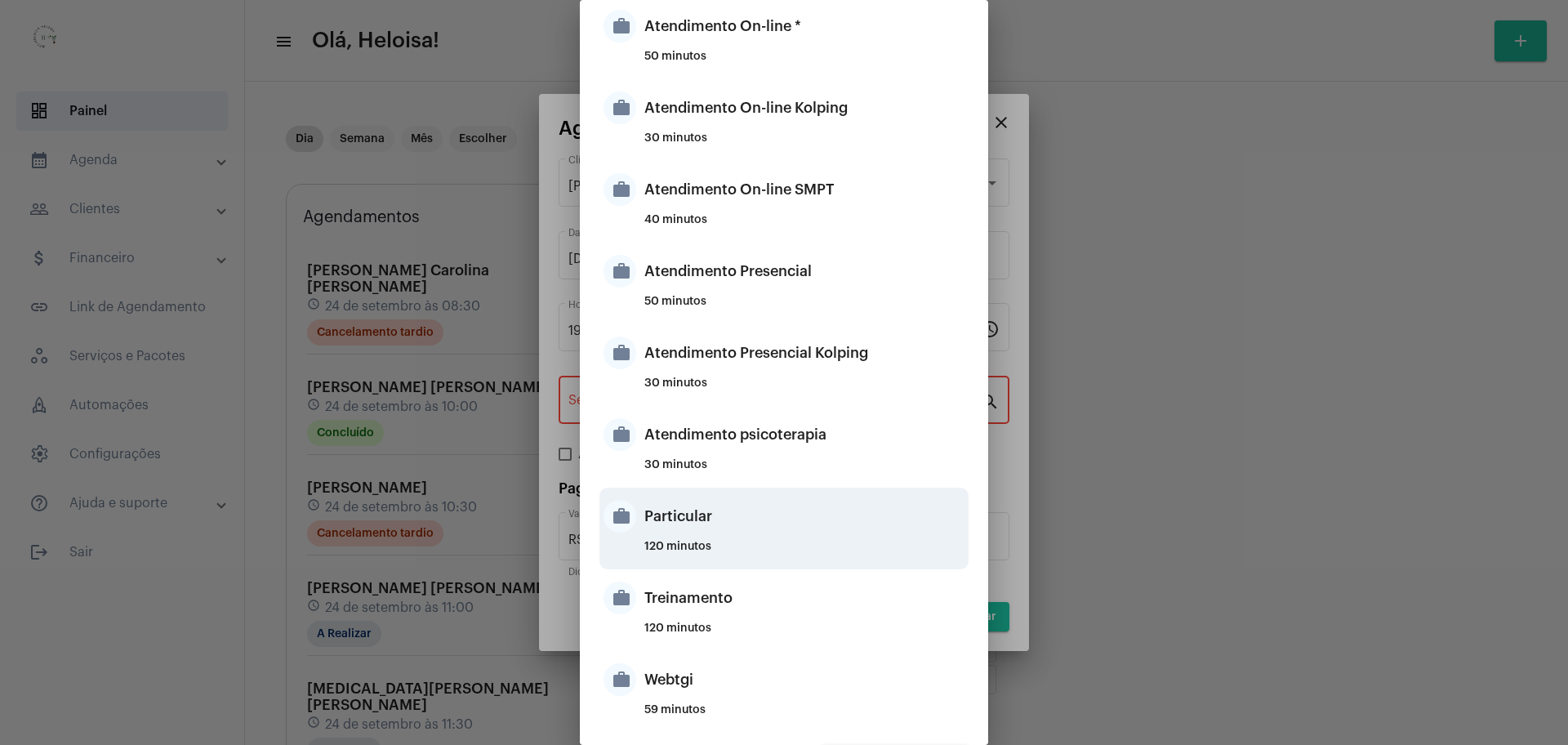
scroll to position [121, 0]
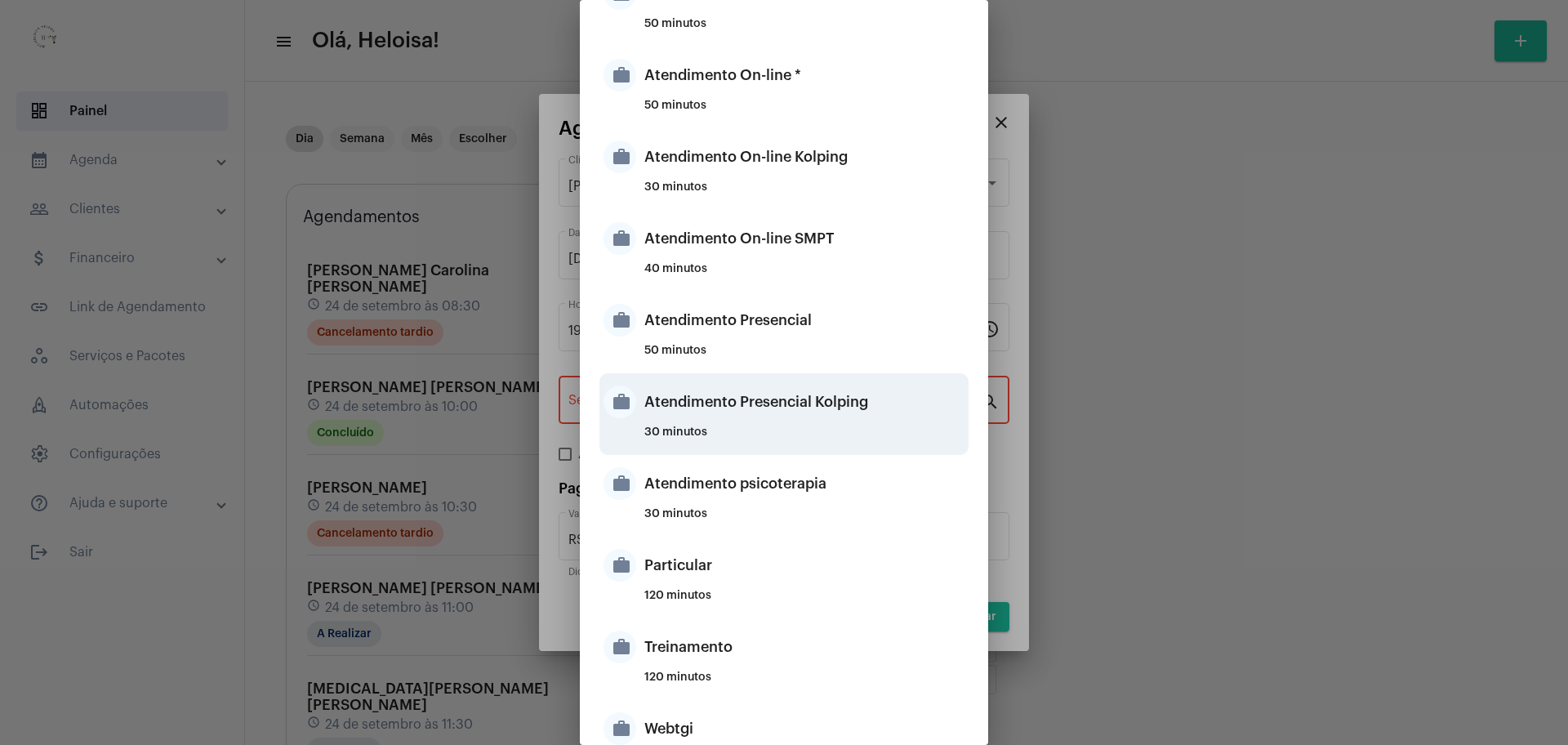
click at [736, 408] on div "Atendimento Presencial Kolping" at bounding box center [804, 401] width 320 height 49
type input "Atendimento Presencial Kolping"
type input "R$ 40"
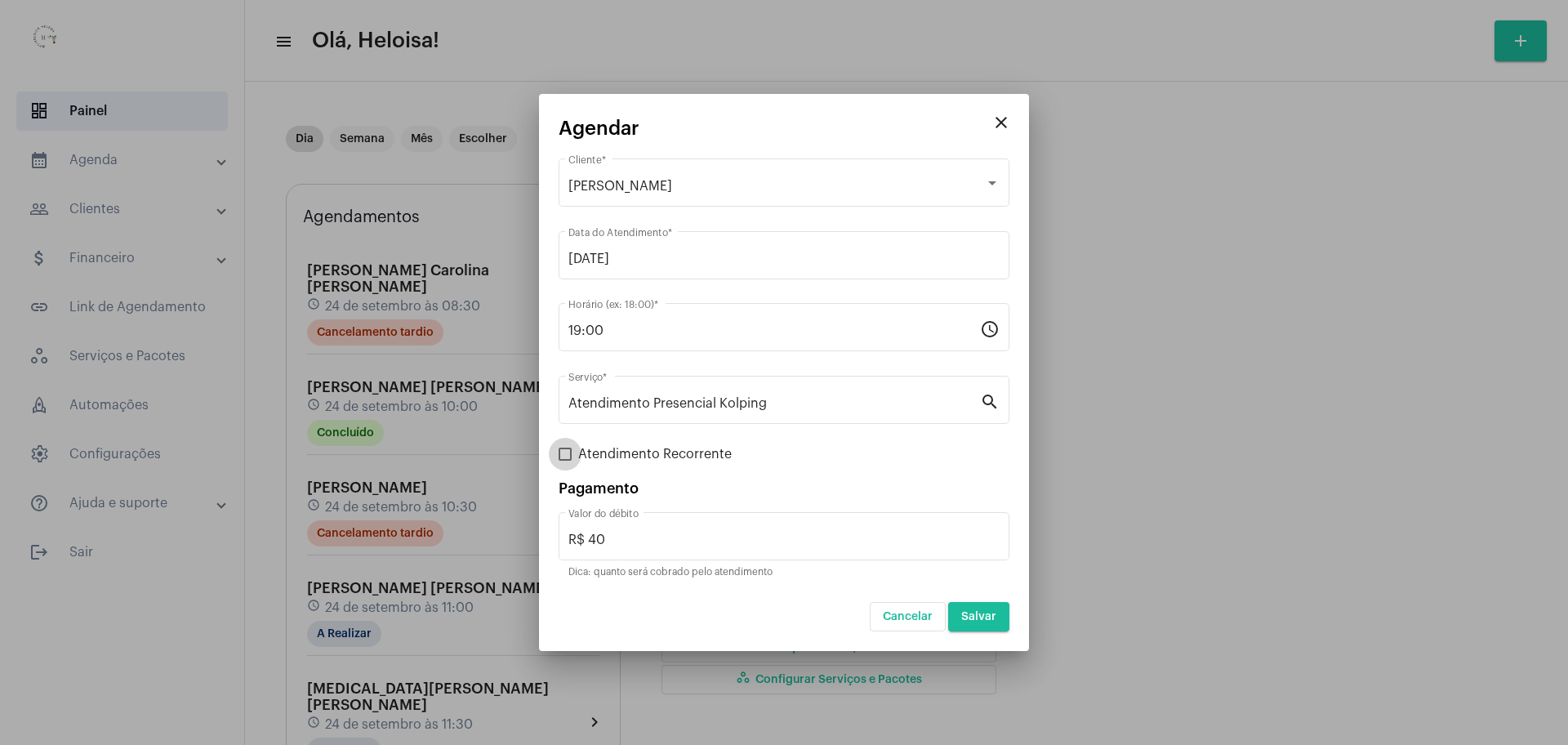
click at [571, 456] on span at bounding box center [564, 453] width 13 height 13
click at [565, 460] on input "Atendimento Recorrente" at bounding box center [564, 460] width 1 height 1
checkbox input "true"
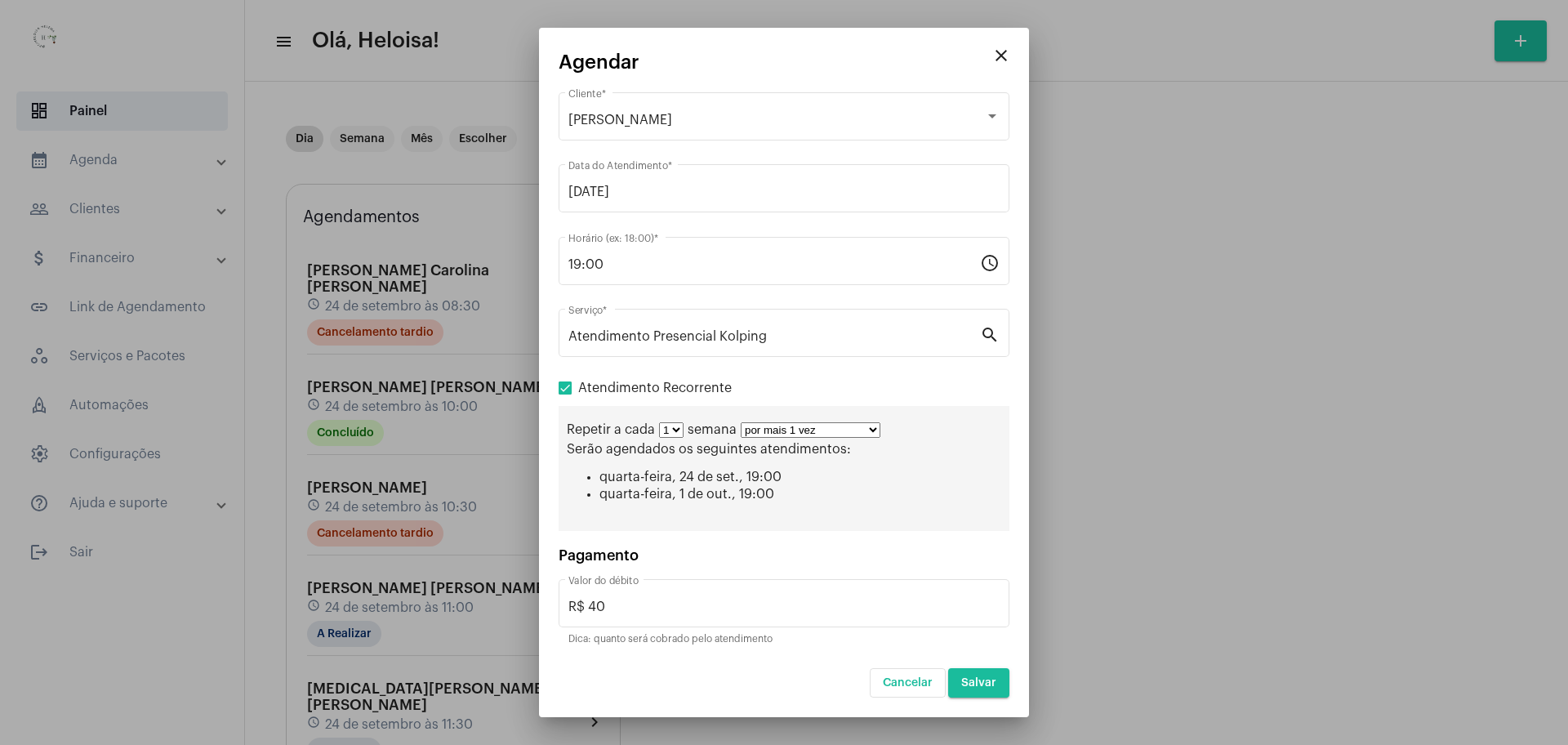
click at [846, 429] on select "por mais 1 vez por mais 2 vezes por mais 3 vezes por mais 4 vezes por mais 5 ve…" at bounding box center [810, 430] width 139 height 16
select select "9: 10"
click at [741, 422] on select "por mais 1 vez por mais 2 vezes por mais 3 vezes por mais 4 vezes por mais 5 ve…" at bounding box center [810, 430] width 139 height 16
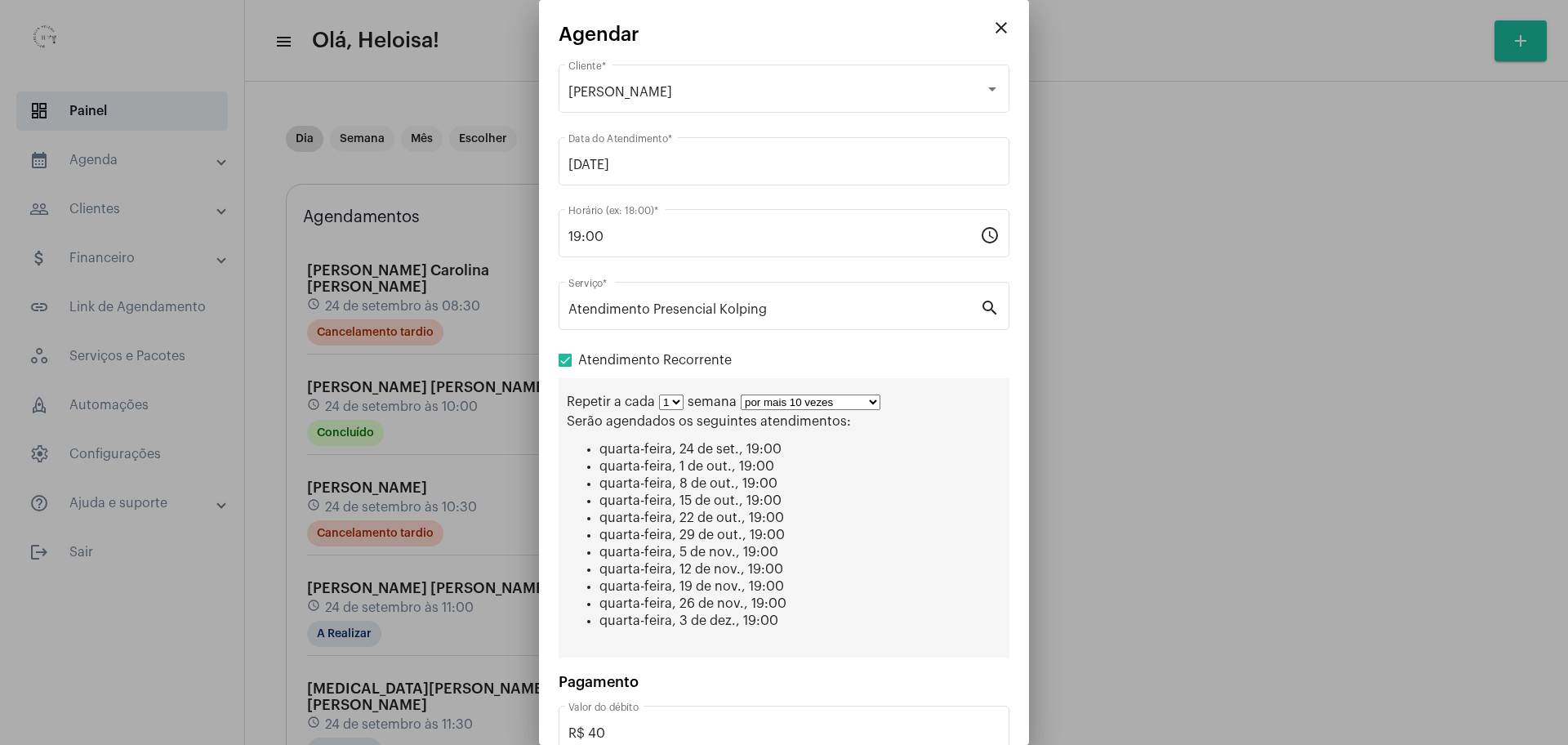
scroll to position [100, 0]
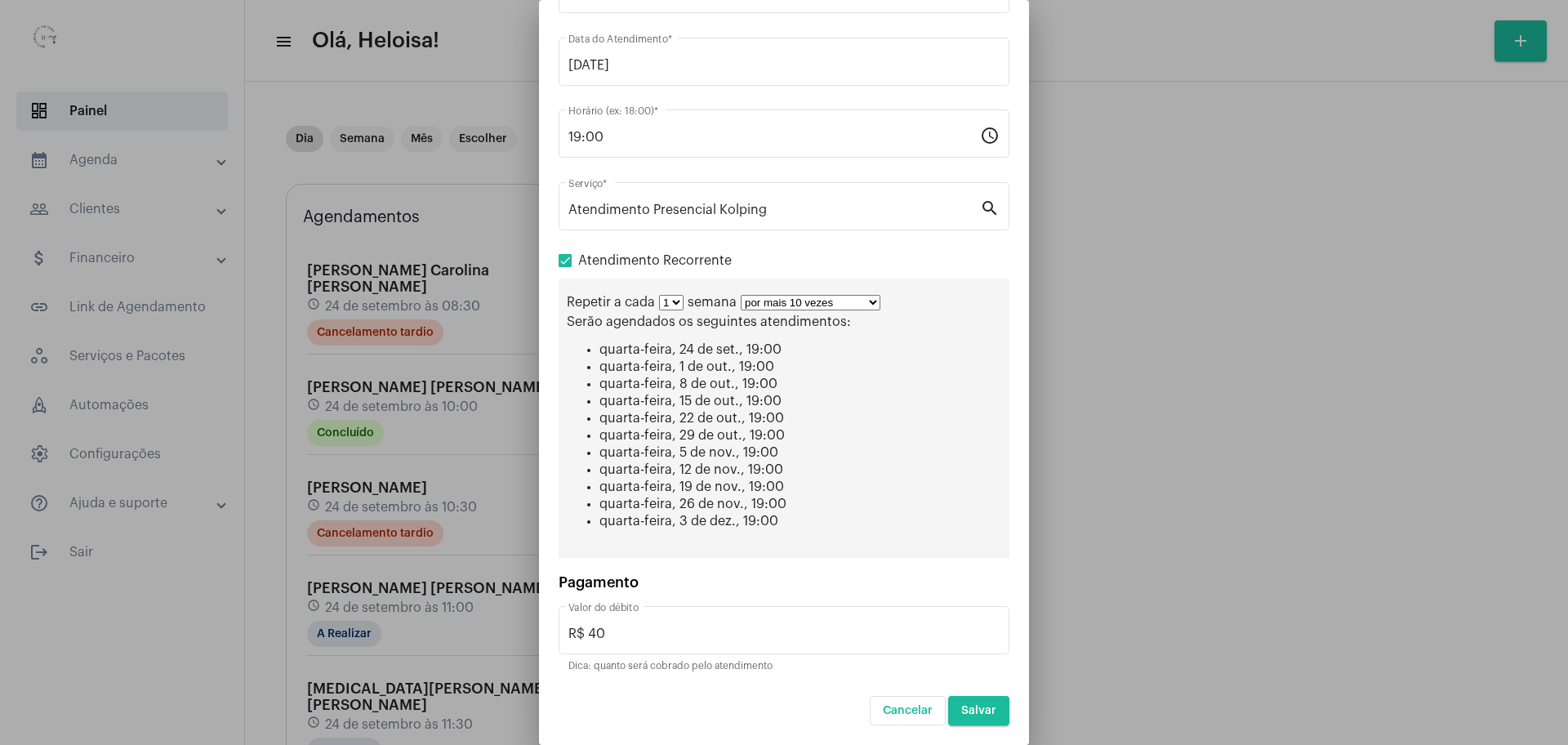
click at [975, 710] on span "Salvar" at bounding box center [979, 710] width 35 height 11
